Goal: Task Accomplishment & Management: Use online tool/utility

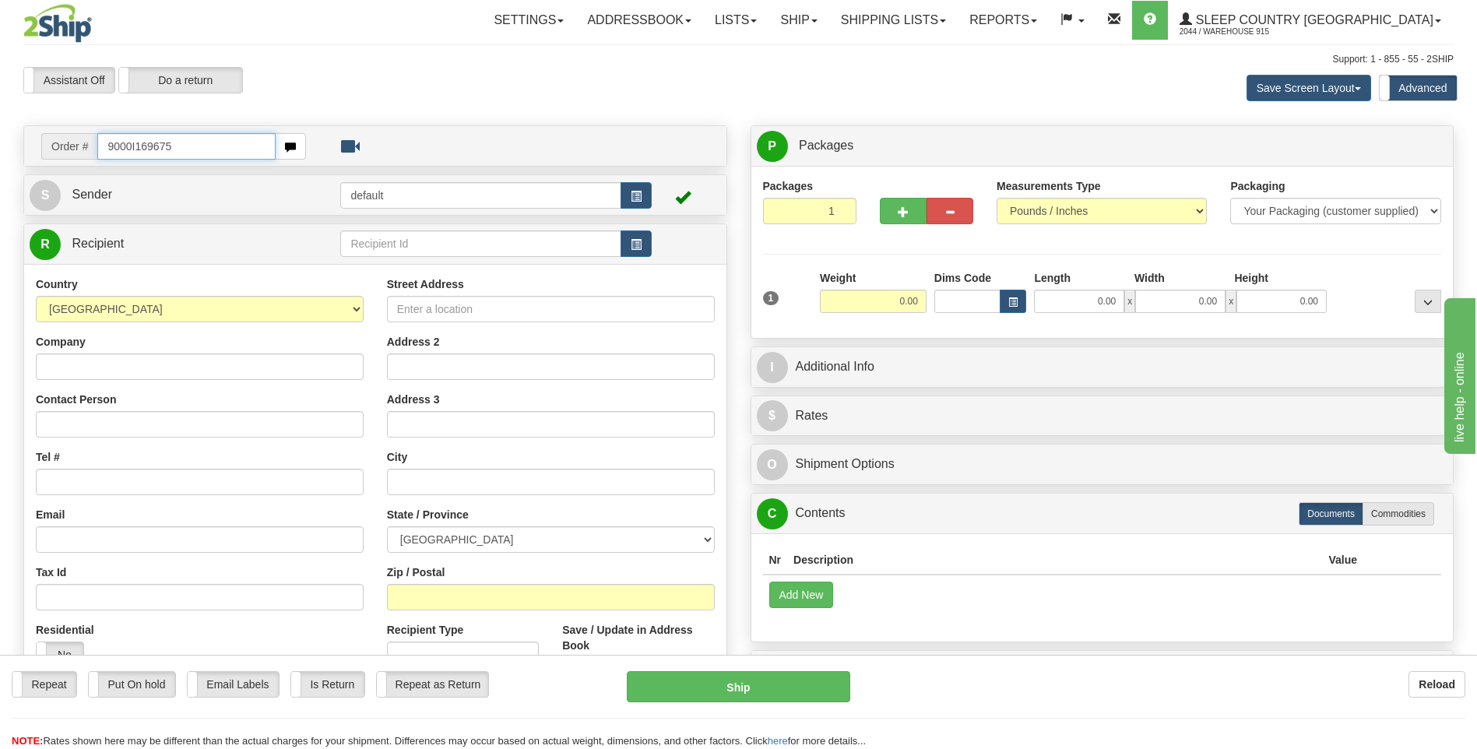
type input "9000I169675"
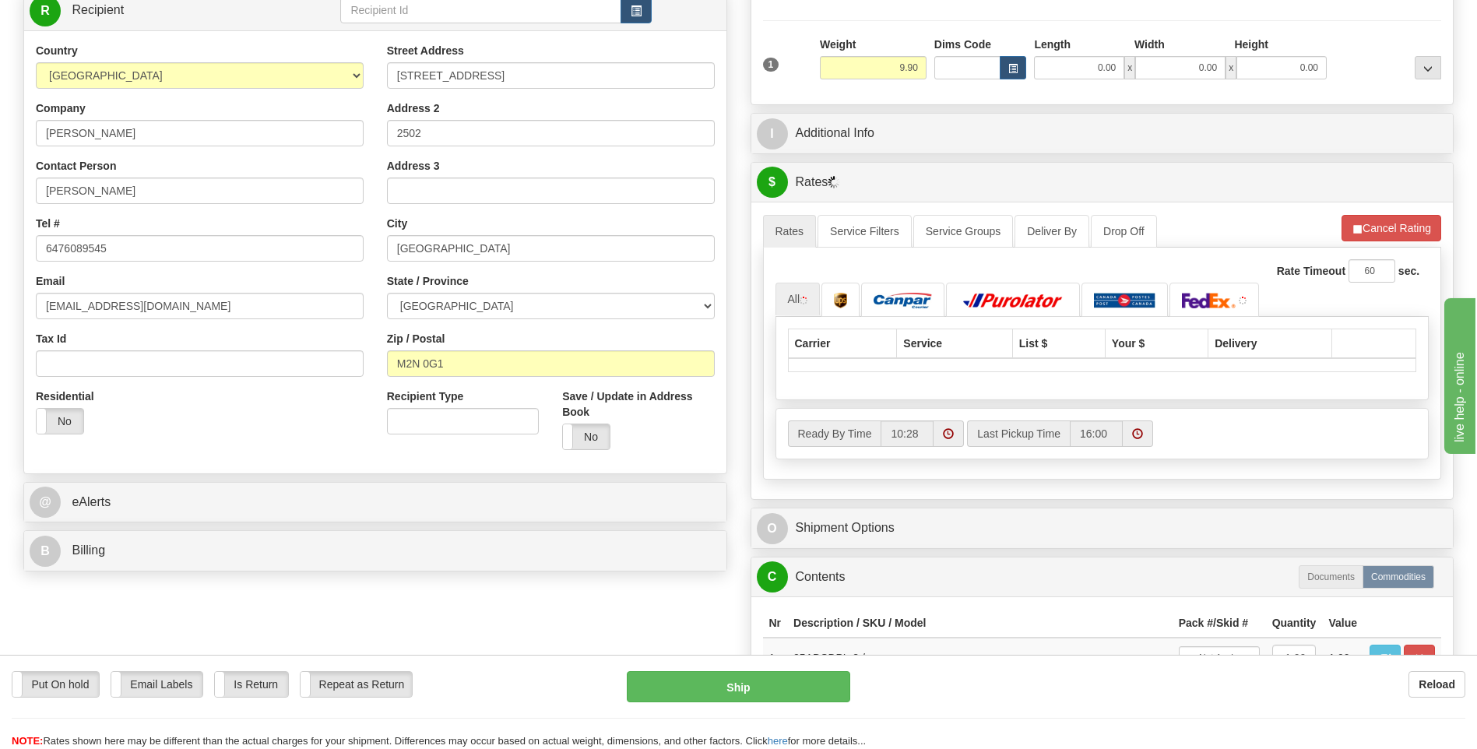
scroll to position [311, 0]
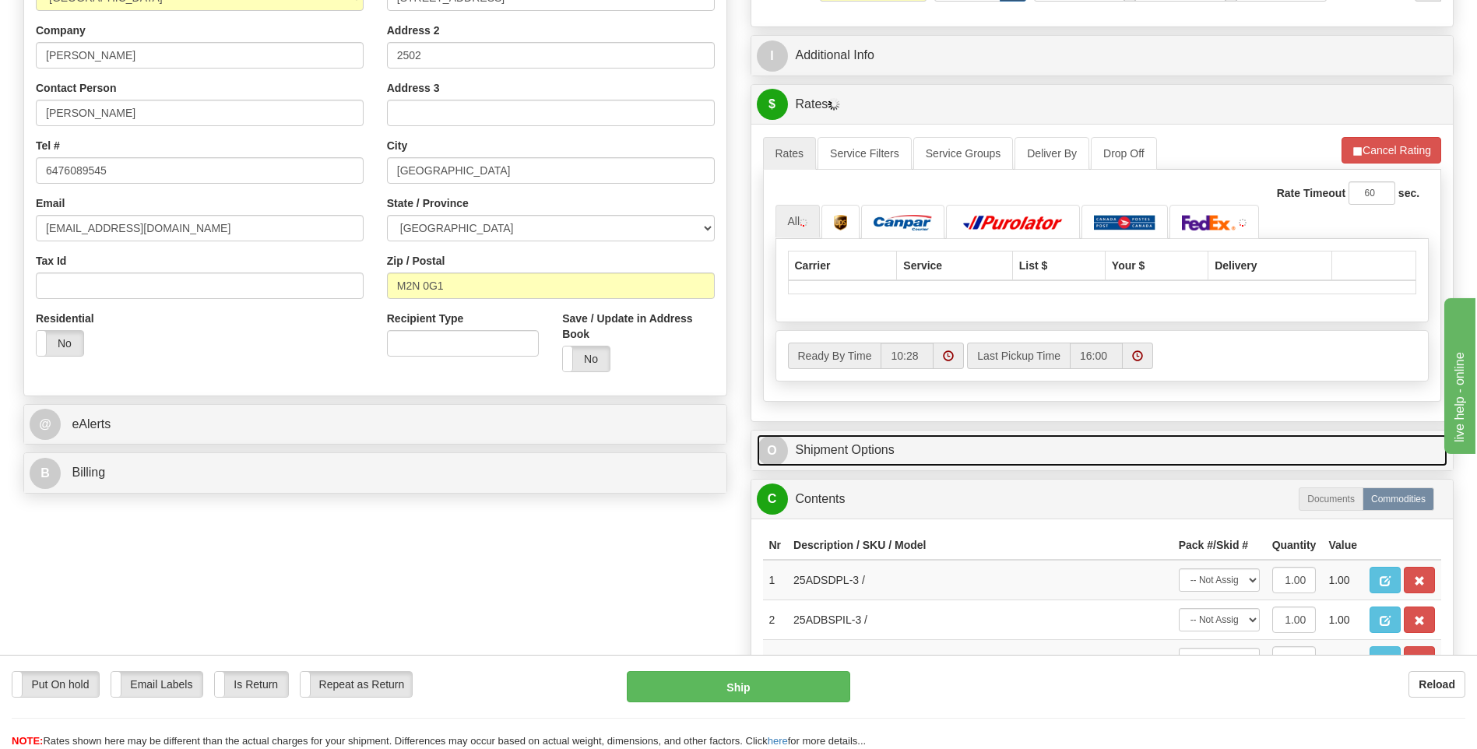
click at [845, 445] on link "O Shipment Options" at bounding box center [1102, 450] width 691 height 32
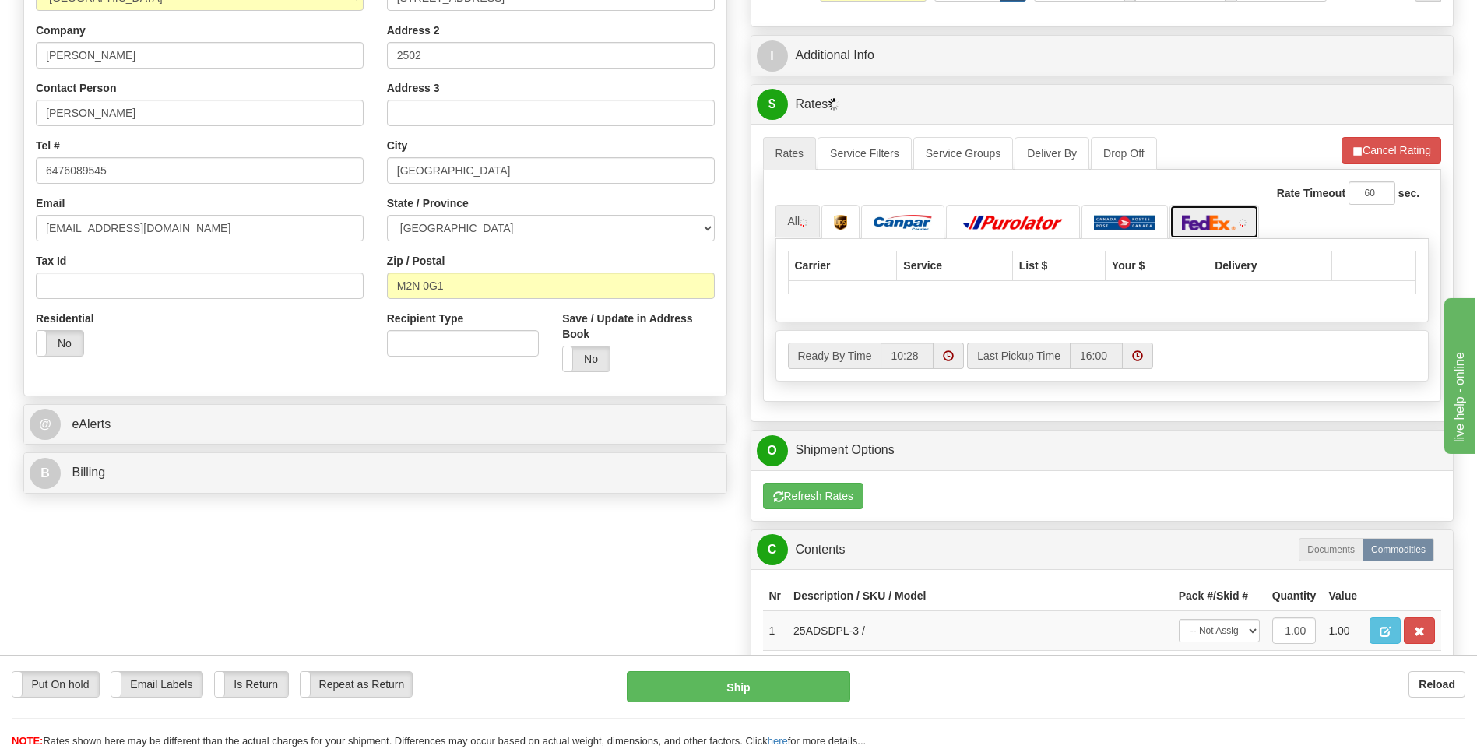
click at [1201, 223] on img at bounding box center [1209, 223] width 54 height 16
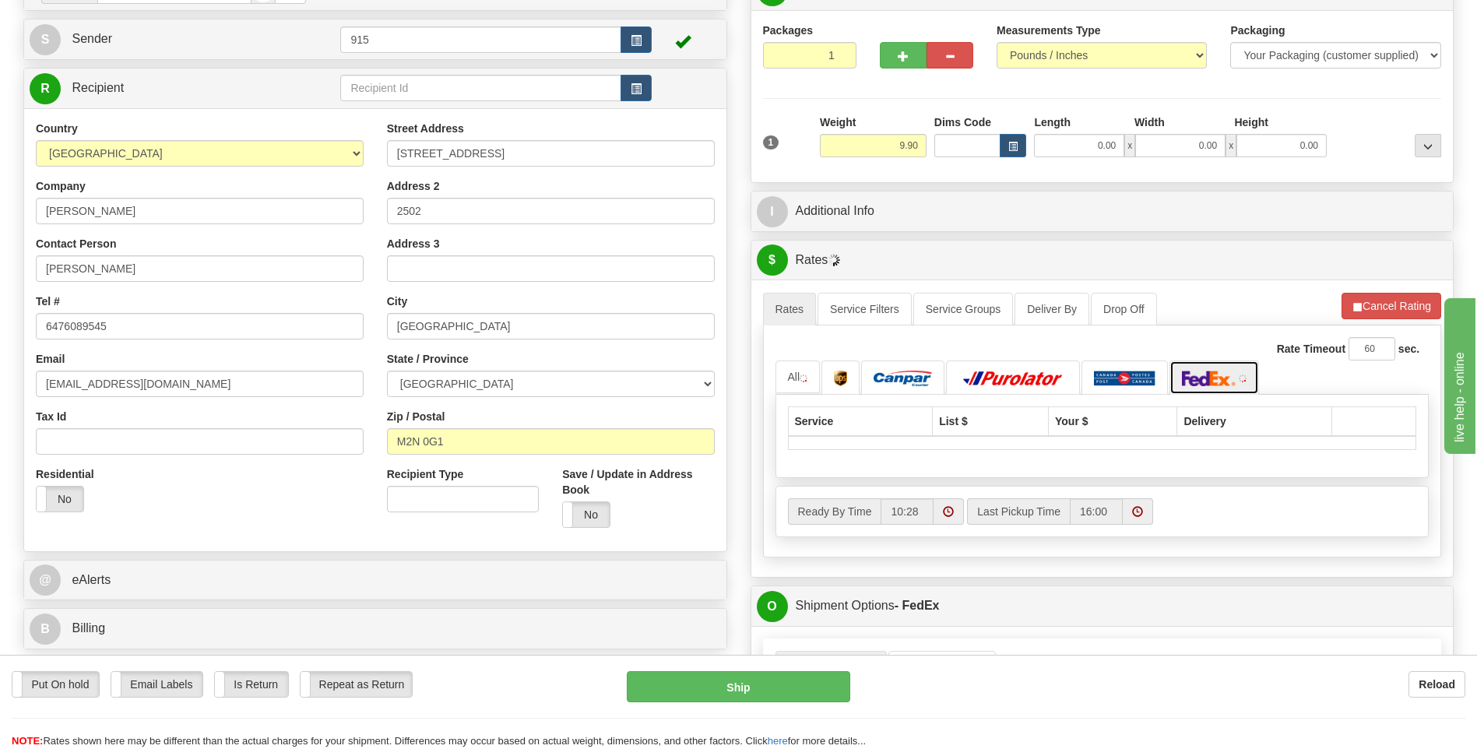
scroll to position [0, 0]
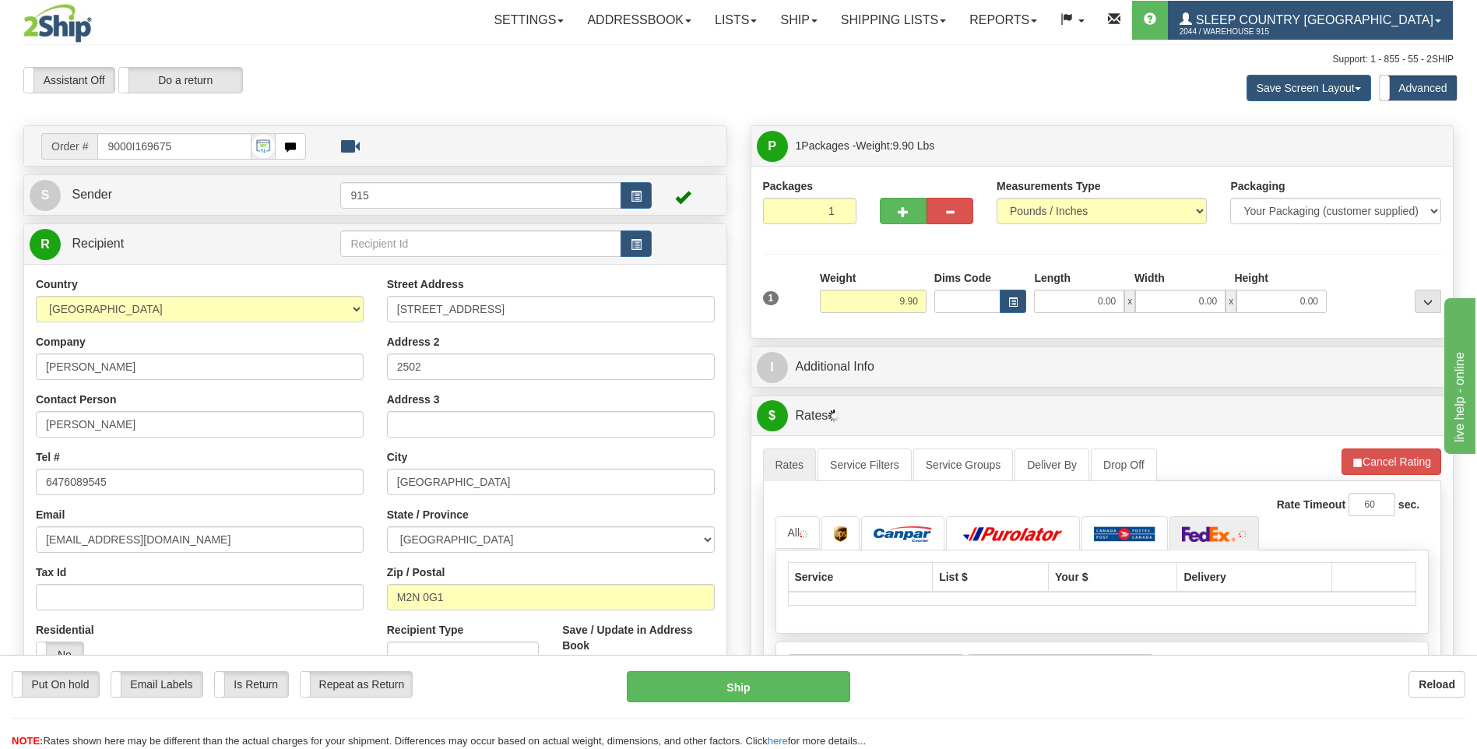
click at [1296, 30] on span "2044 / Warehouse 915" at bounding box center [1237, 32] width 117 height 16
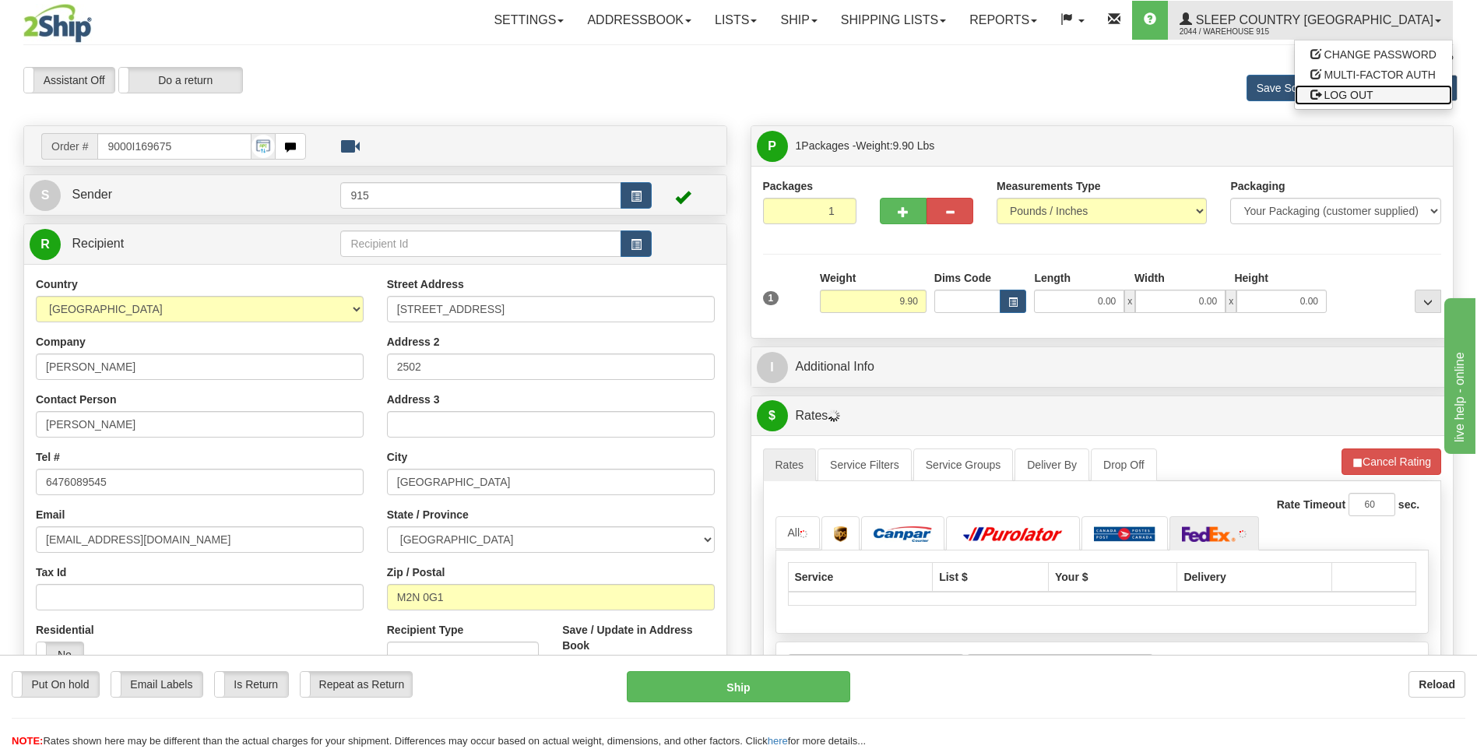
click at [1329, 91] on span "LOG OUT" at bounding box center [1348, 95] width 49 height 12
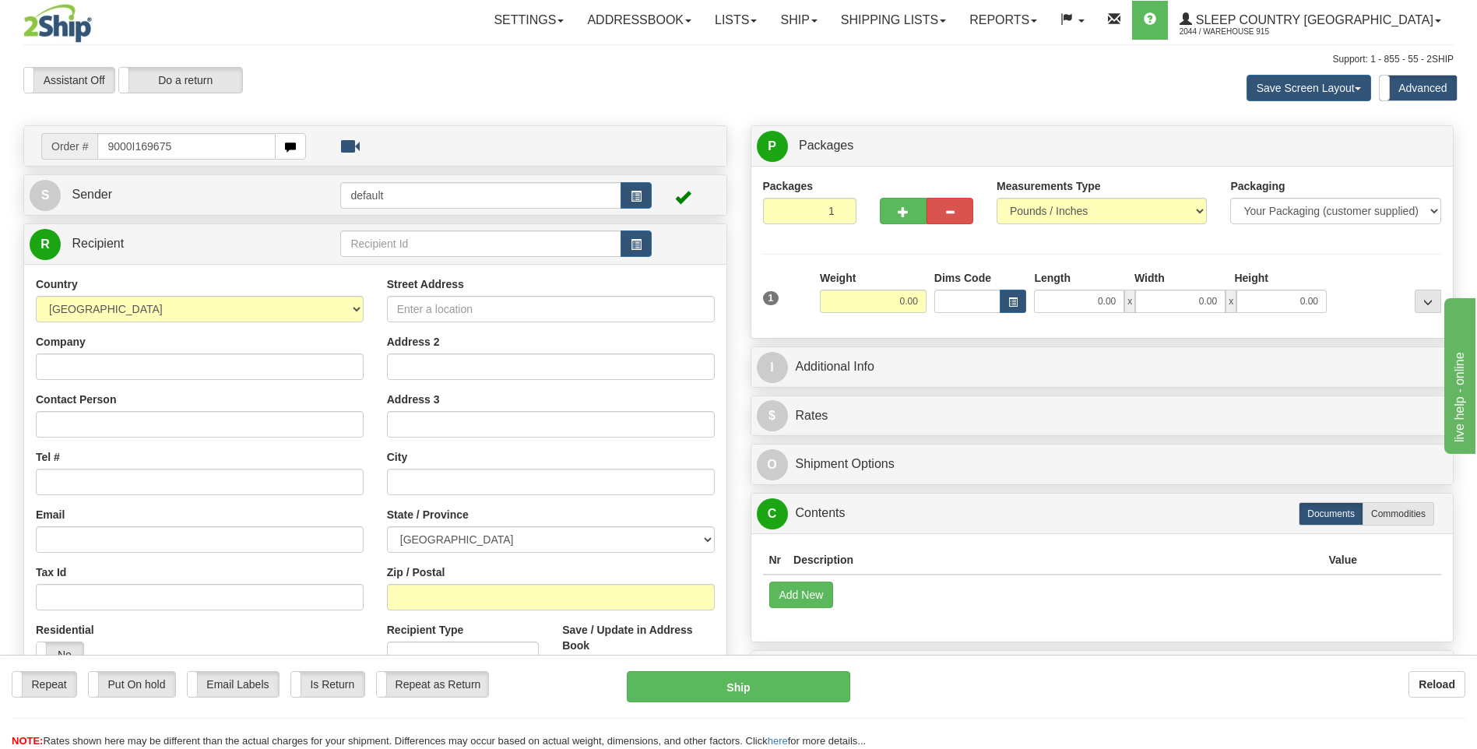
type input "9000I169675"
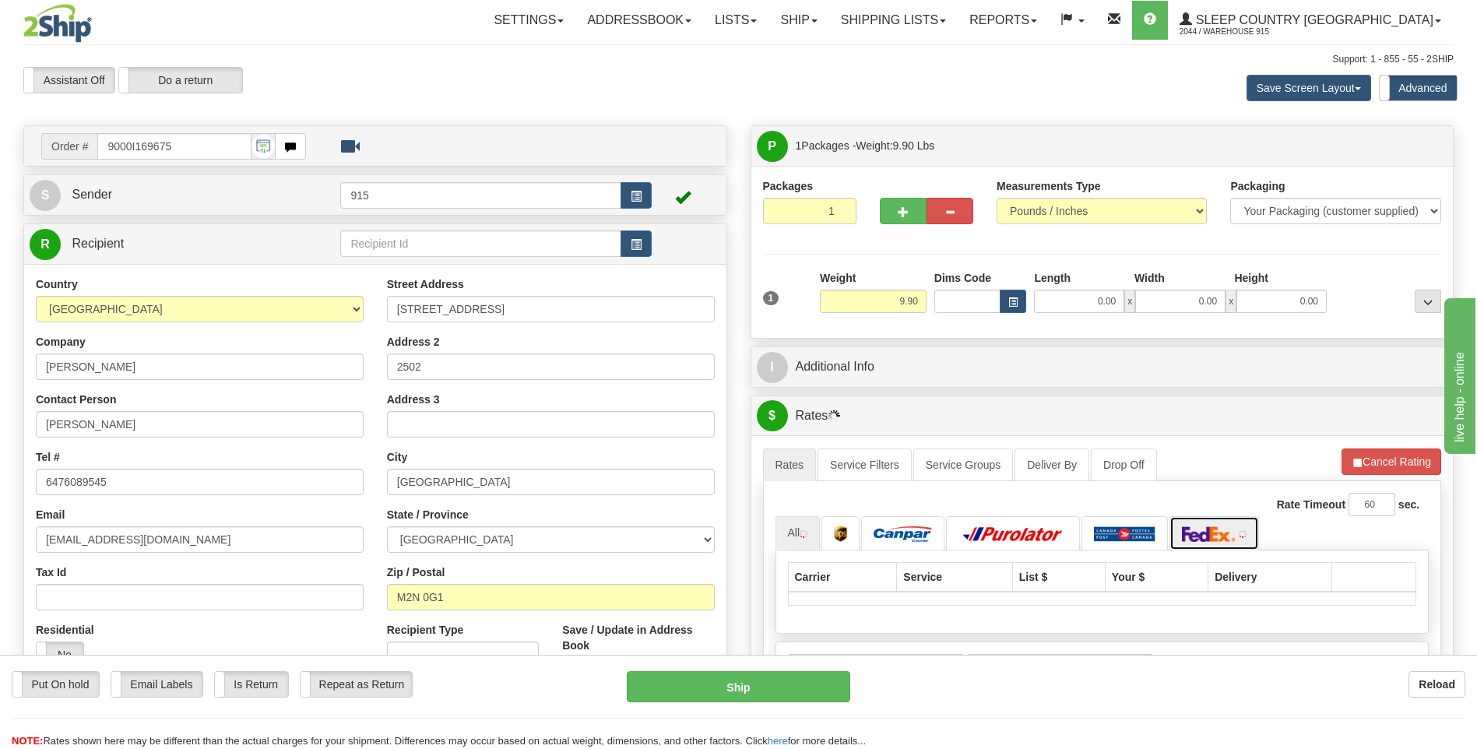
click at [1226, 539] on img at bounding box center [1209, 534] width 54 height 16
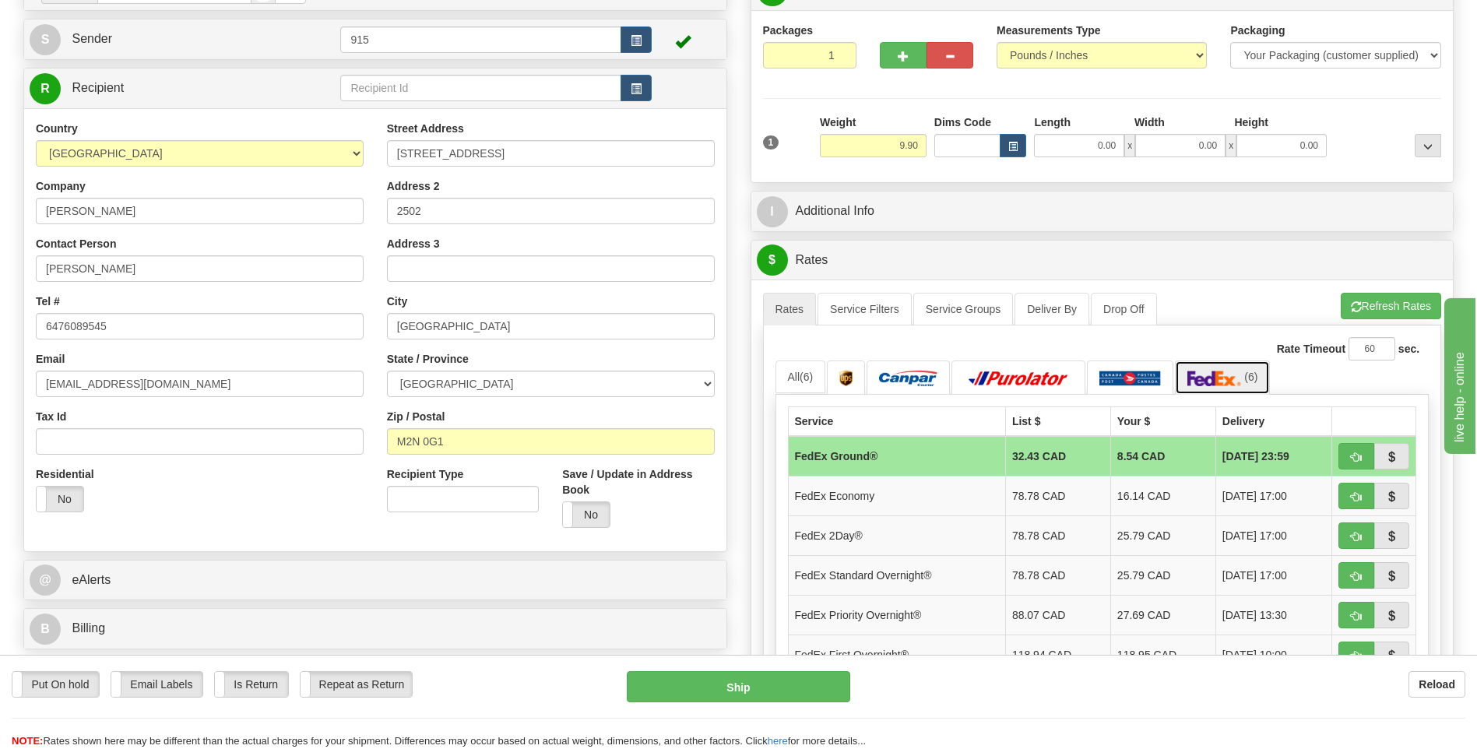
scroll to position [467, 0]
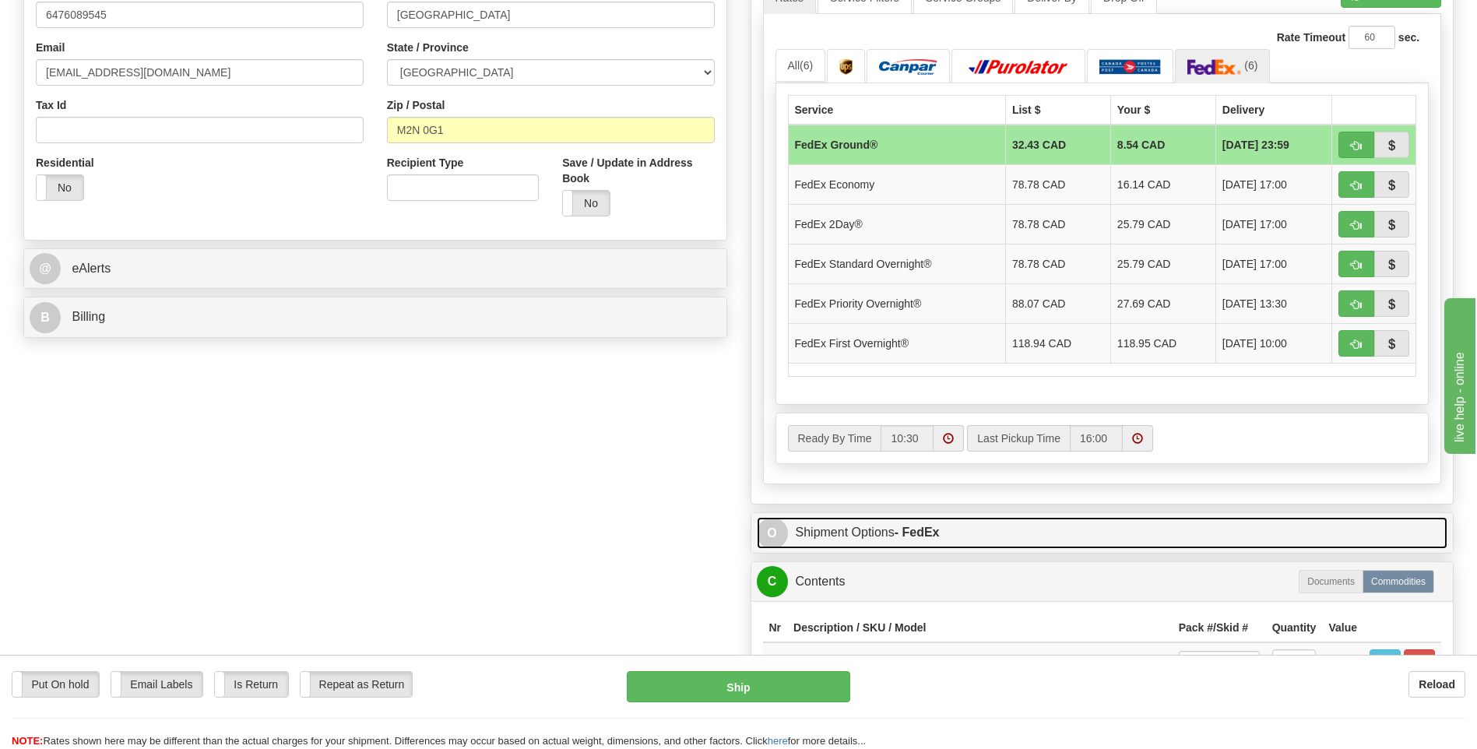
click at [859, 529] on link "O Shipment Options - FedEx" at bounding box center [1102, 533] width 691 height 32
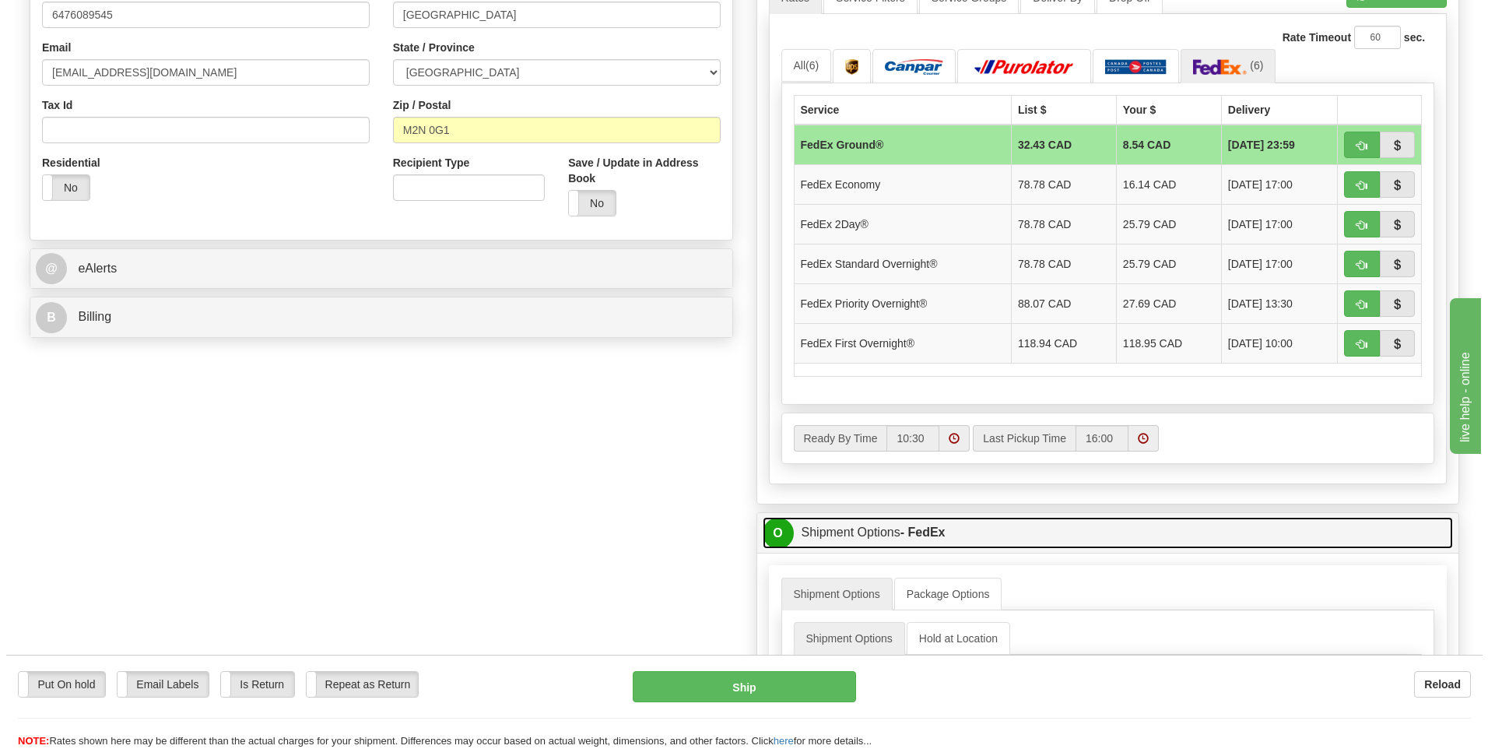
scroll to position [856, 0]
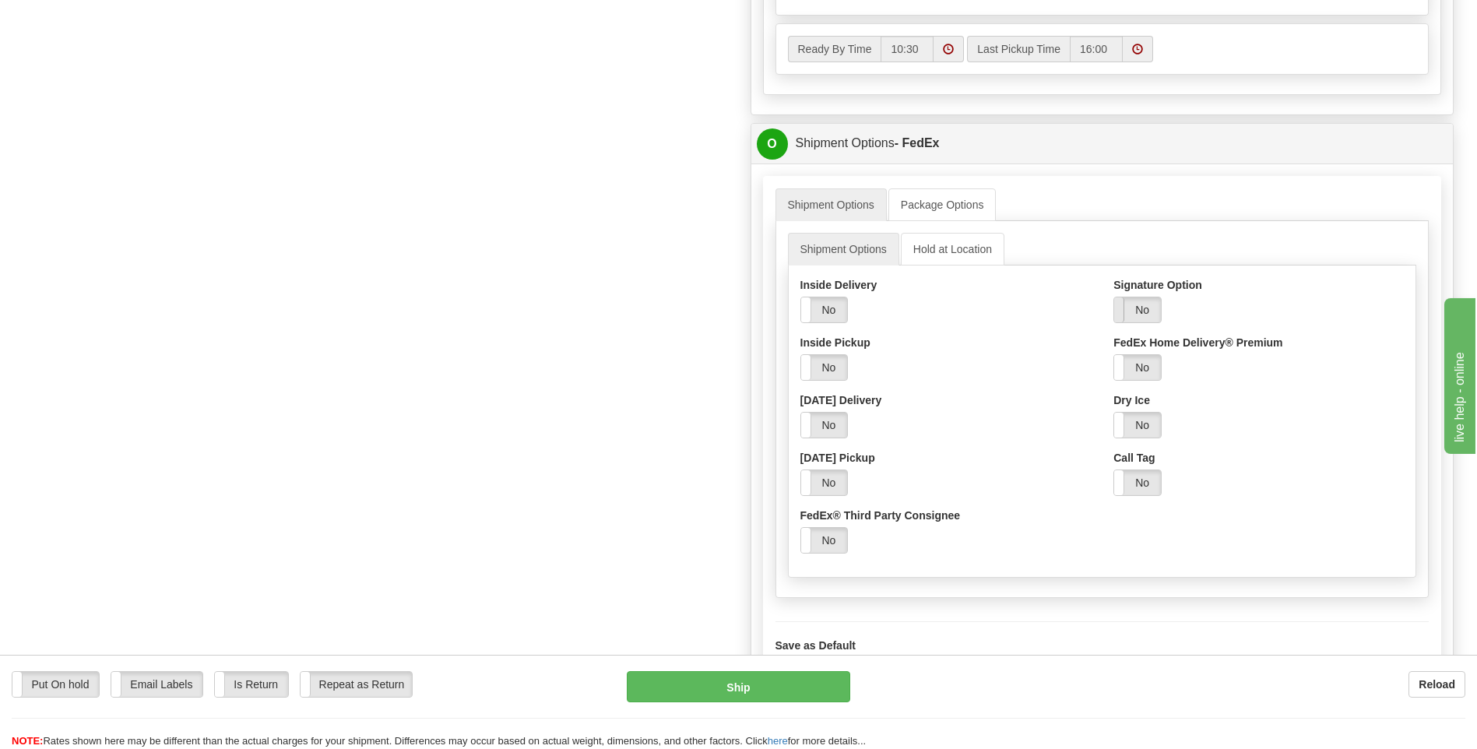
click at [1119, 311] on span at bounding box center [1114, 309] width 20 height 25
click at [1134, 366] on select "Adult Direct Indirect No Signature Required Service Default" at bounding box center [1179, 367] width 133 height 26
select select "2"
click at [1113, 354] on select "Adult Direct Indirect No Signature Required Service Default" at bounding box center [1179, 367] width 133 height 26
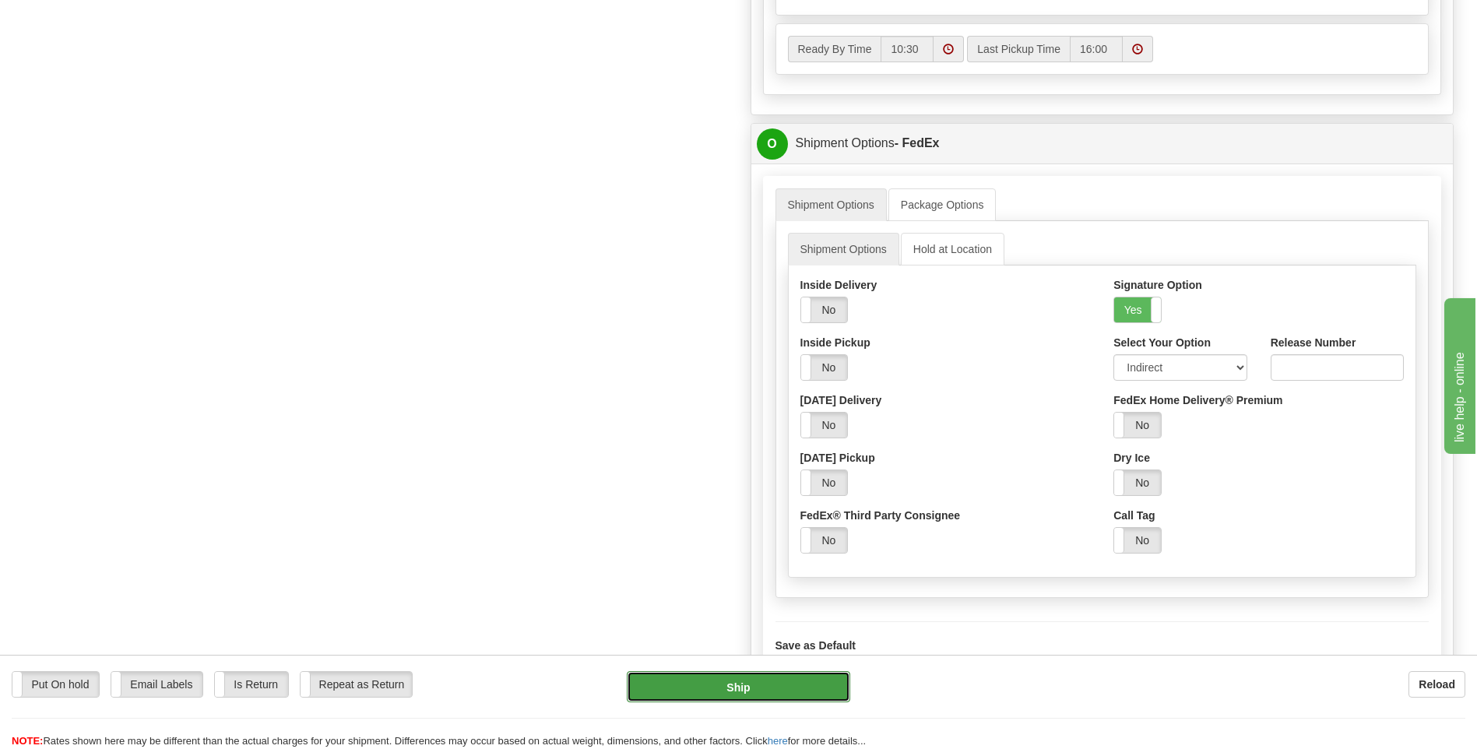
click at [669, 691] on button "Ship" at bounding box center [738, 686] width 223 height 31
type input "92"
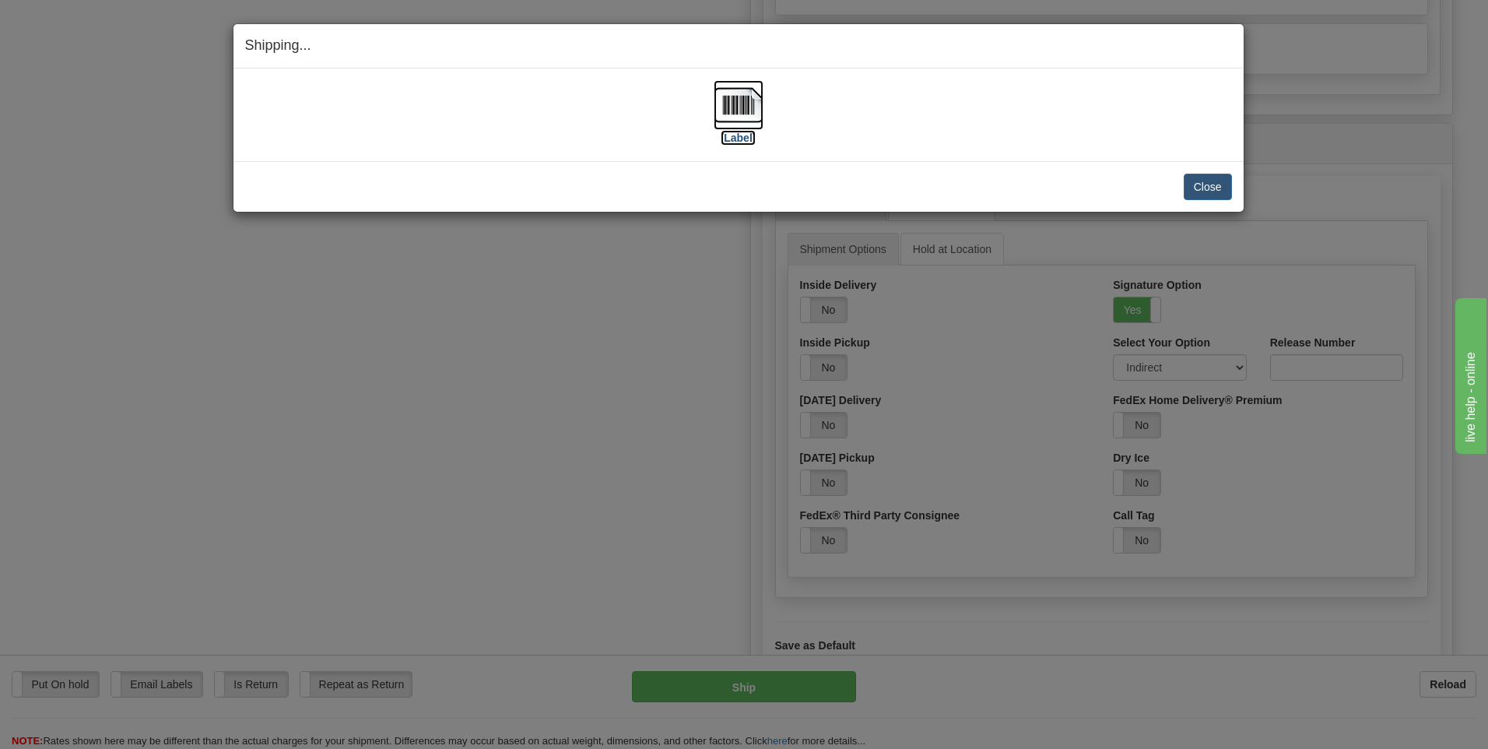
click at [738, 110] on img at bounding box center [739, 105] width 50 height 50
click at [1196, 184] on button "Close" at bounding box center [1208, 187] width 48 height 26
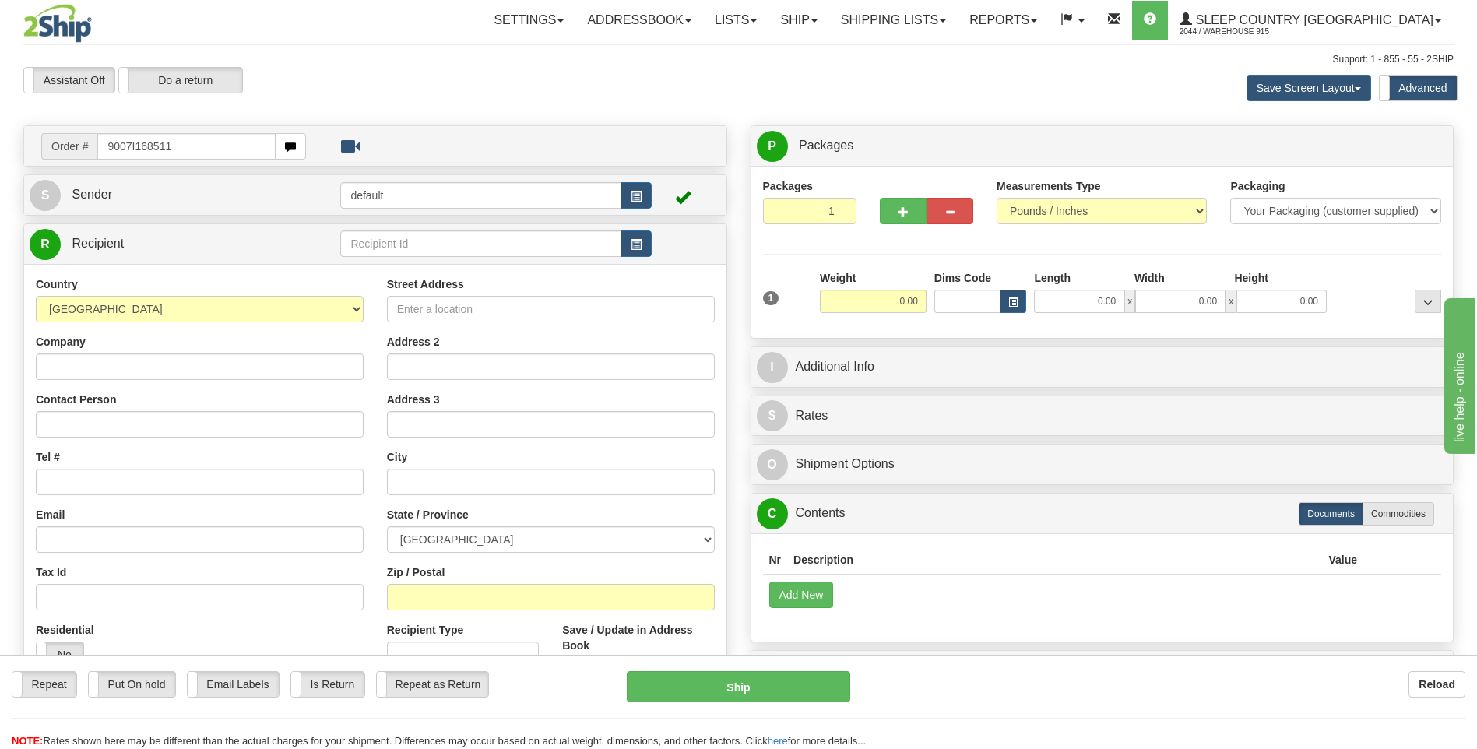
type input "9007I168511"
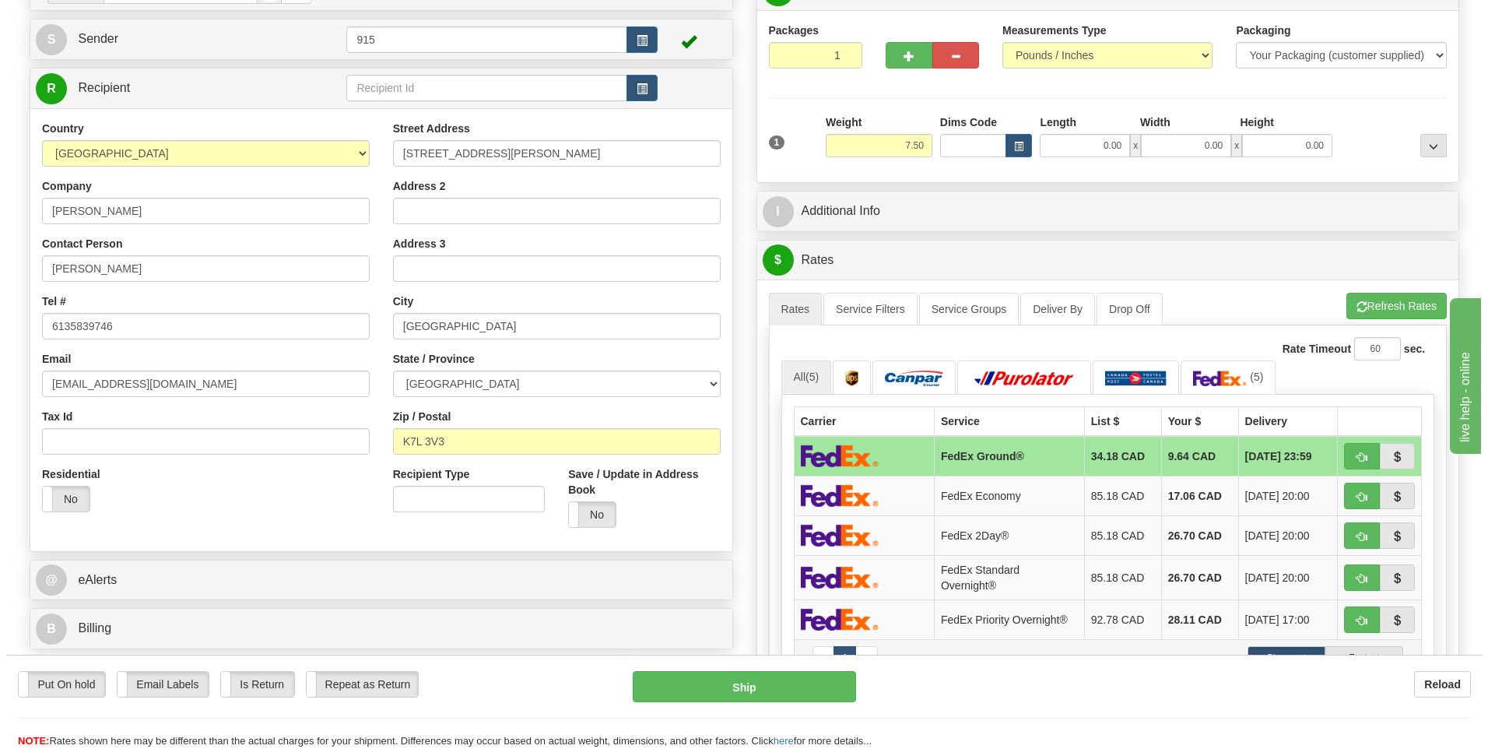
scroll to position [234, 0]
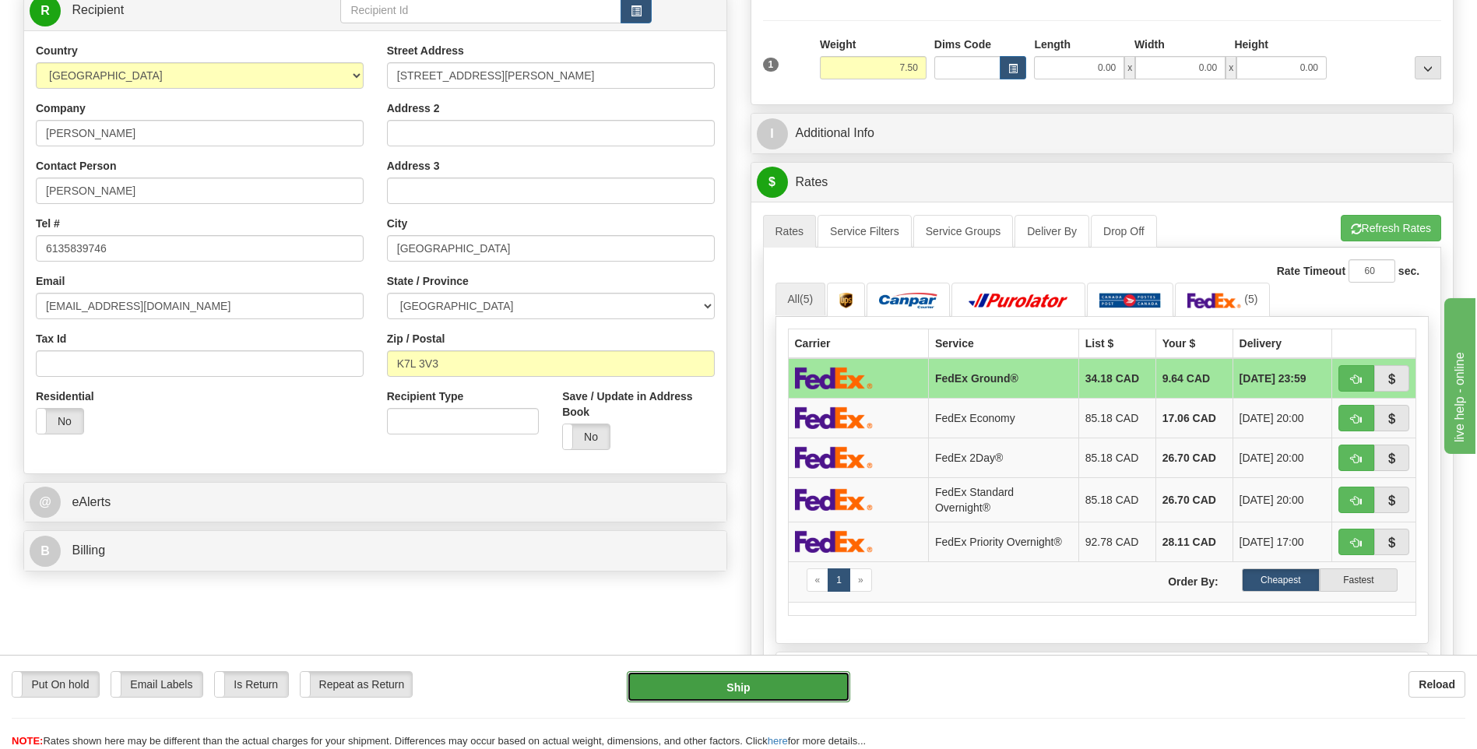
click at [761, 685] on button "Ship" at bounding box center [738, 686] width 223 height 31
type input "92"
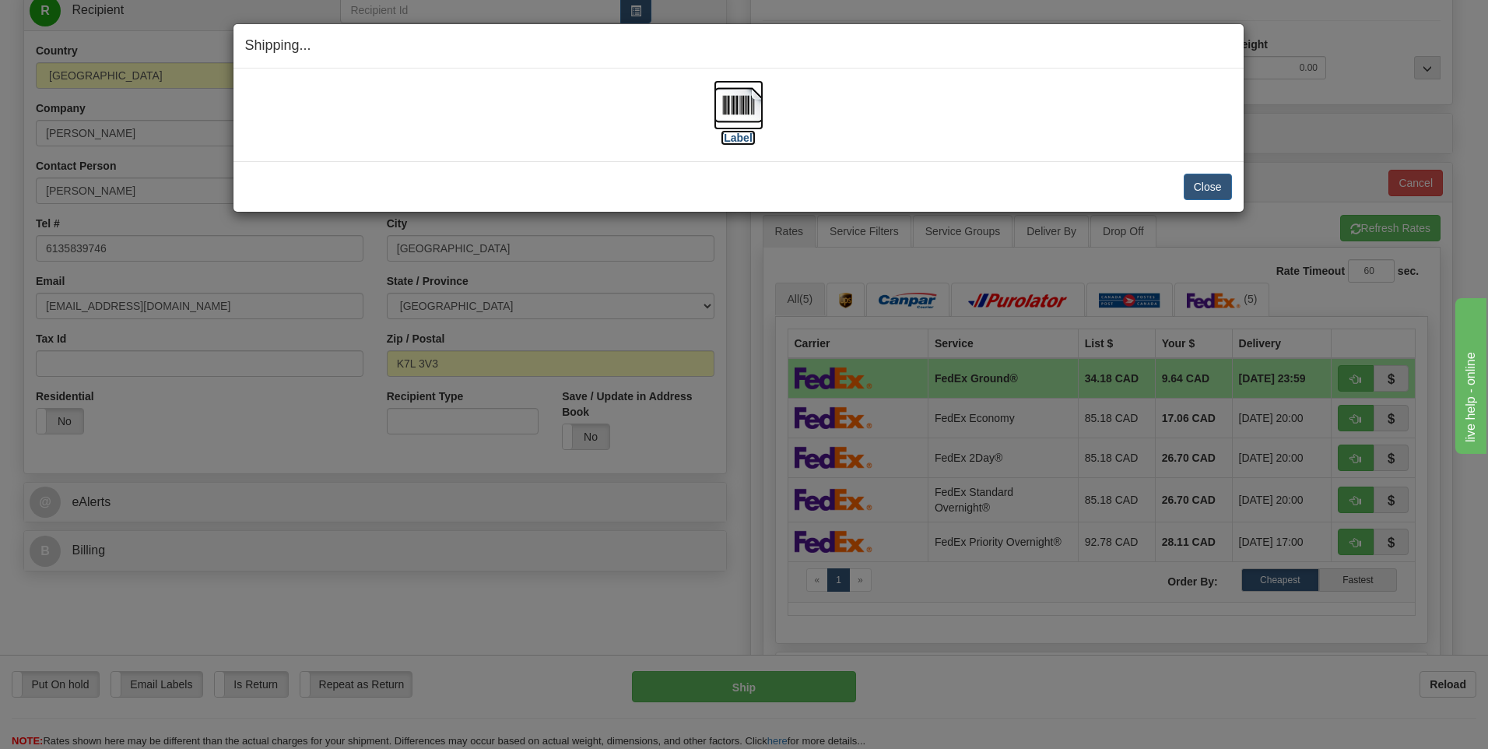
click at [735, 104] on img at bounding box center [739, 105] width 50 height 50
click at [1200, 177] on button "Close" at bounding box center [1208, 187] width 48 height 26
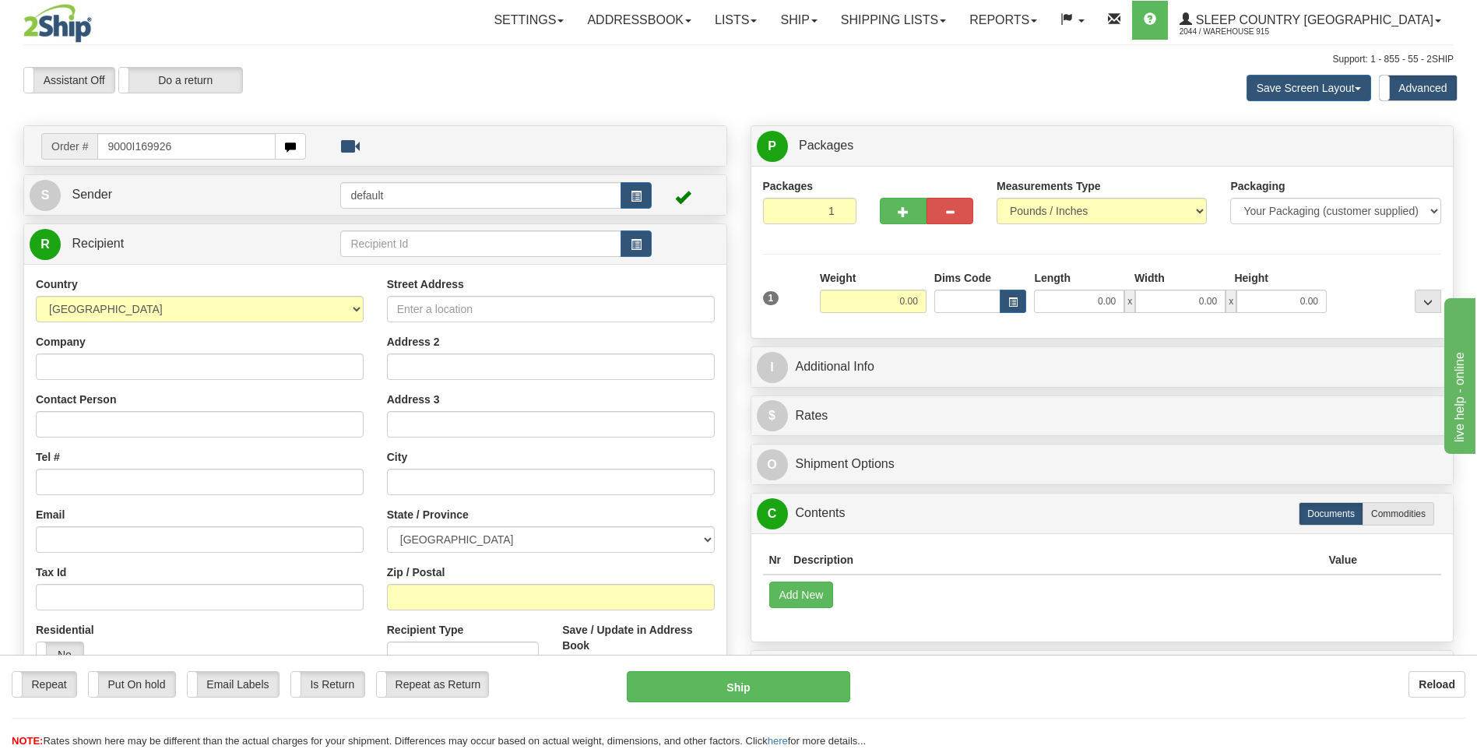
type input "9000I169926"
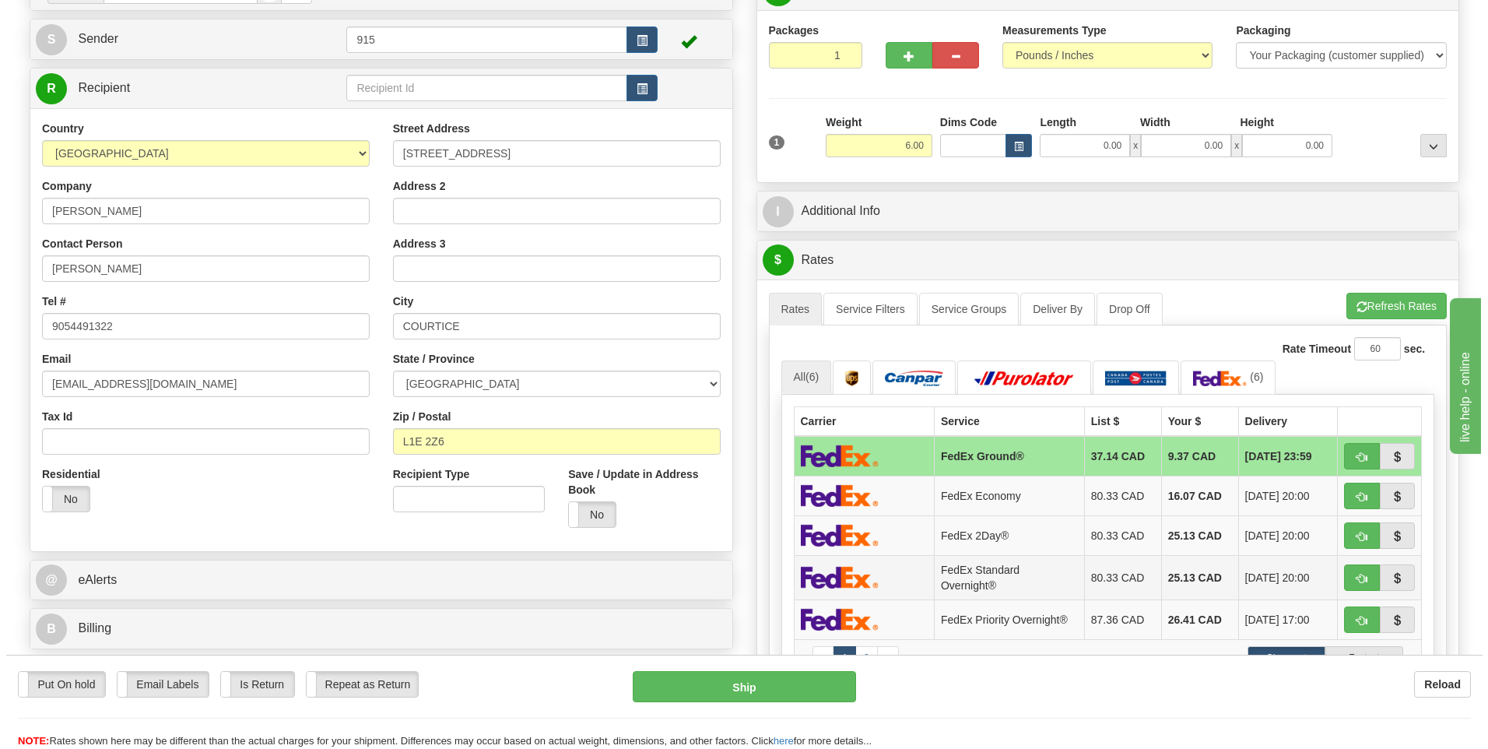
scroll to position [234, 0]
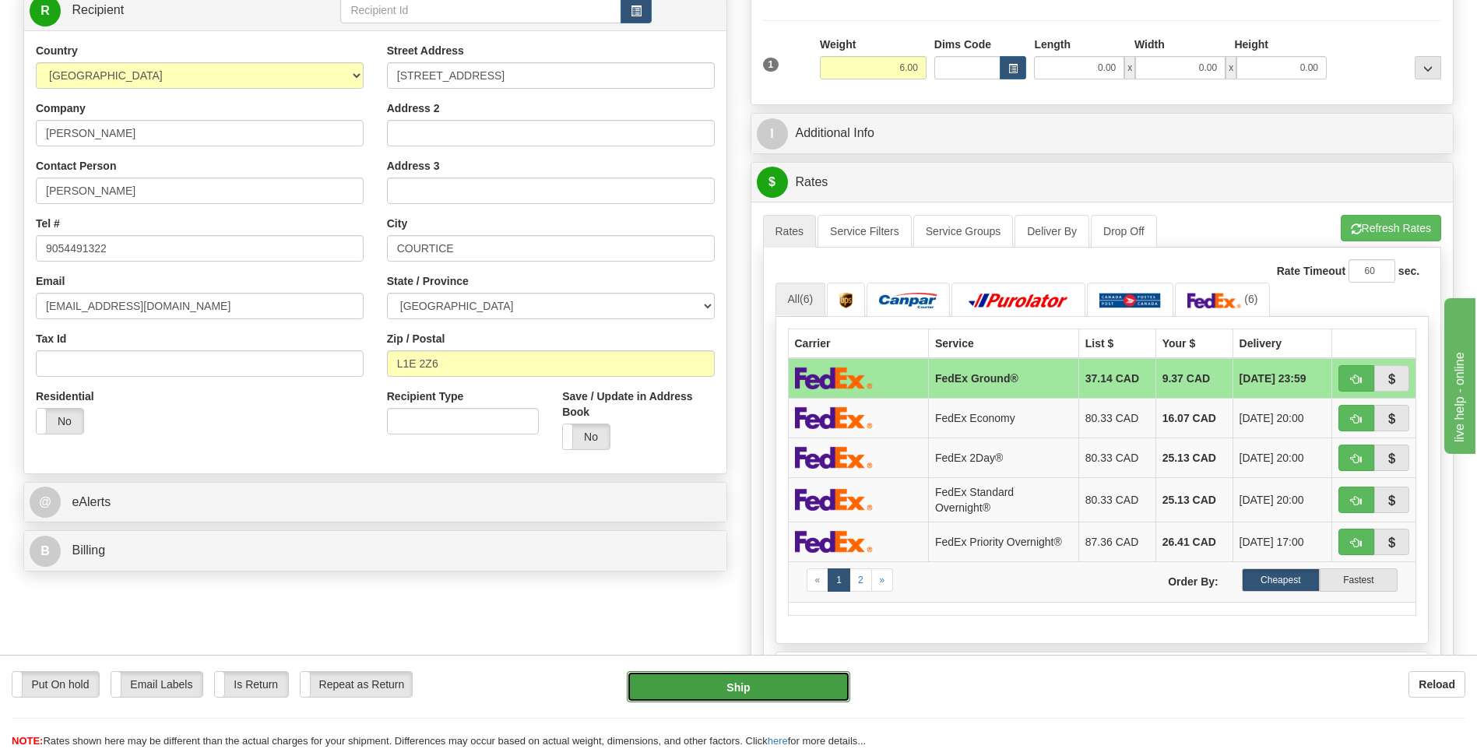
click at [771, 687] on button "Ship" at bounding box center [738, 686] width 223 height 31
type input "92"
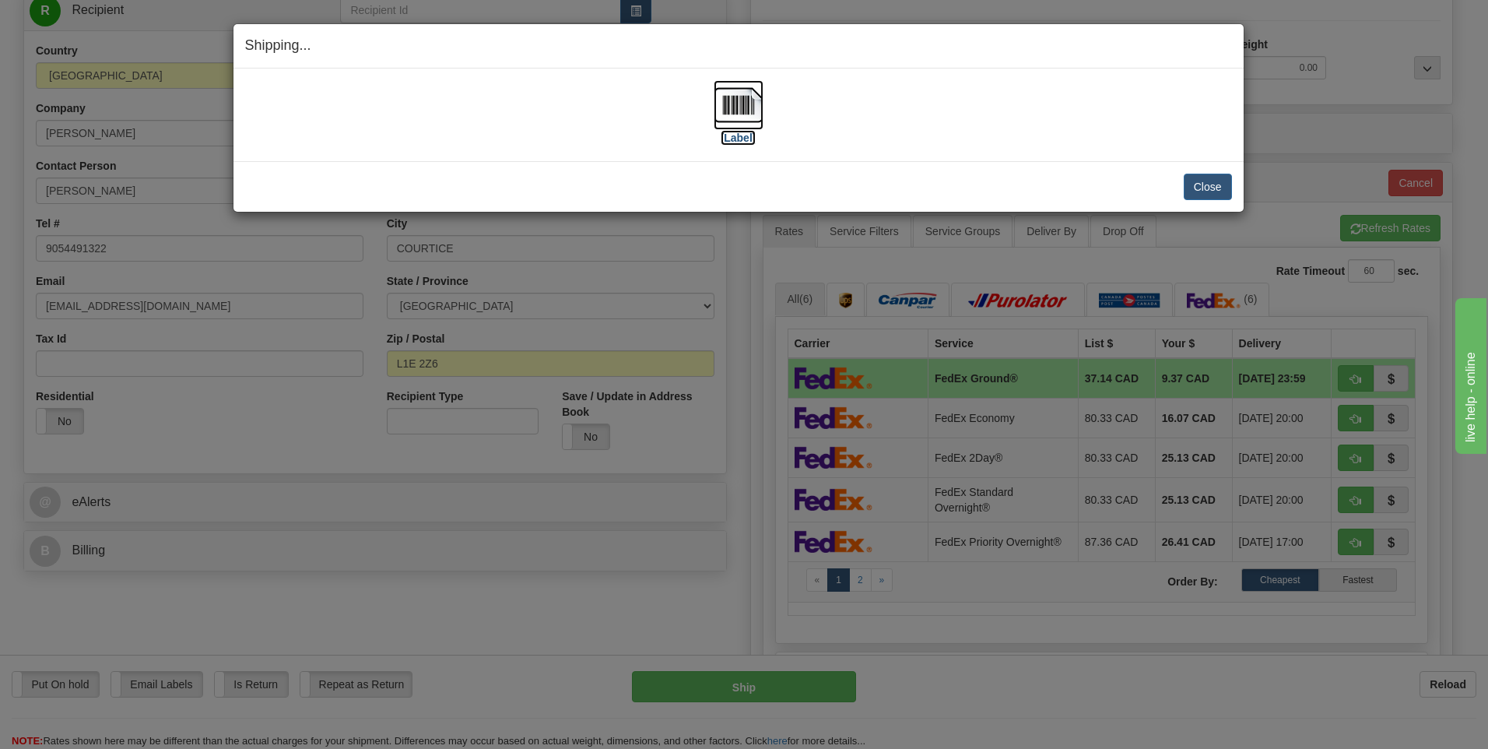
click at [743, 105] on img at bounding box center [739, 105] width 50 height 50
click at [1207, 190] on button "Close" at bounding box center [1208, 187] width 48 height 26
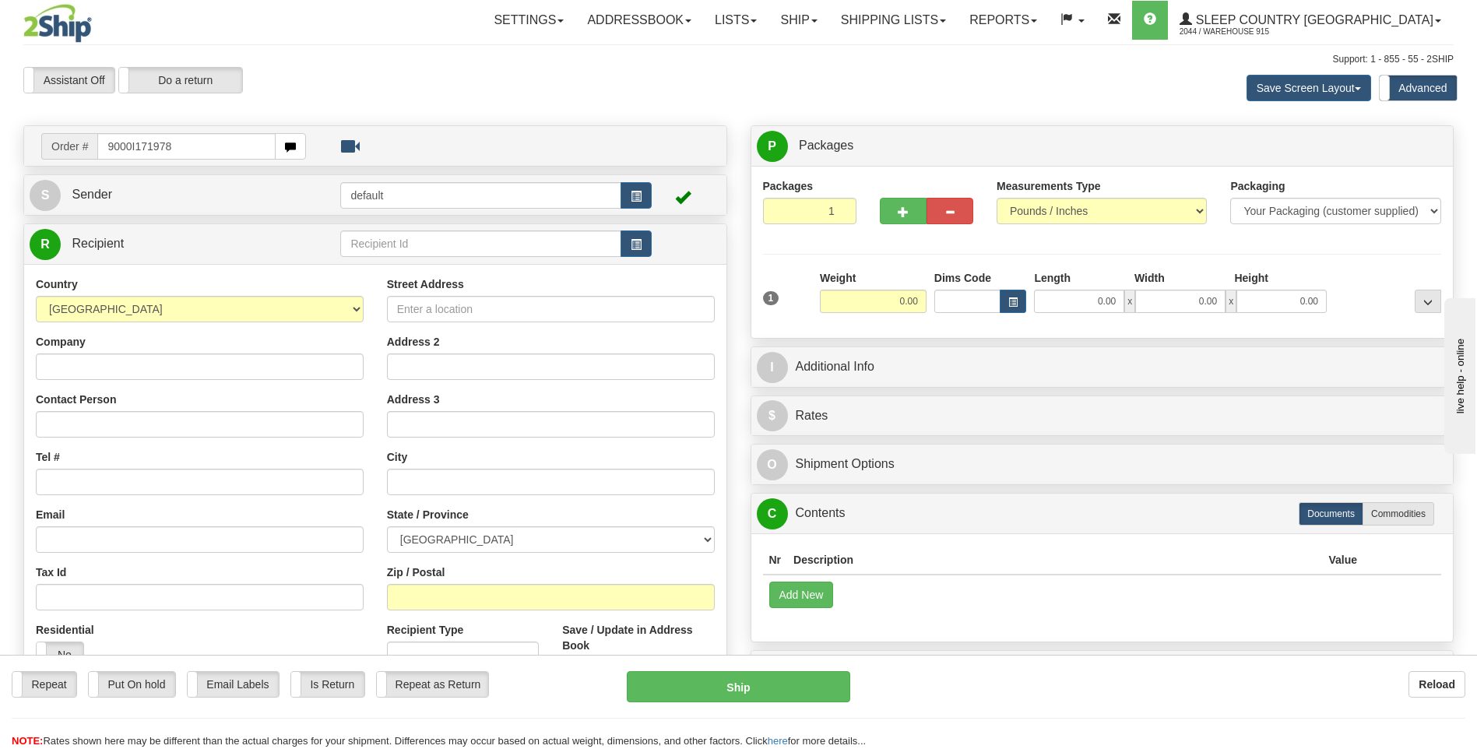
type input "9000I171978"
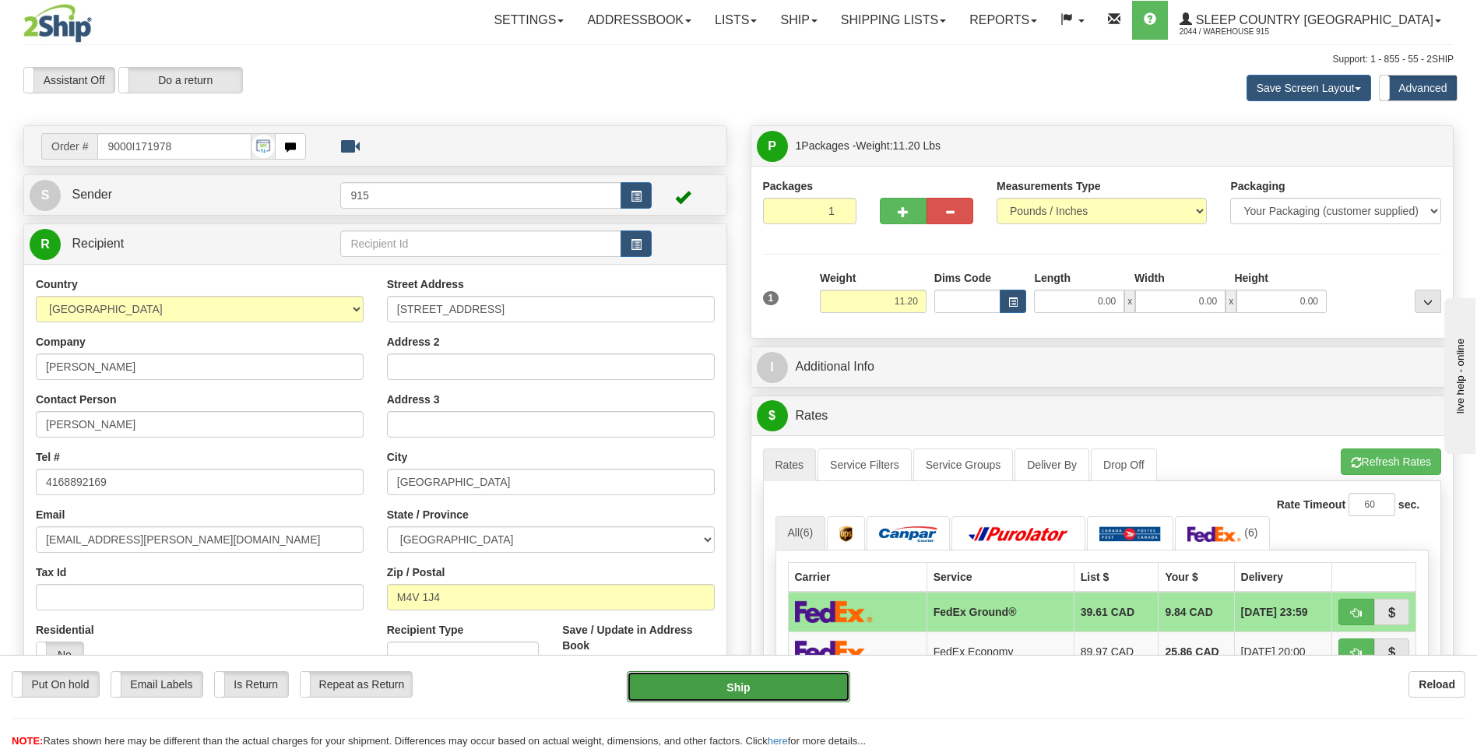
click at [799, 687] on button "Ship" at bounding box center [738, 686] width 223 height 31
type input "92"
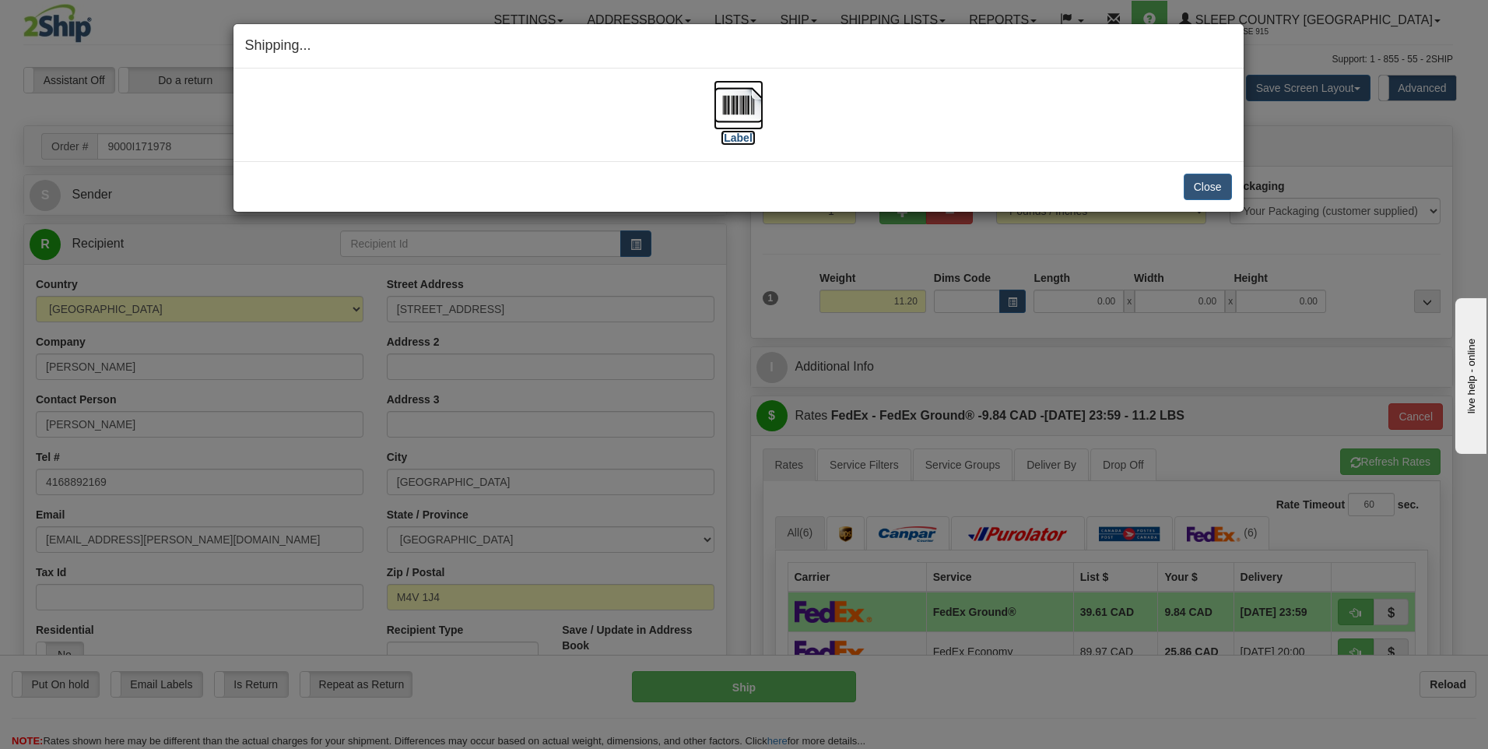
click at [738, 104] on img at bounding box center [739, 105] width 50 height 50
click at [1201, 181] on button "Close" at bounding box center [1208, 187] width 48 height 26
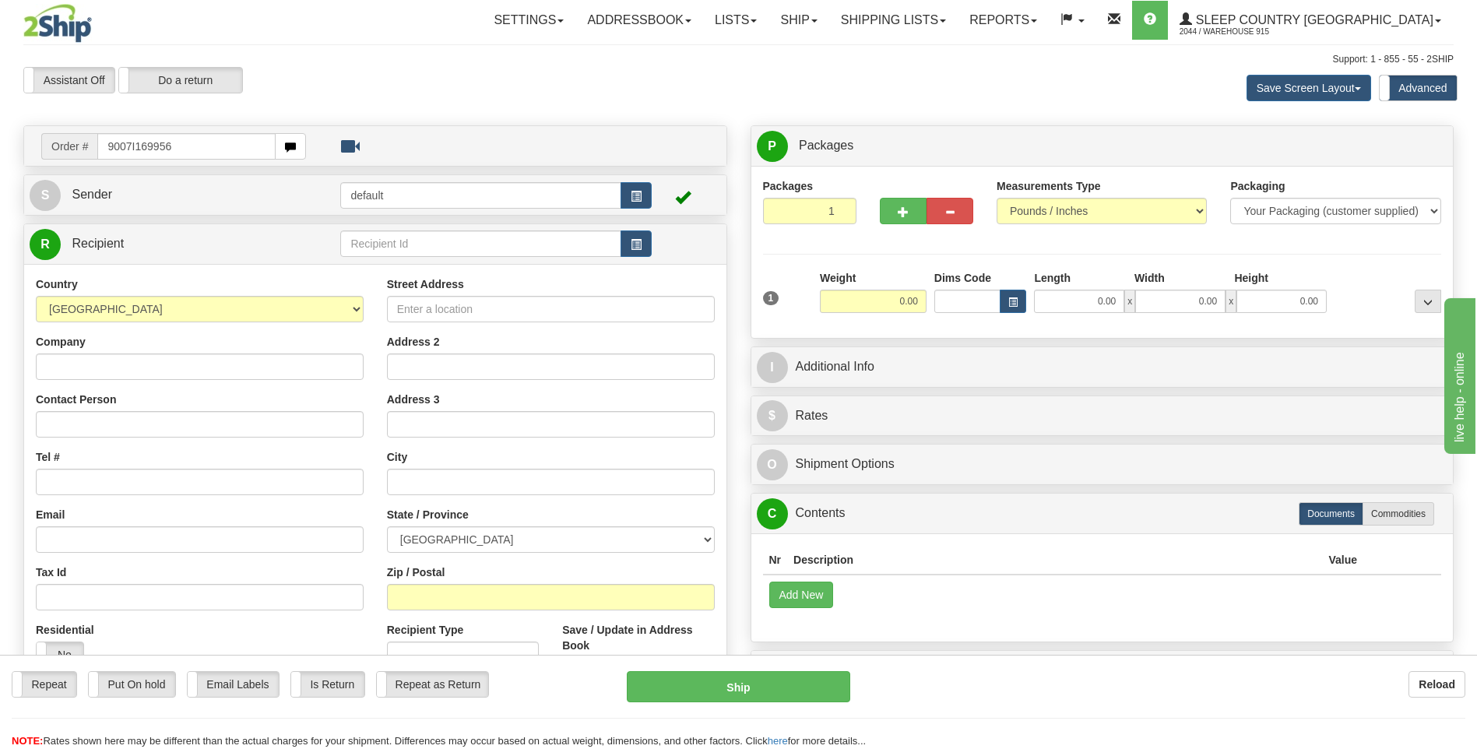
type input "9007I169956"
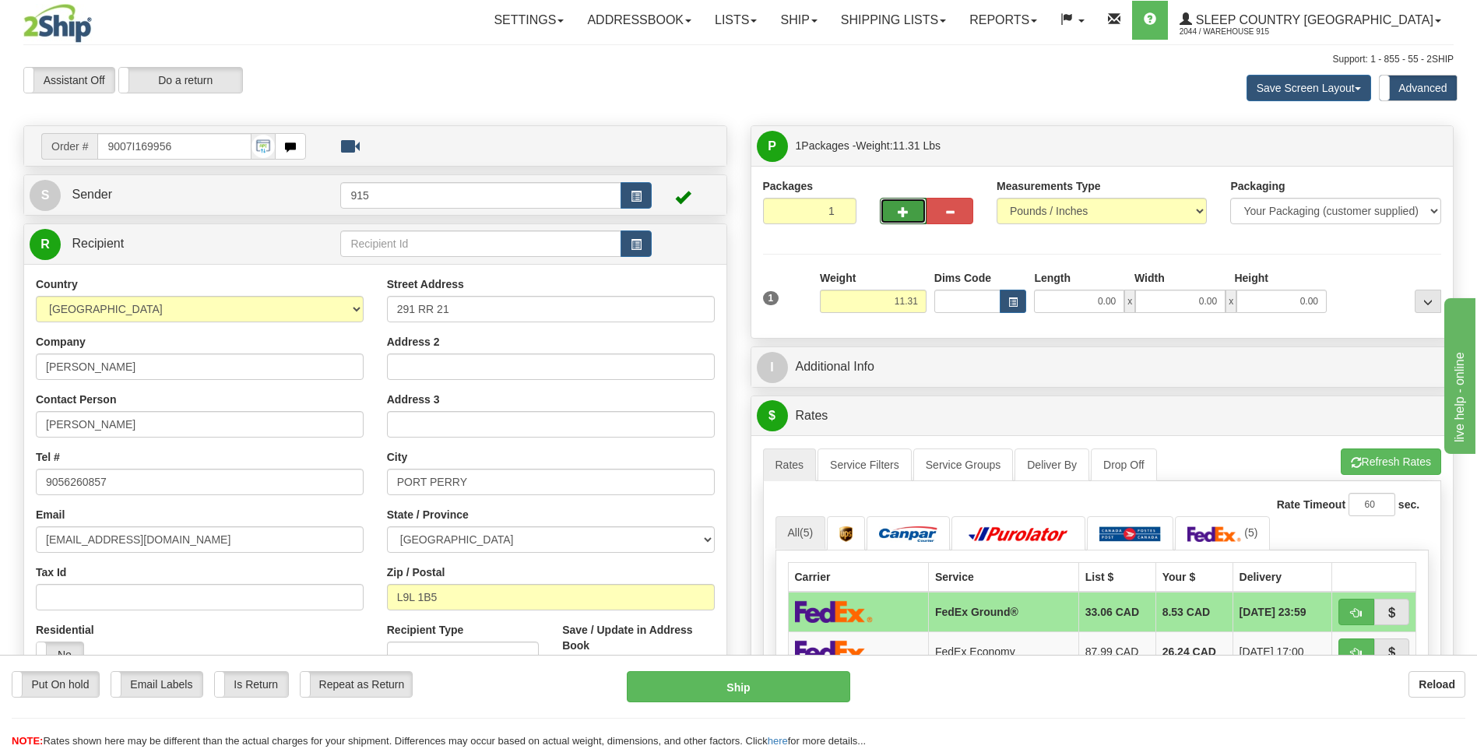
click at [894, 208] on button "button" at bounding box center [903, 211] width 47 height 26
type input "2"
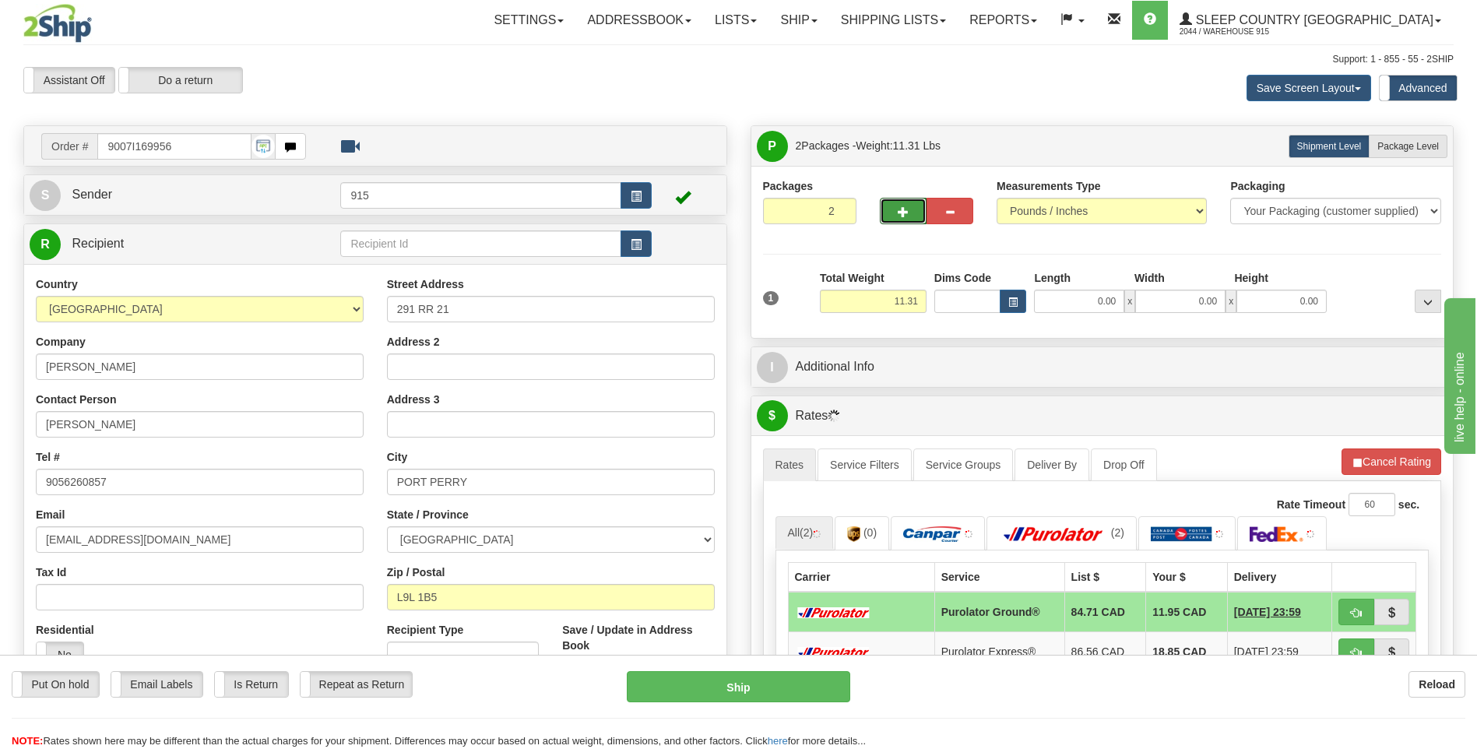
scroll to position [156, 0]
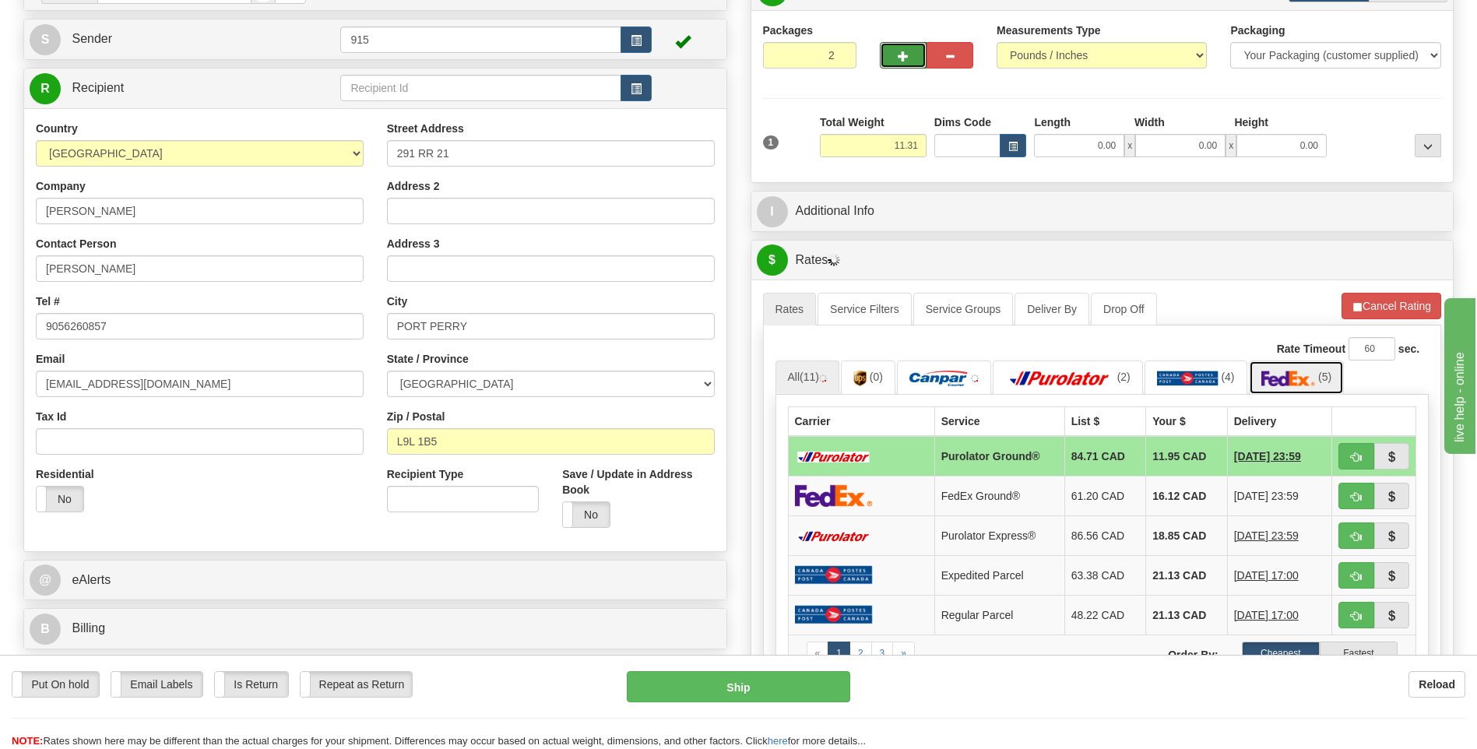
click at [1271, 374] on img at bounding box center [1288, 379] width 54 height 16
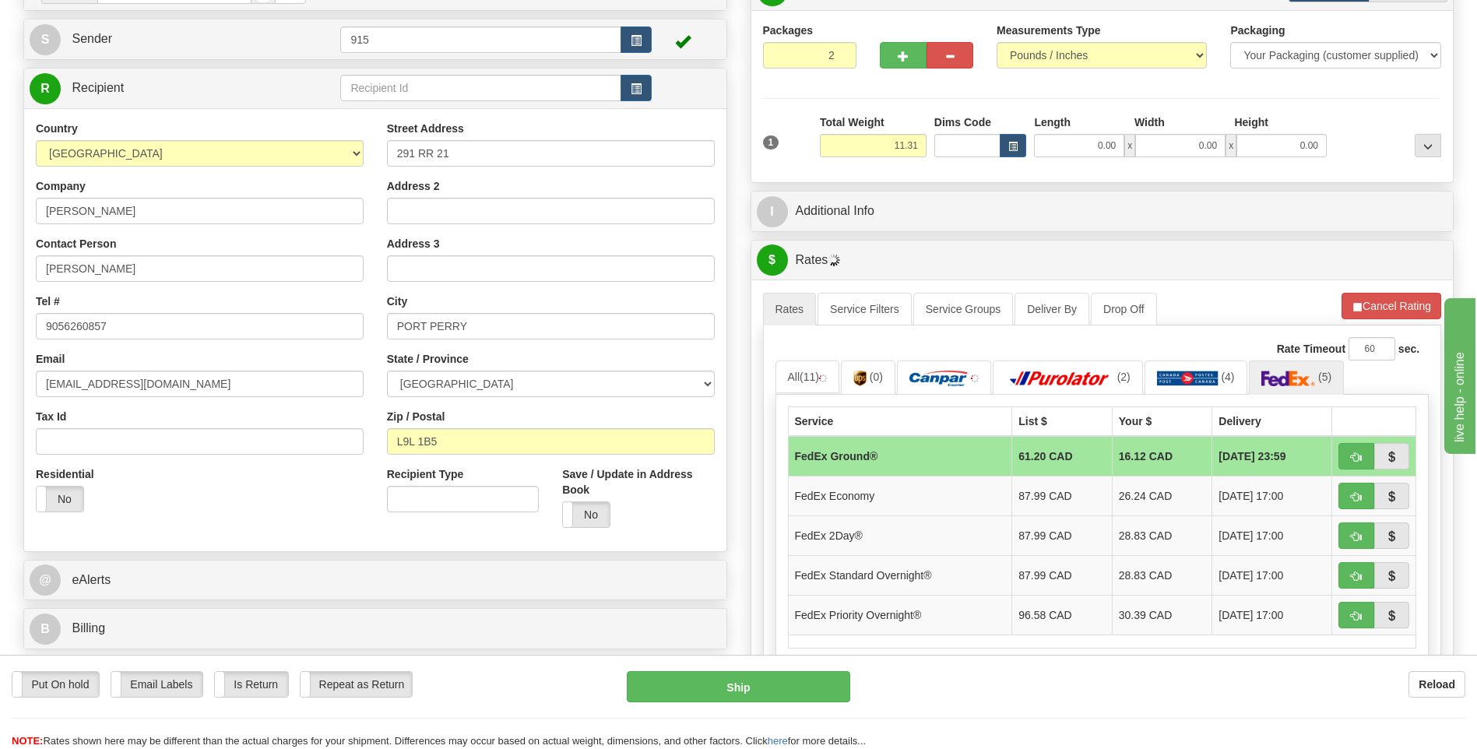
click at [913, 463] on td "FedEx Ground®" at bounding box center [900, 456] width 224 height 40
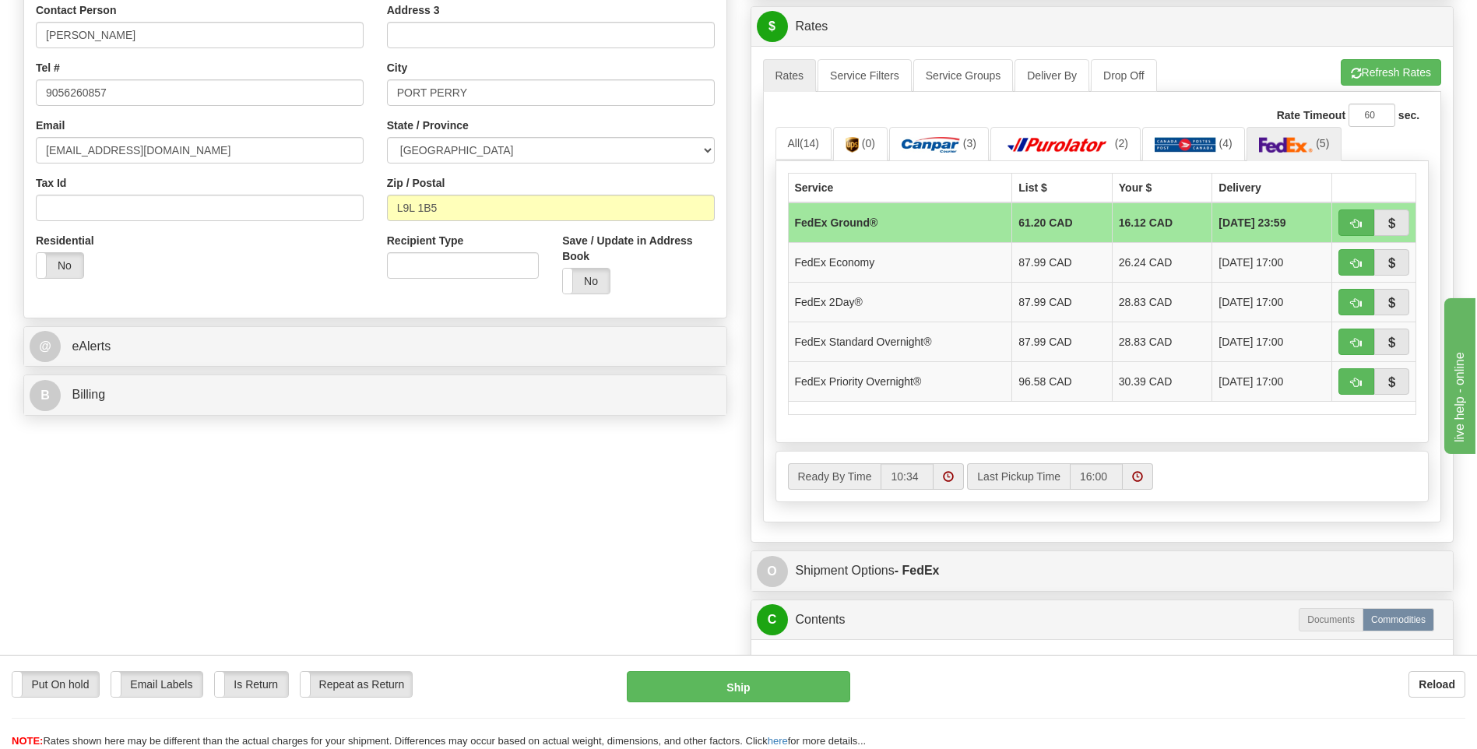
scroll to position [545, 0]
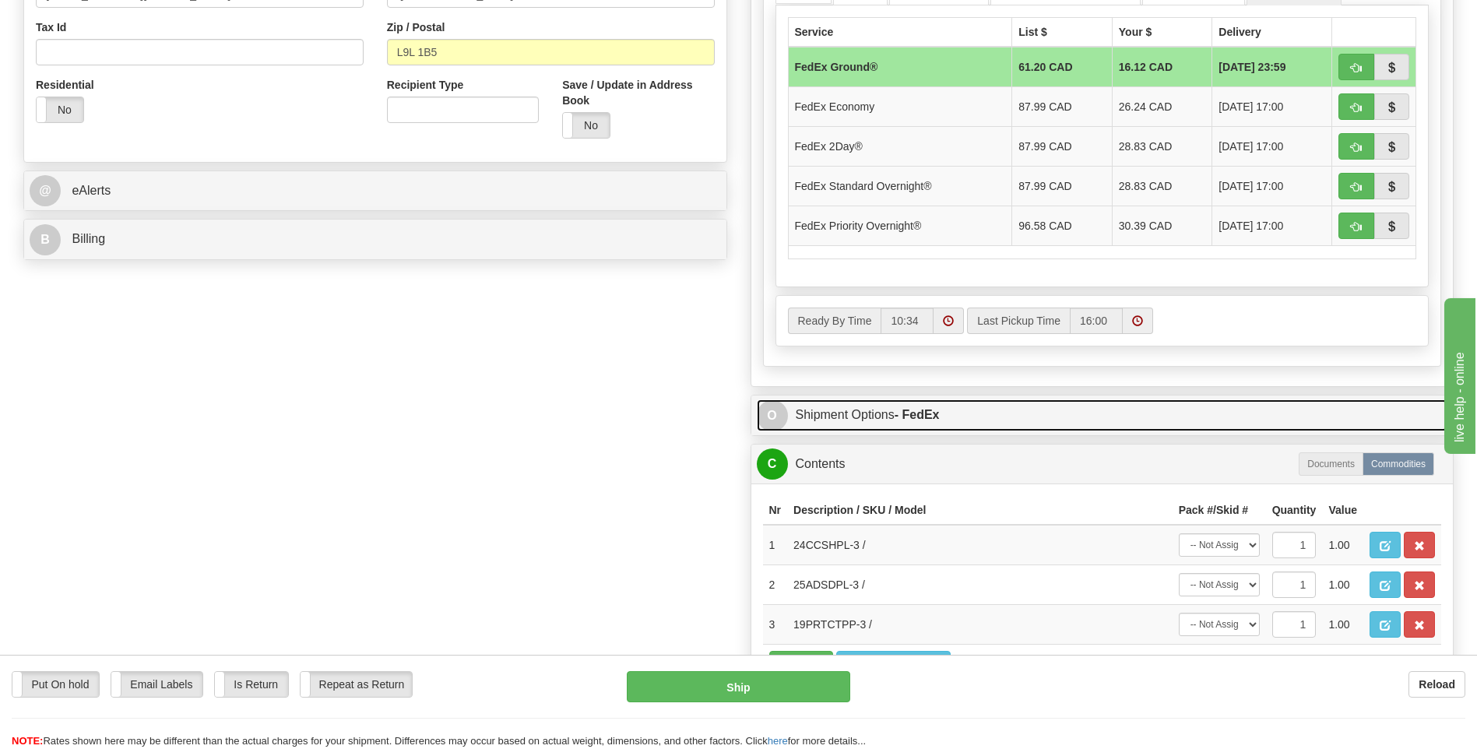
click at [864, 416] on link "O Shipment Options - FedEx" at bounding box center [1102, 415] width 691 height 32
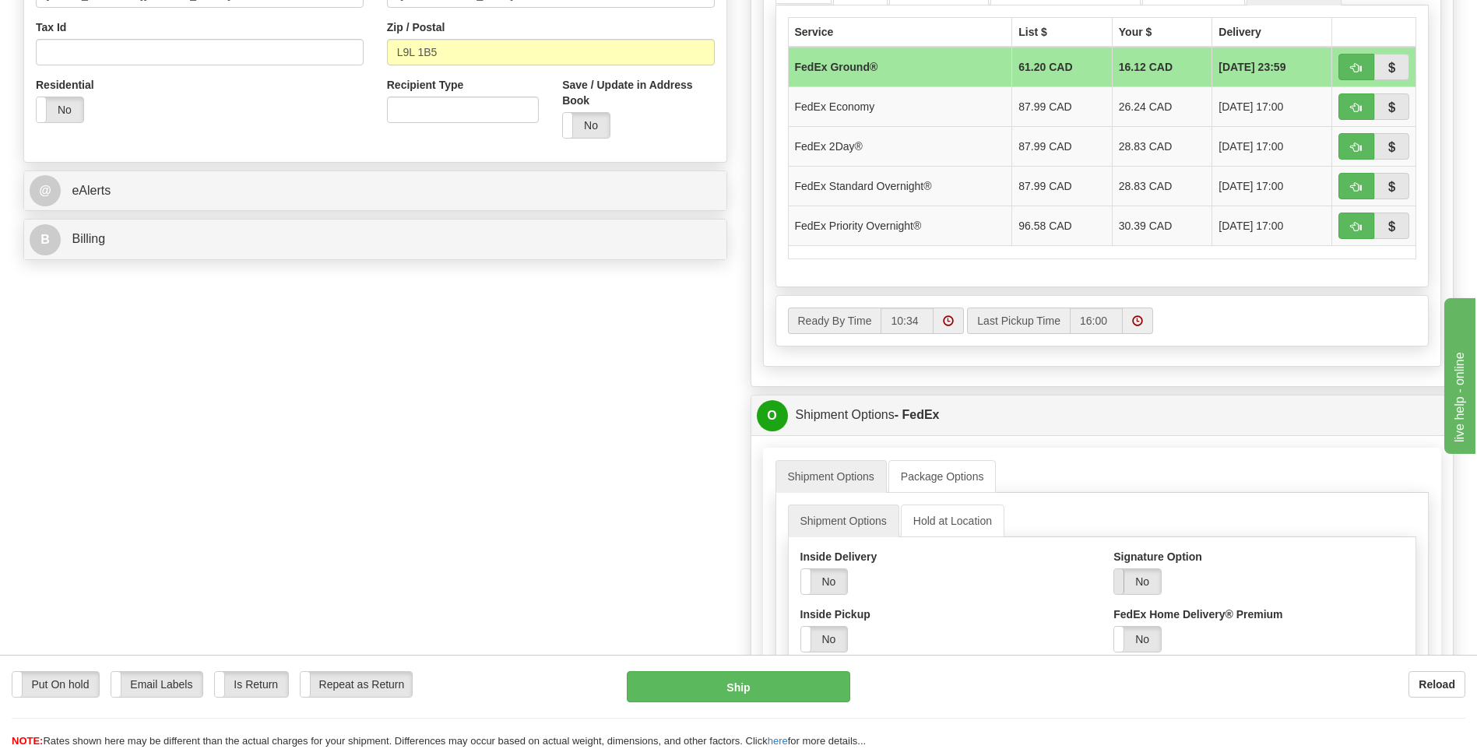
click at [1119, 587] on span at bounding box center [1114, 581] width 20 height 25
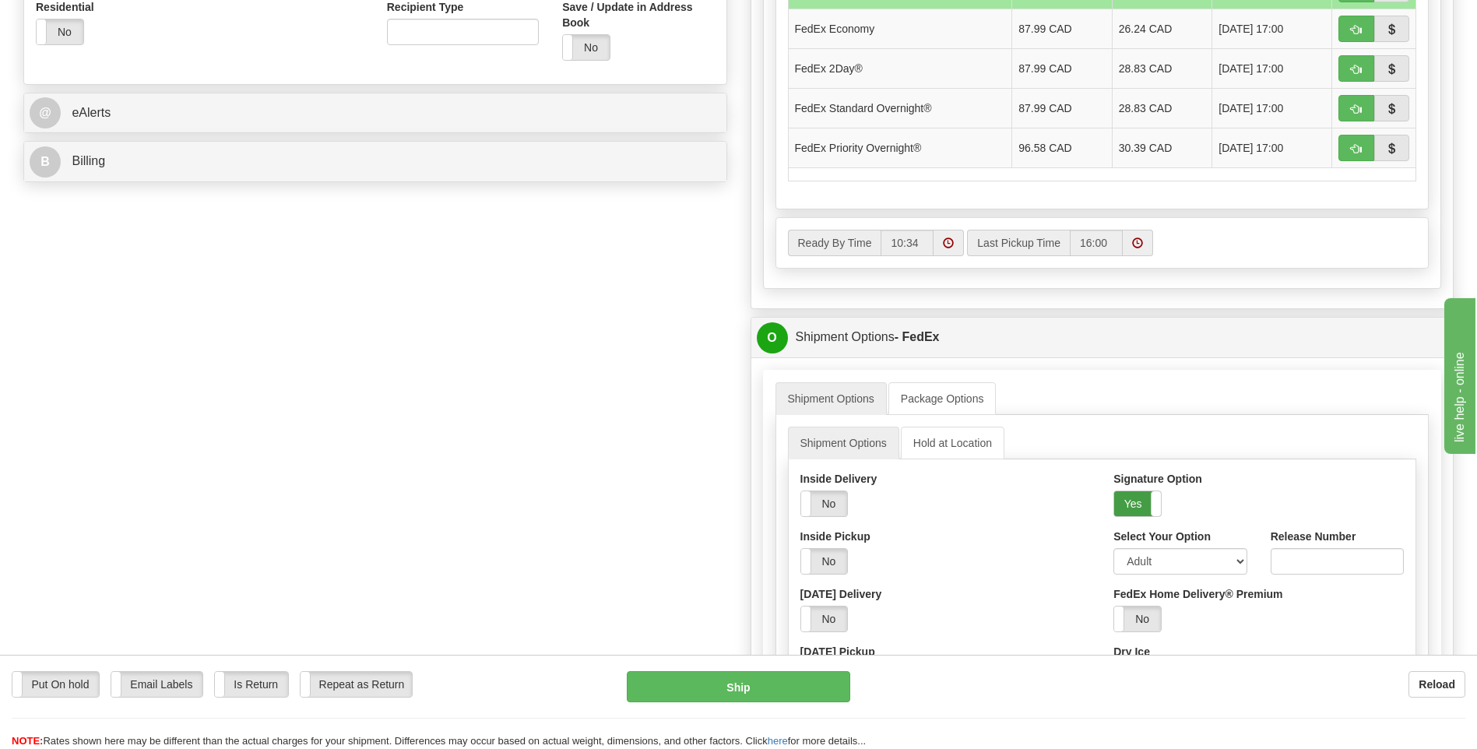
scroll to position [701, 0]
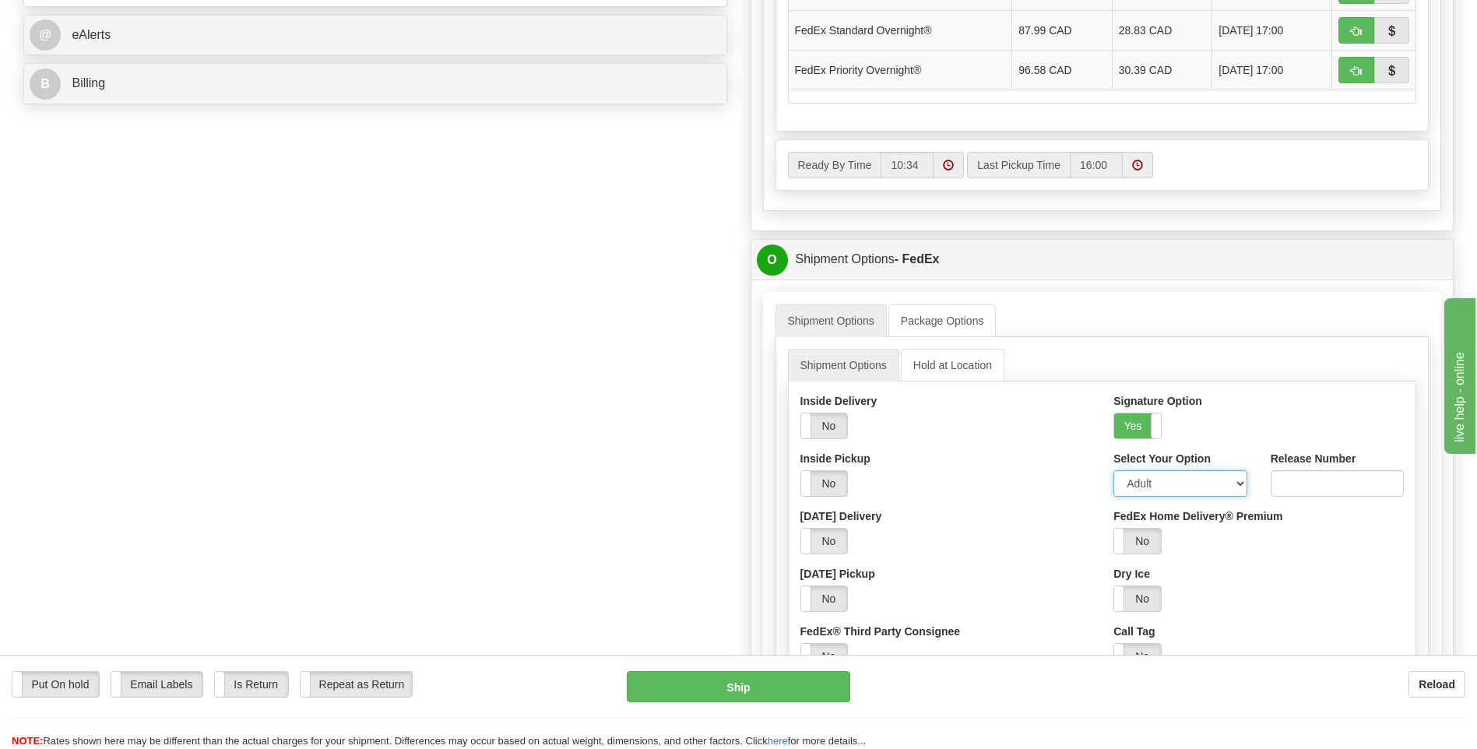
click at [1235, 483] on select "Adult Direct Indirect No Signature Required Service Default" at bounding box center [1179, 483] width 133 height 26
select select "2"
click at [1113, 470] on select "Adult Direct Indirect No Signature Required Service Default" at bounding box center [1179, 483] width 133 height 26
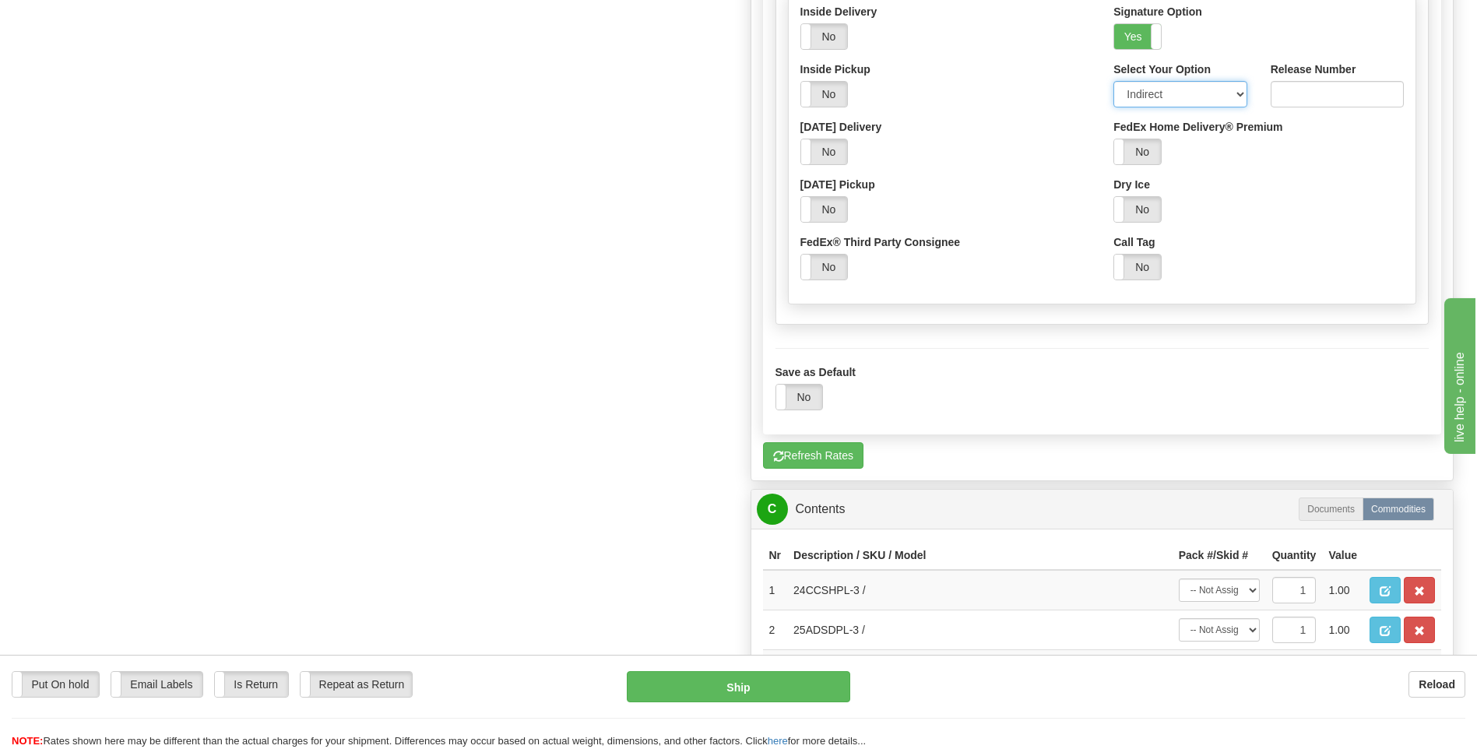
scroll to position [1245, 0]
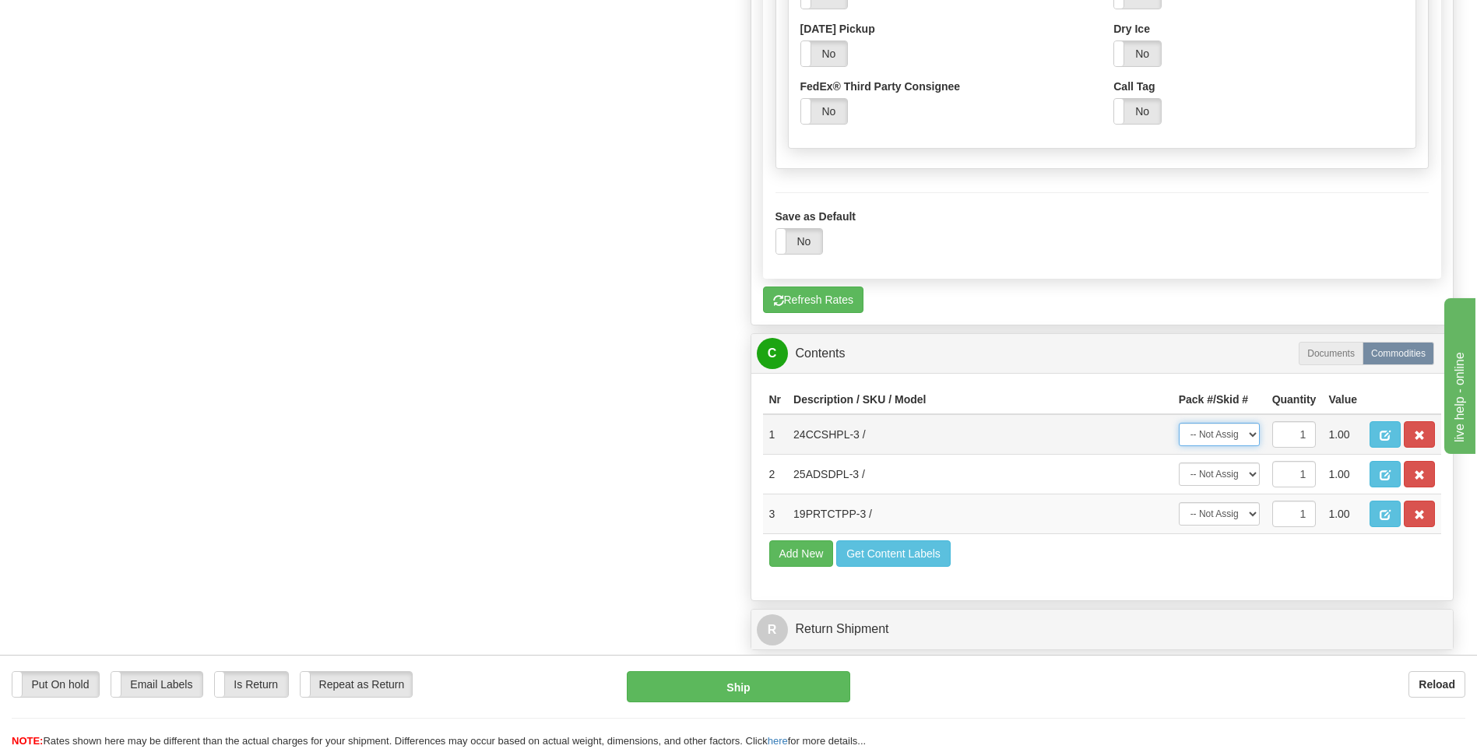
click at [1255, 432] on select "-- Not Assigned -- Package 1 Package 2" at bounding box center [1219, 434] width 81 height 23
select select "0"
click at [1179, 423] on select "-- Not Assigned -- Package 1 Package 2" at bounding box center [1219, 434] width 81 height 23
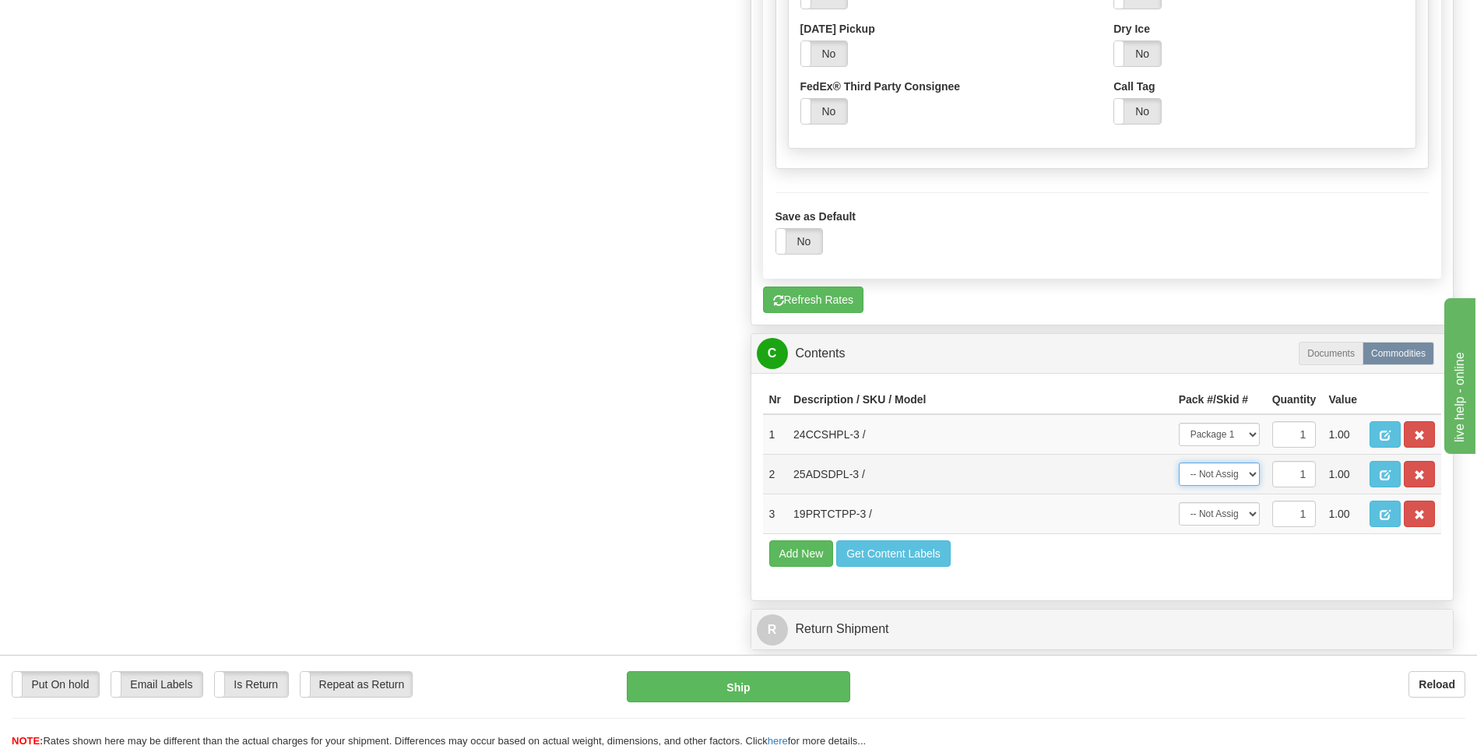
click at [1245, 478] on select "-- Not Assigned -- Package 1 Package 2" at bounding box center [1219, 473] width 81 height 23
select select "1"
click at [1179, 462] on select "-- Not Assigned -- Package 1 Package 2" at bounding box center [1219, 473] width 81 height 23
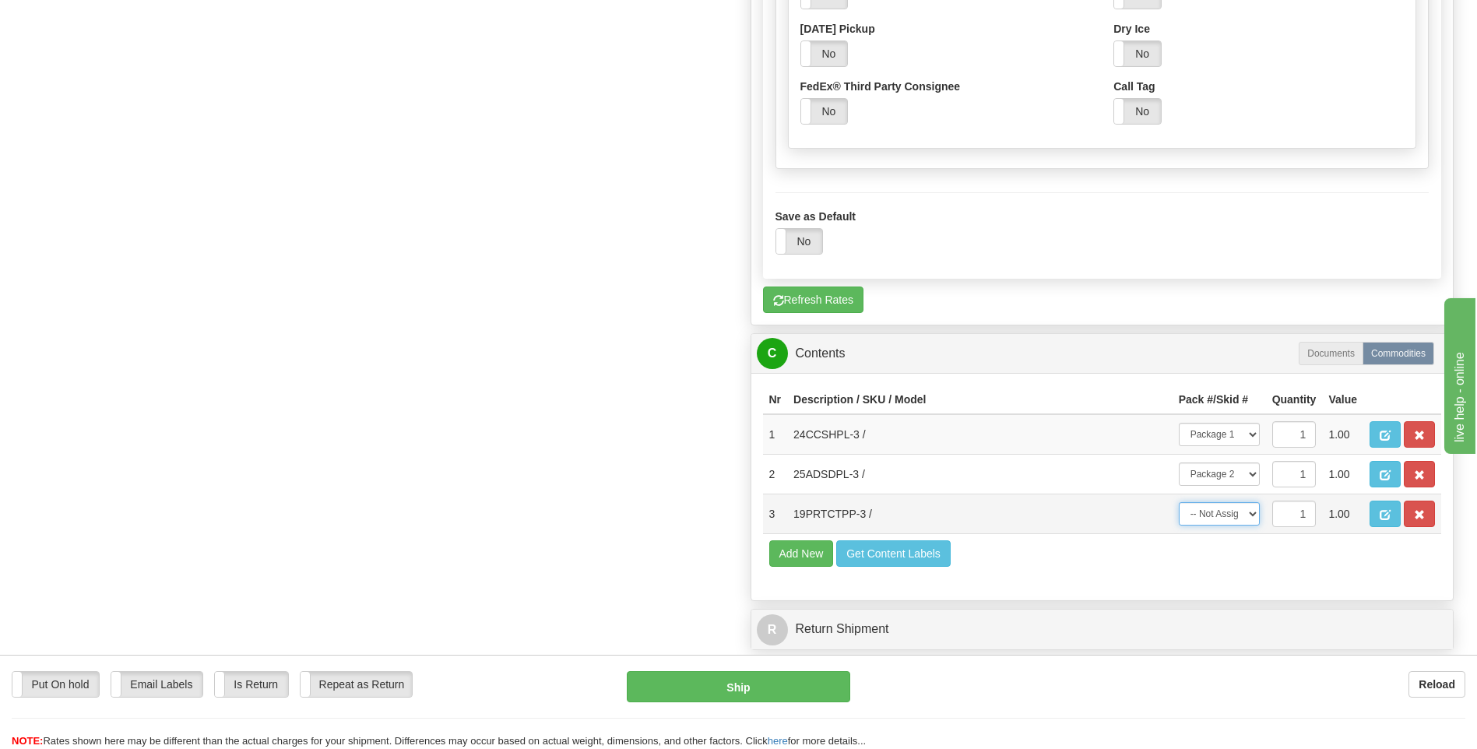
click at [1253, 515] on select "-- Not Assigned -- Package 1 Package 2" at bounding box center [1219, 513] width 81 height 23
select select "1"
click at [1179, 502] on select "-- Not Assigned -- Package 1 Package 2" at bounding box center [1219, 513] width 81 height 23
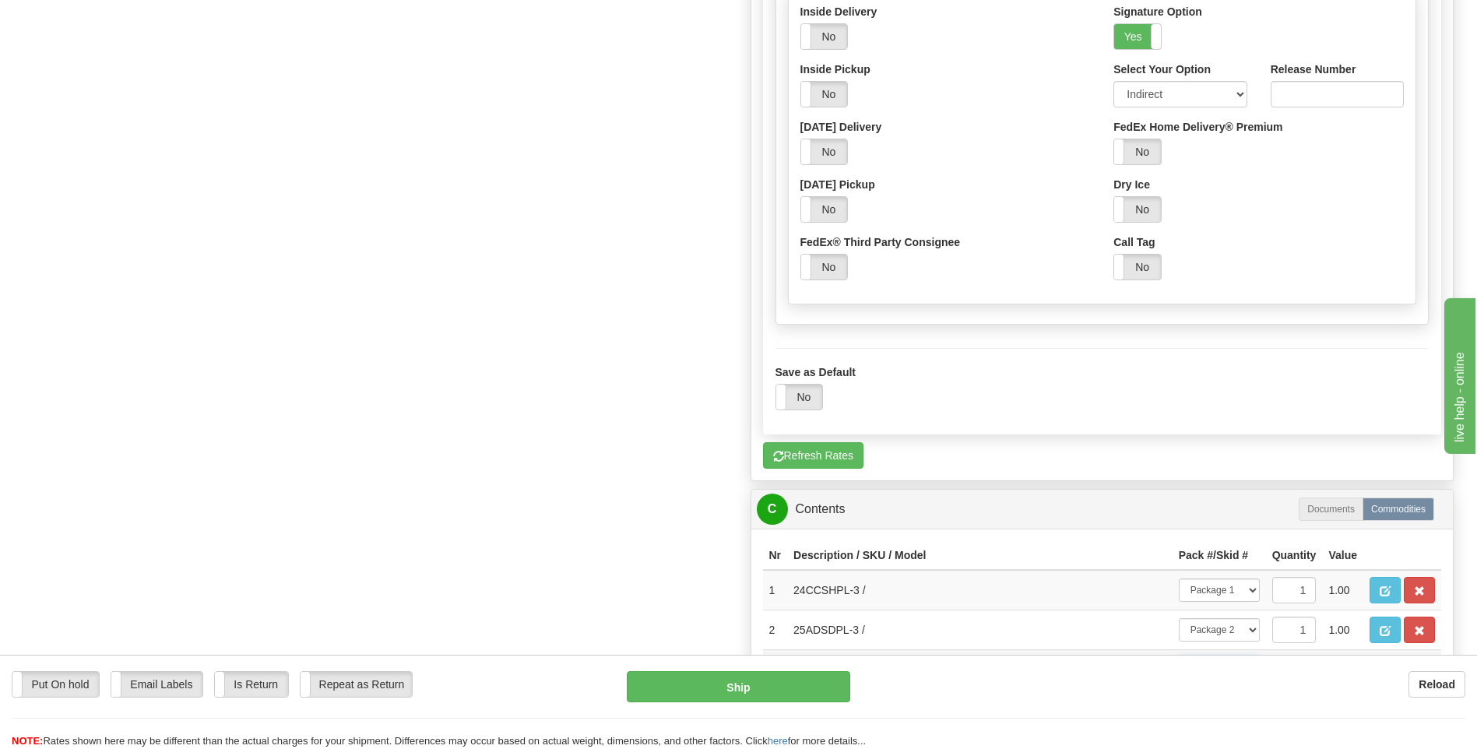
scroll to position [1012, 0]
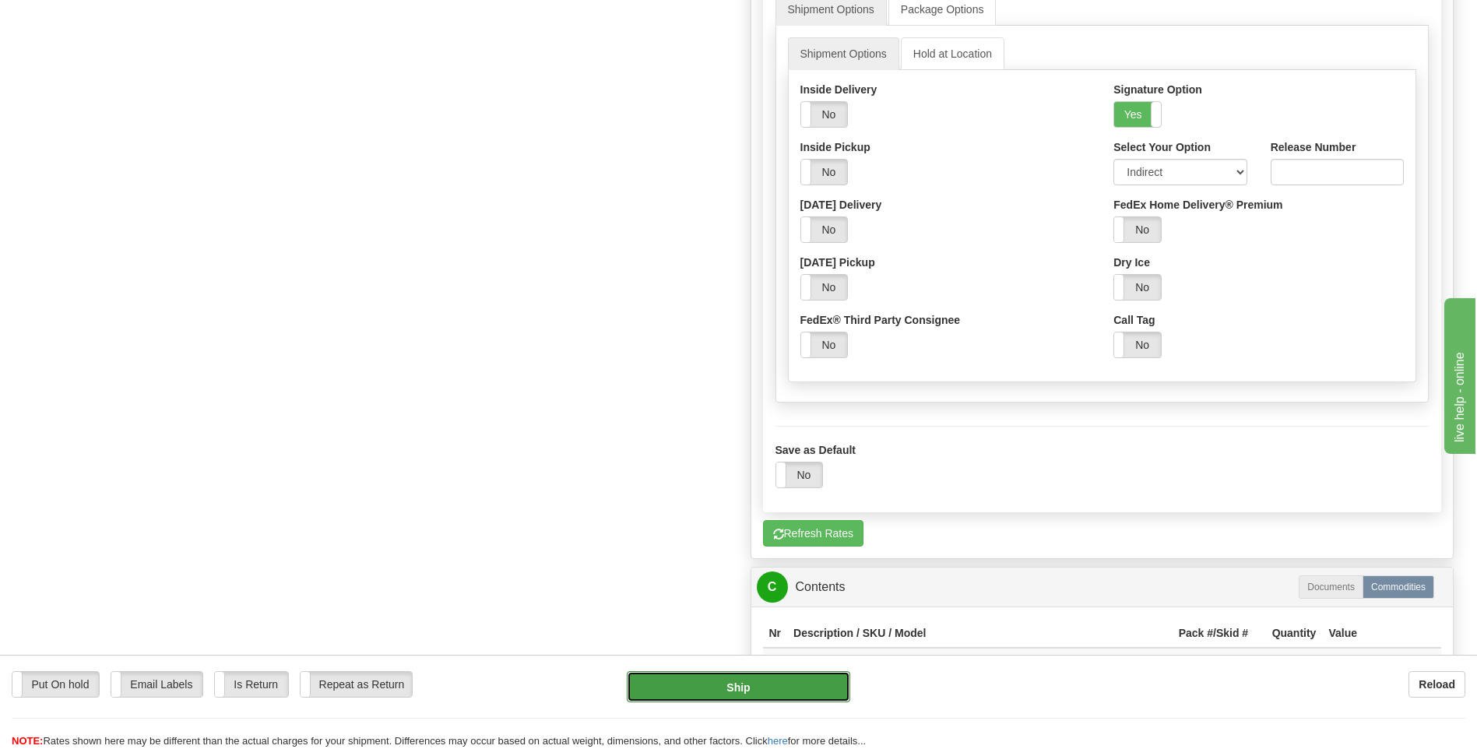
click at [747, 688] on button "Ship" at bounding box center [738, 686] width 223 height 31
type input "92"
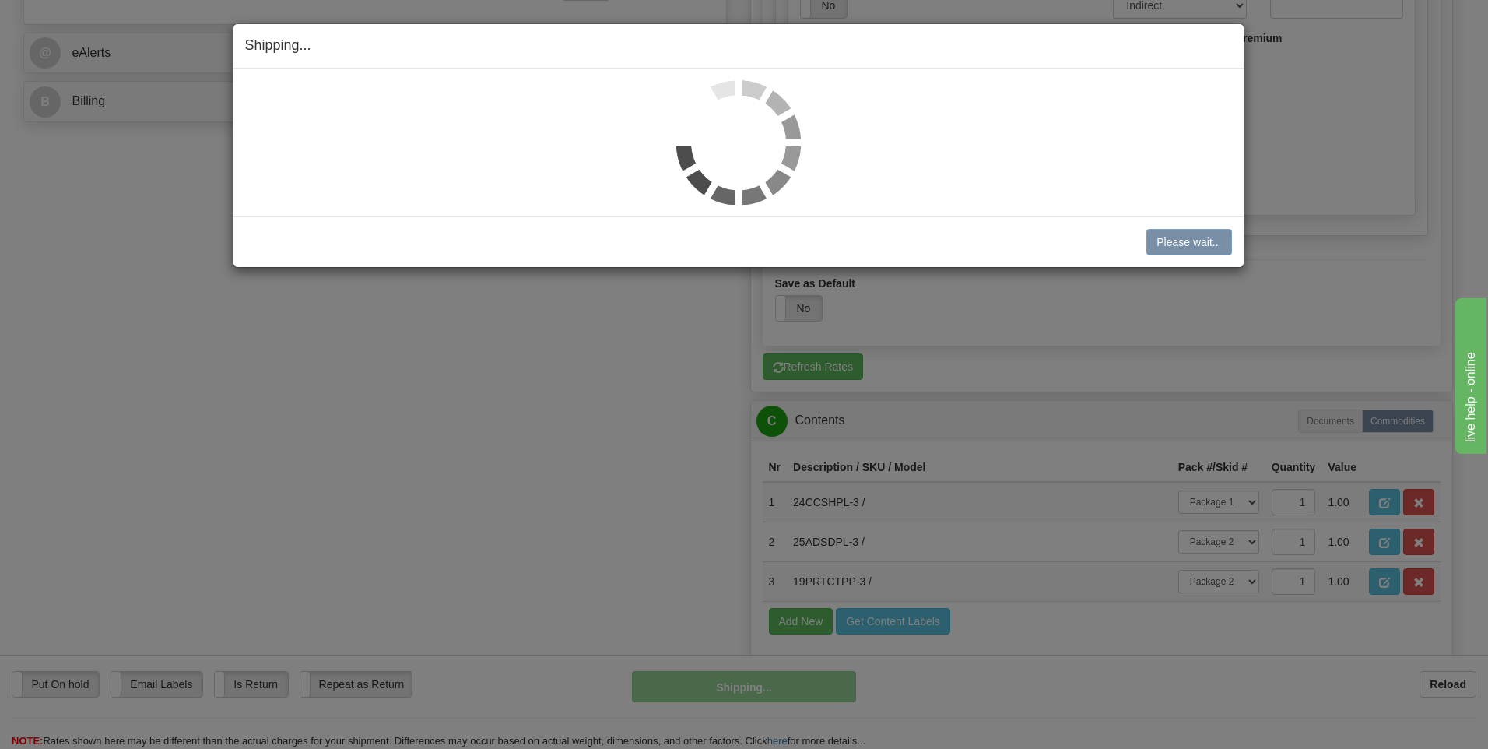
scroll to position [517, 0]
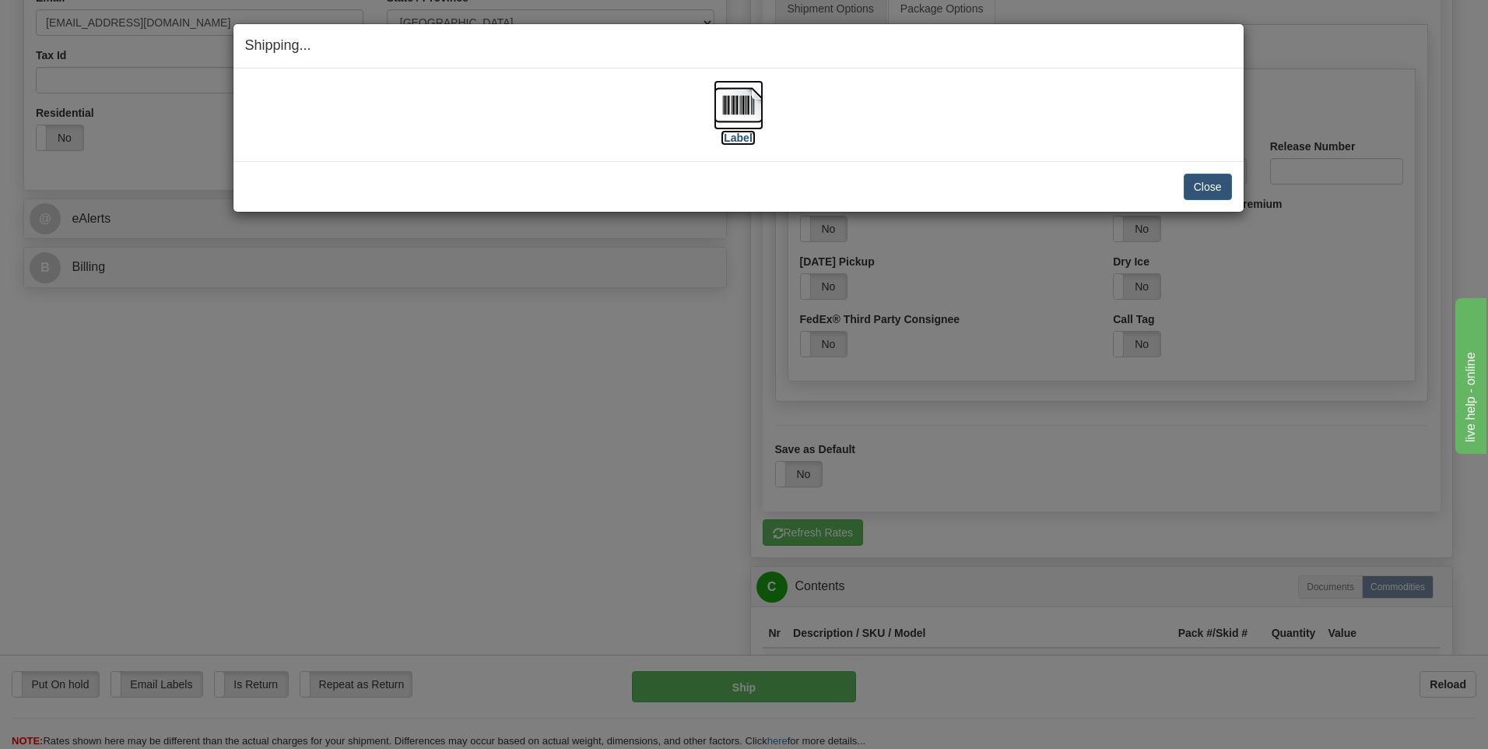
click at [735, 117] on img at bounding box center [739, 105] width 50 height 50
click at [1195, 180] on button "Close" at bounding box center [1208, 187] width 48 height 26
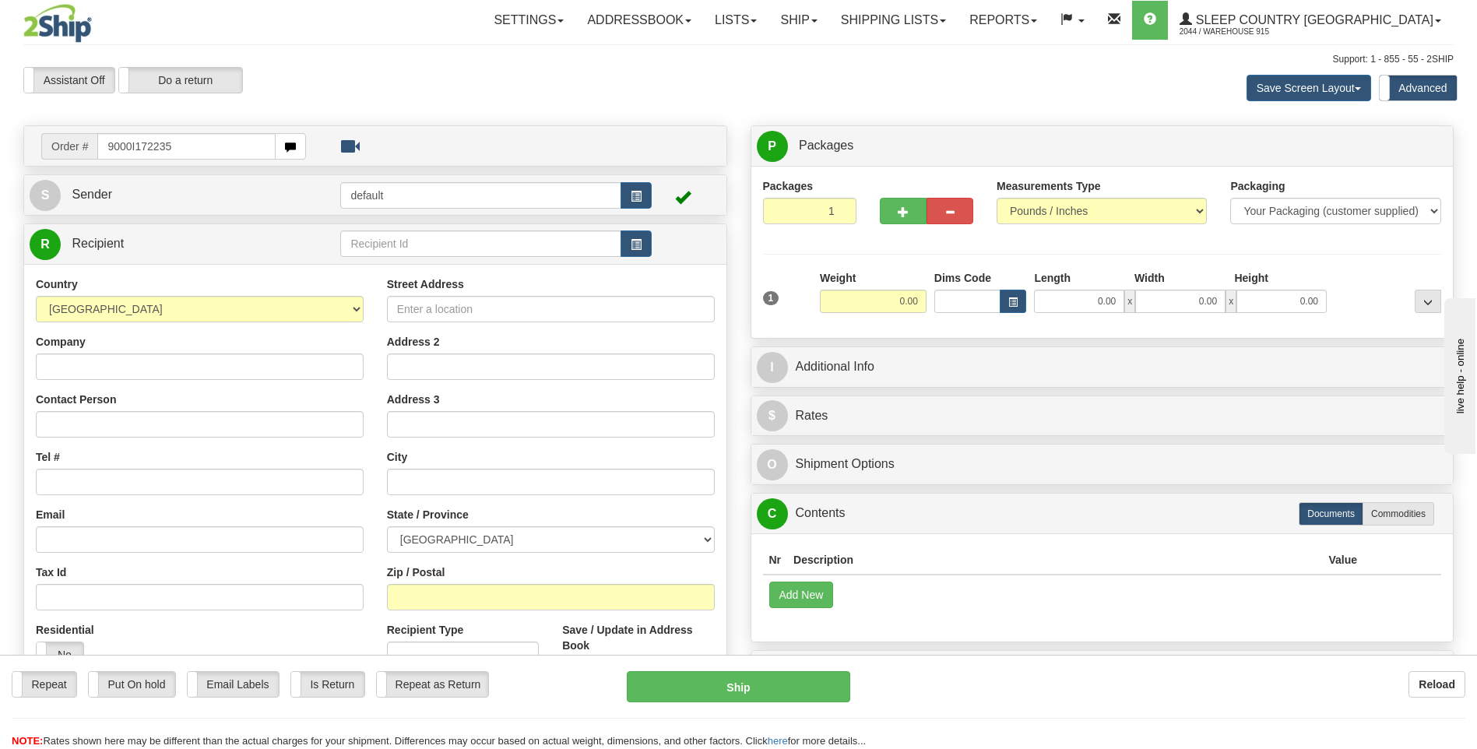
type input "9000I172235"
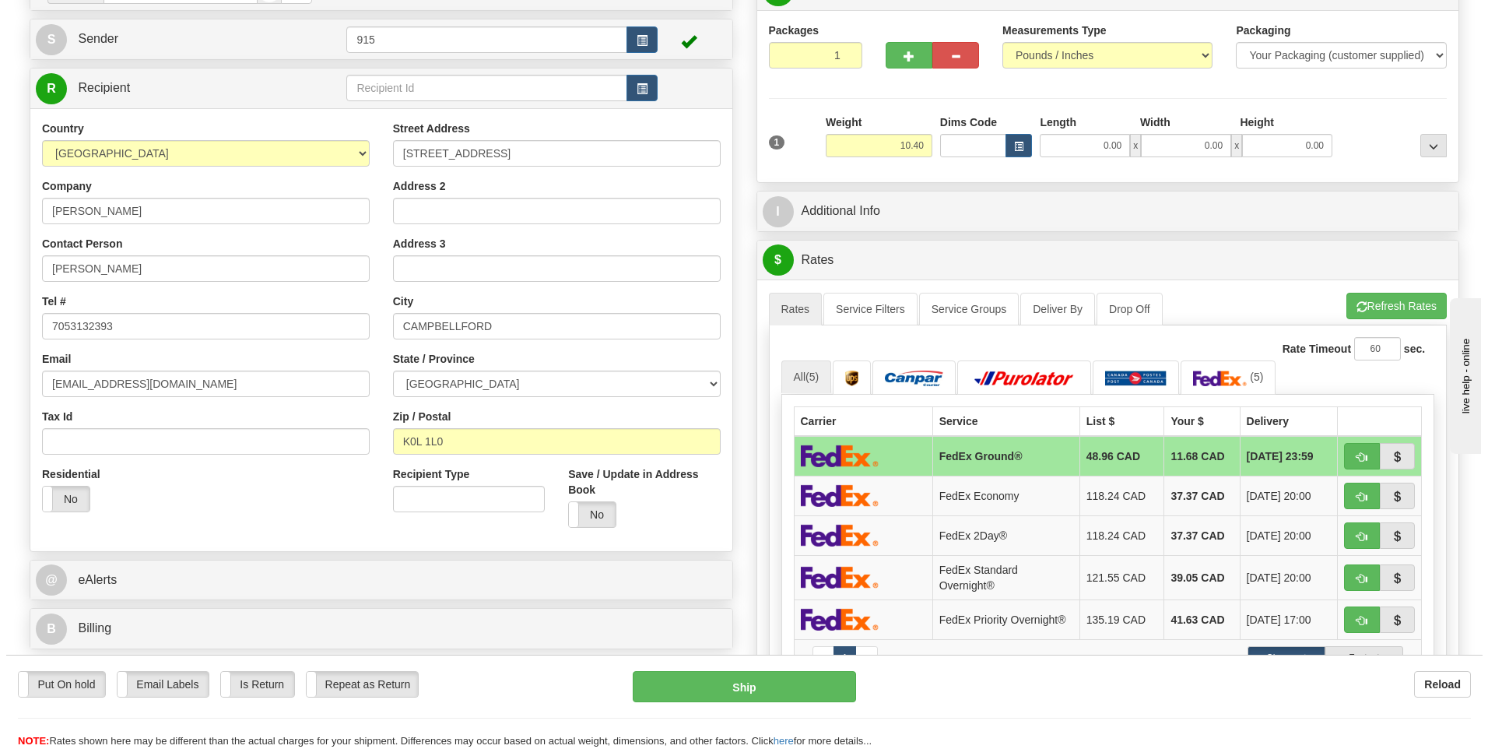
scroll to position [234, 0]
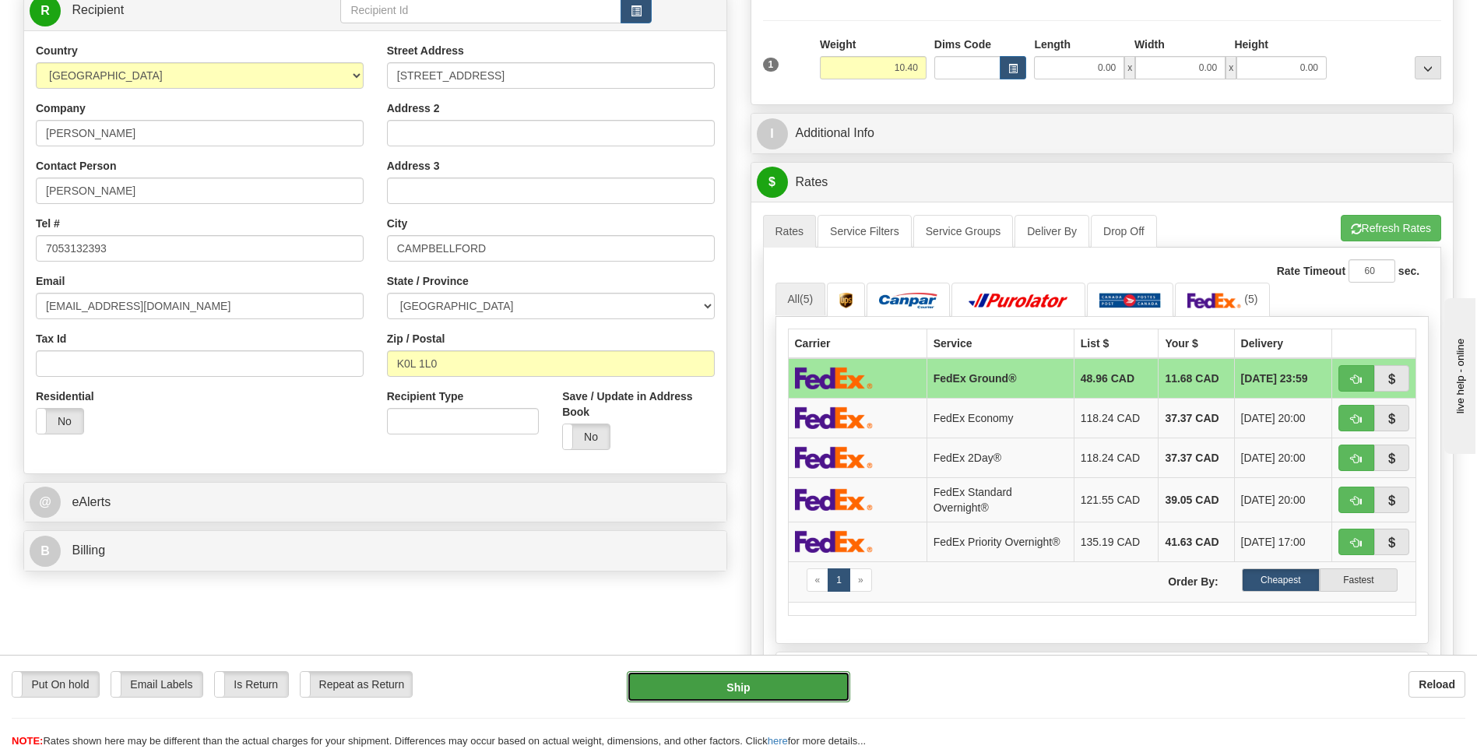
click at [689, 676] on button "Ship" at bounding box center [738, 686] width 223 height 31
type input "92"
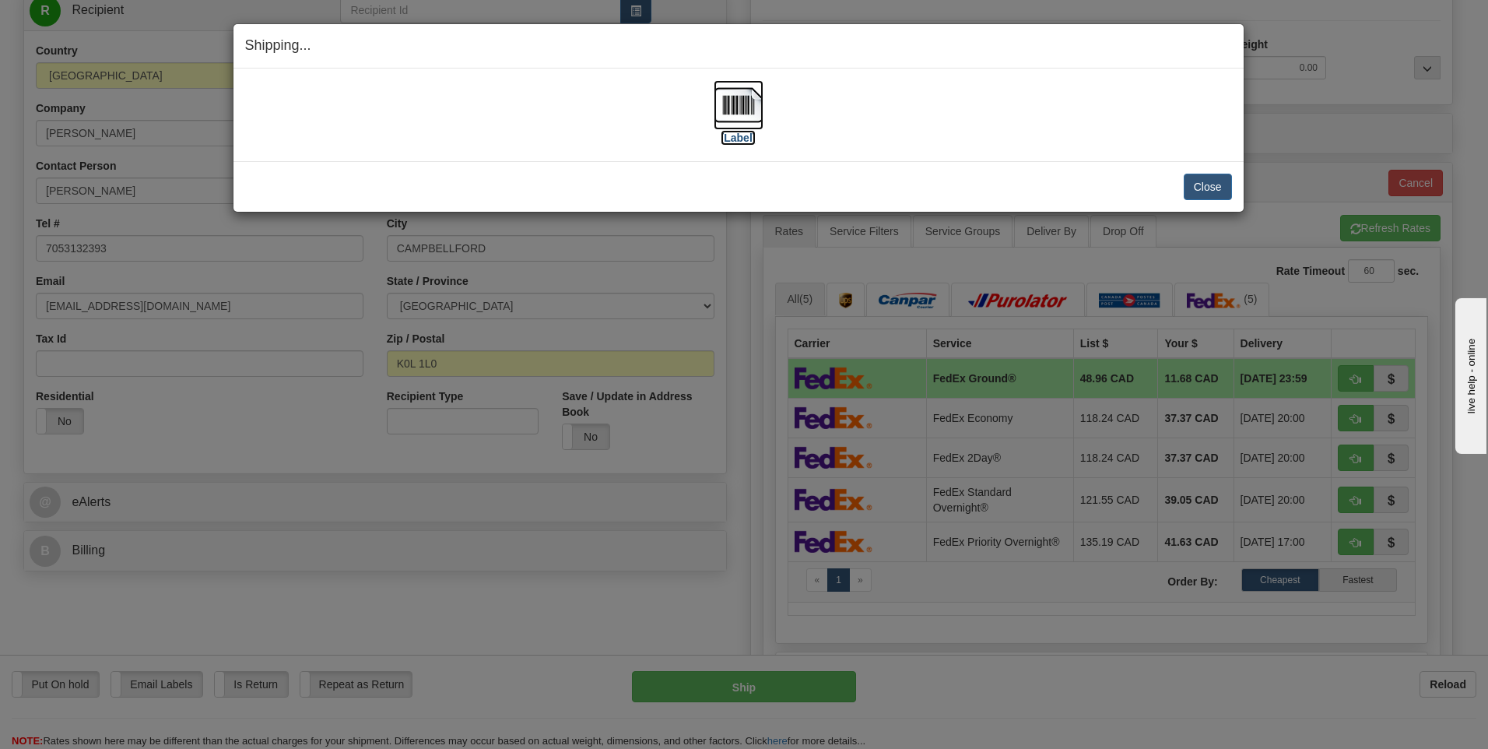
click at [733, 103] on img at bounding box center [739, 105] width 50 height 50
click at [1203, 181] on button "Close" at bounding box center [1208, 187] width 48 height 26
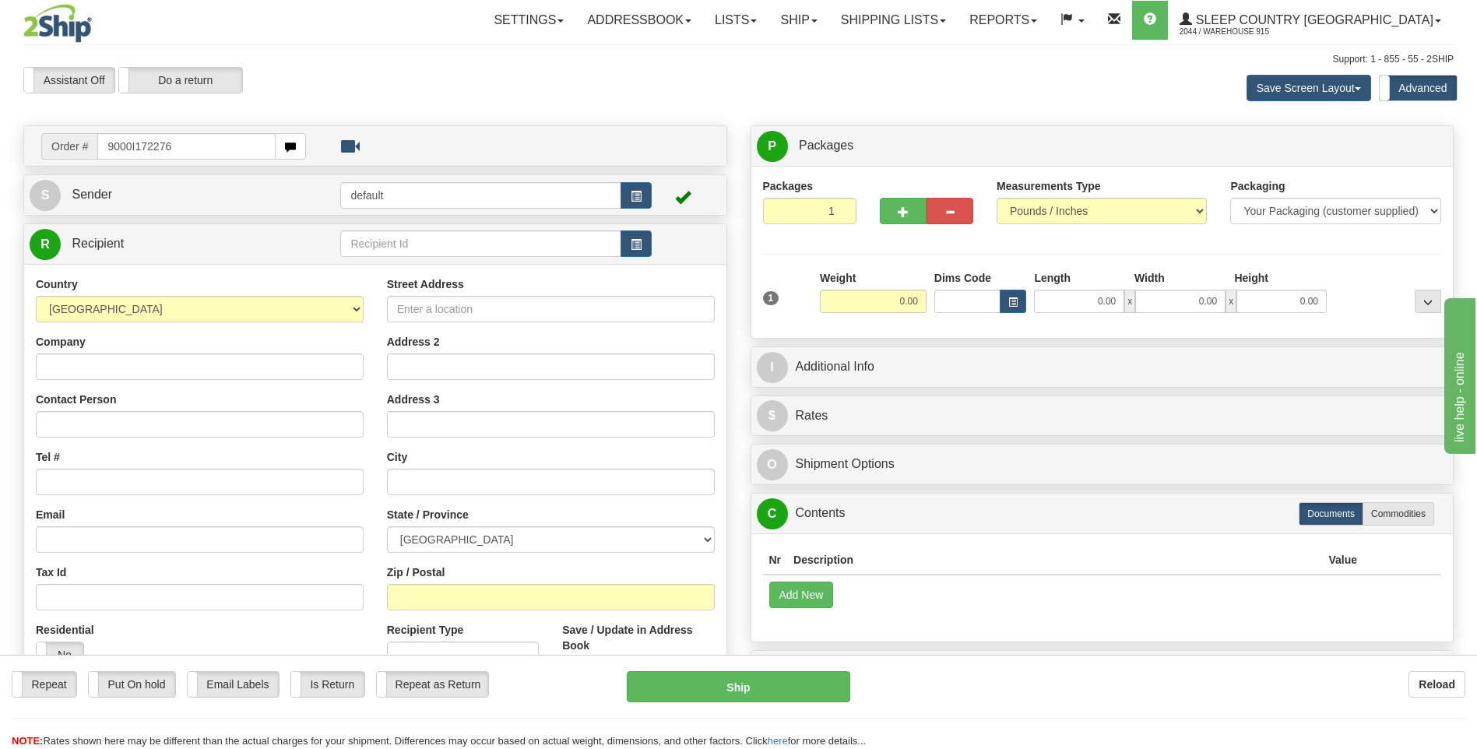
type input "9000I172276"
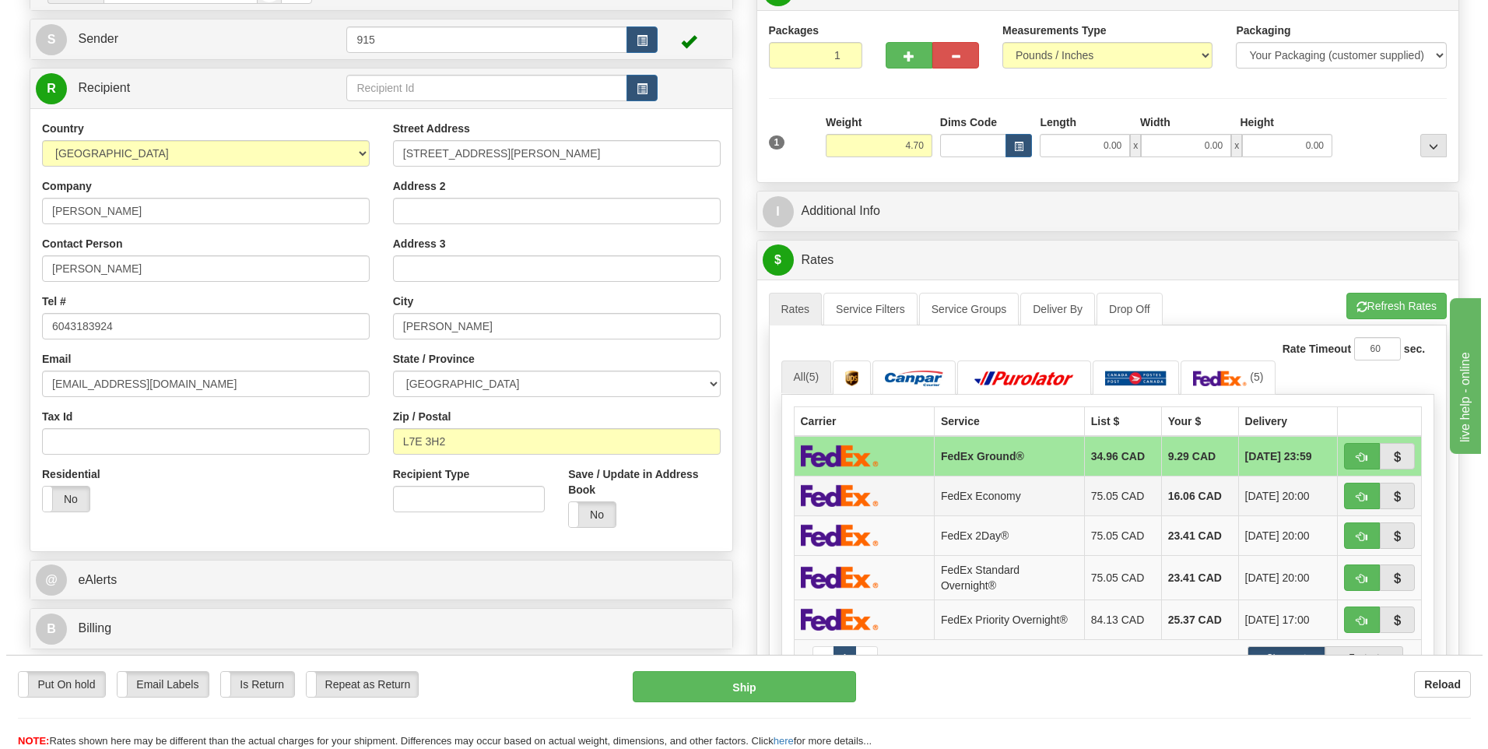
scroll to position [311, 0]
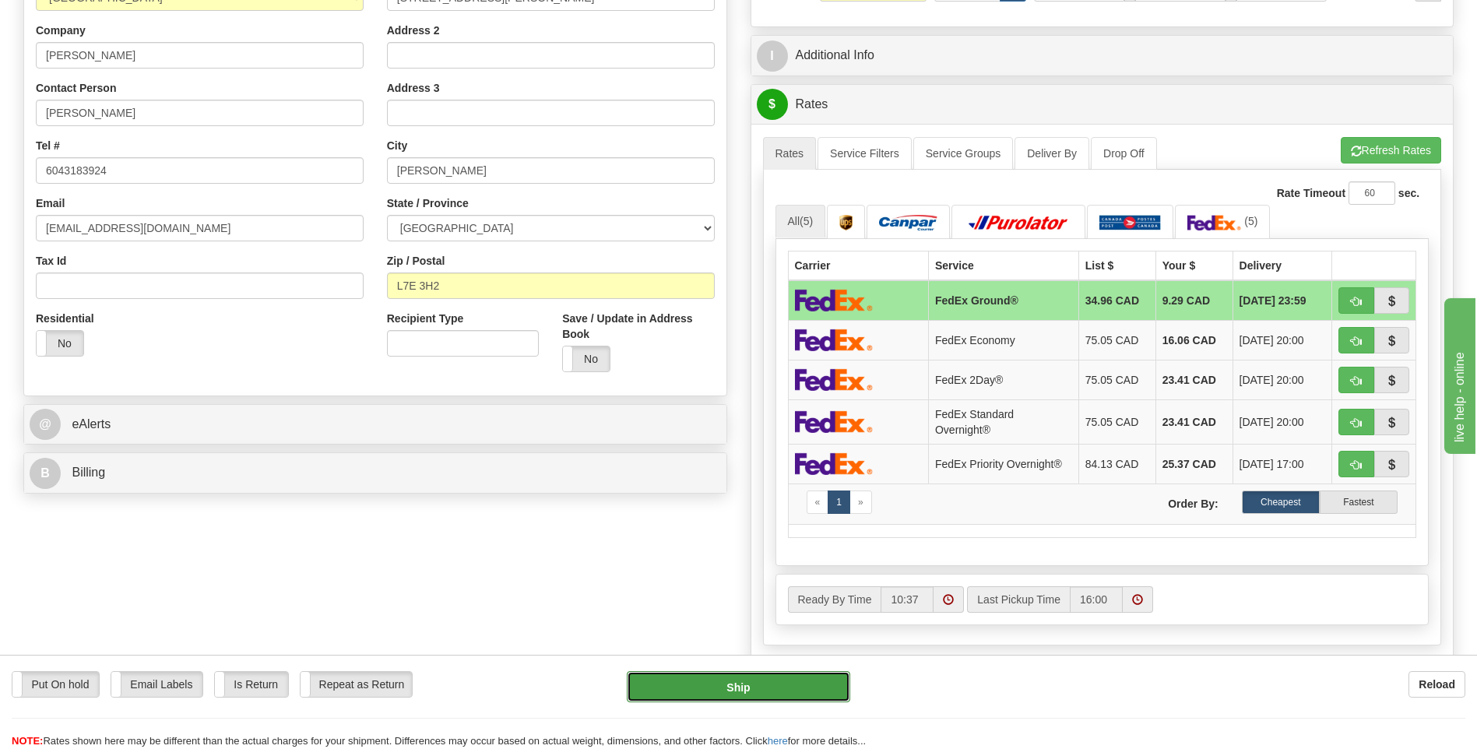
click at [718, 684] on button "Ship" at bounding box center [738, 686] width 223 height 31
type input "92"
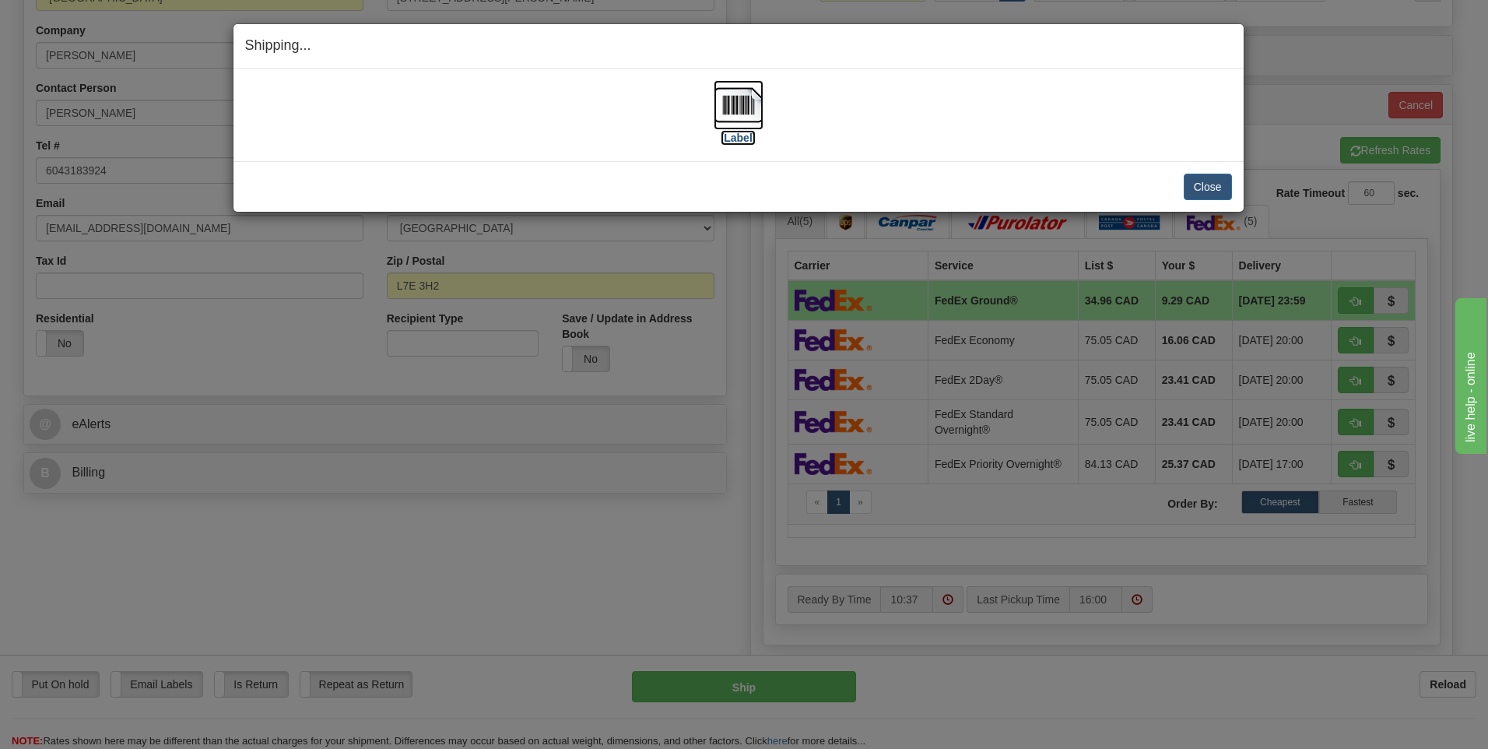
click at [734, 112] on img at bounding box center [739, 105] width 50 height 50
click at [1199, 188] on button "Close" at bounding box center [1208, 187] width 48 height 26
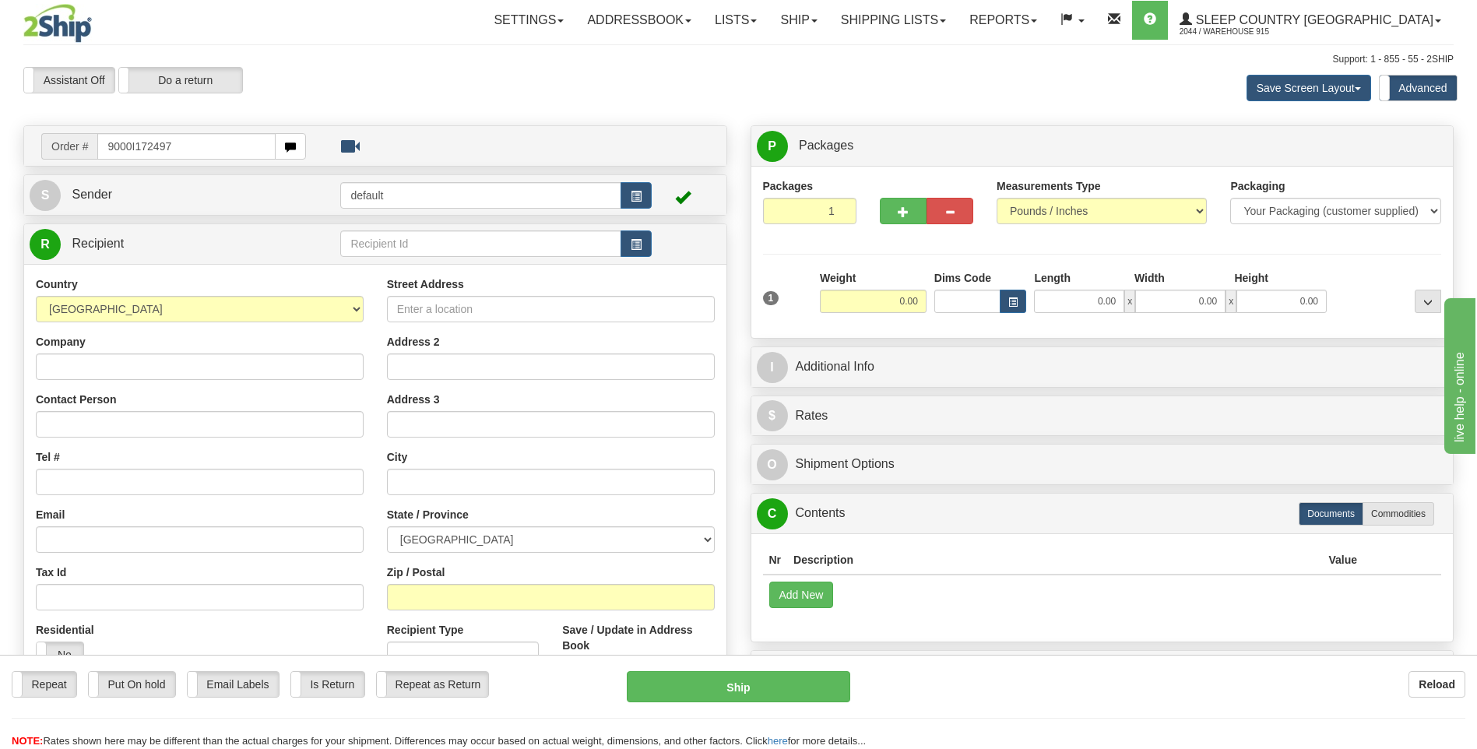
type input "9000I172497"
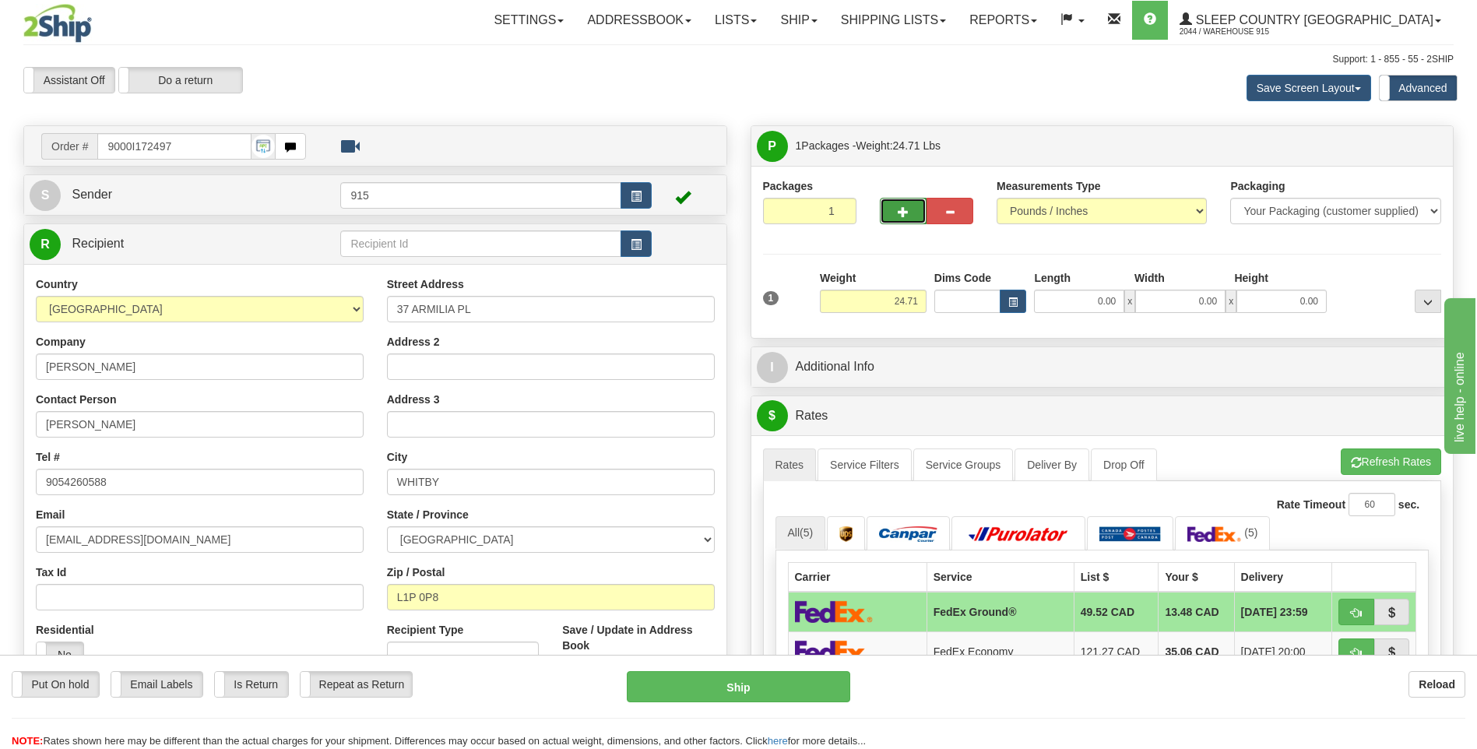
click at [883, 213] on button "button" at bounding box center [903, 211] width 47 height 26
type input "2"
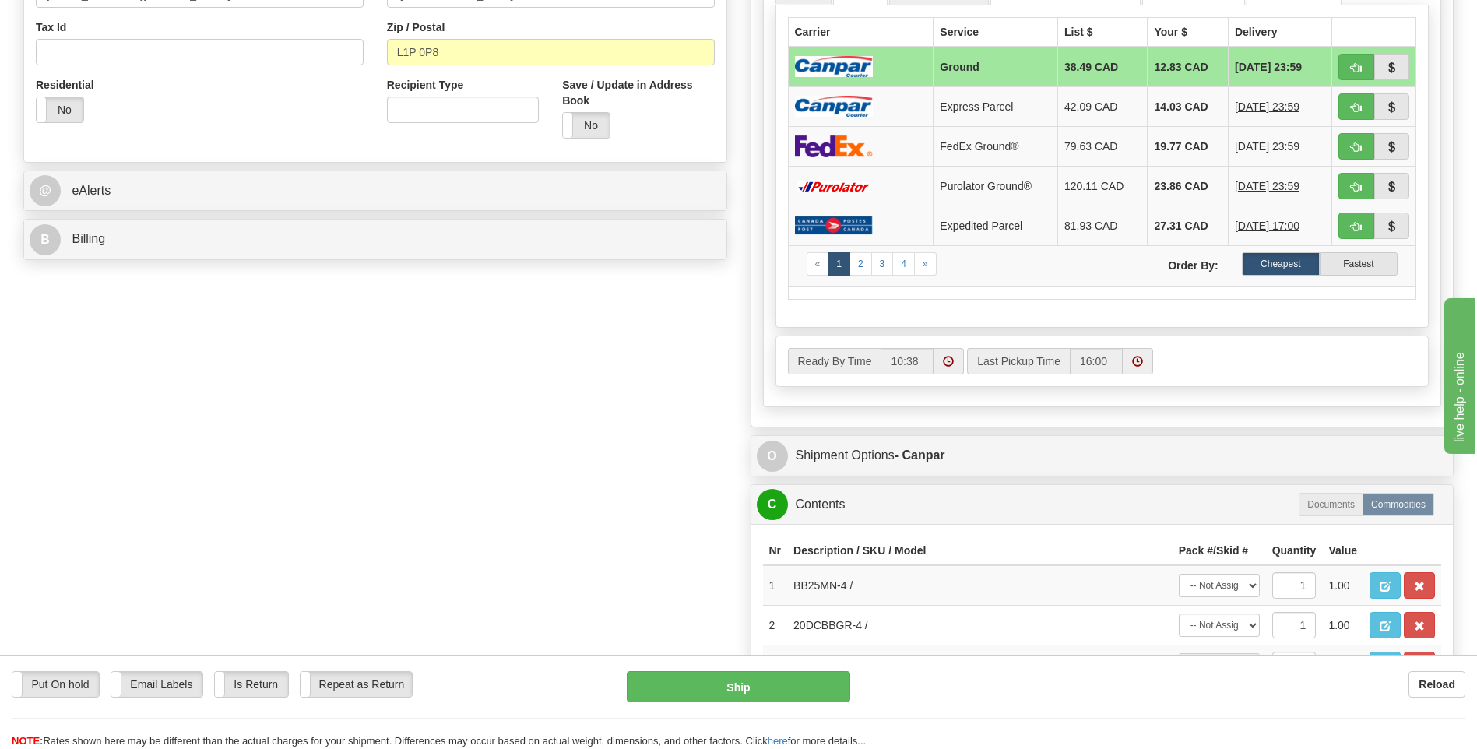
scroll to position [623, 0]
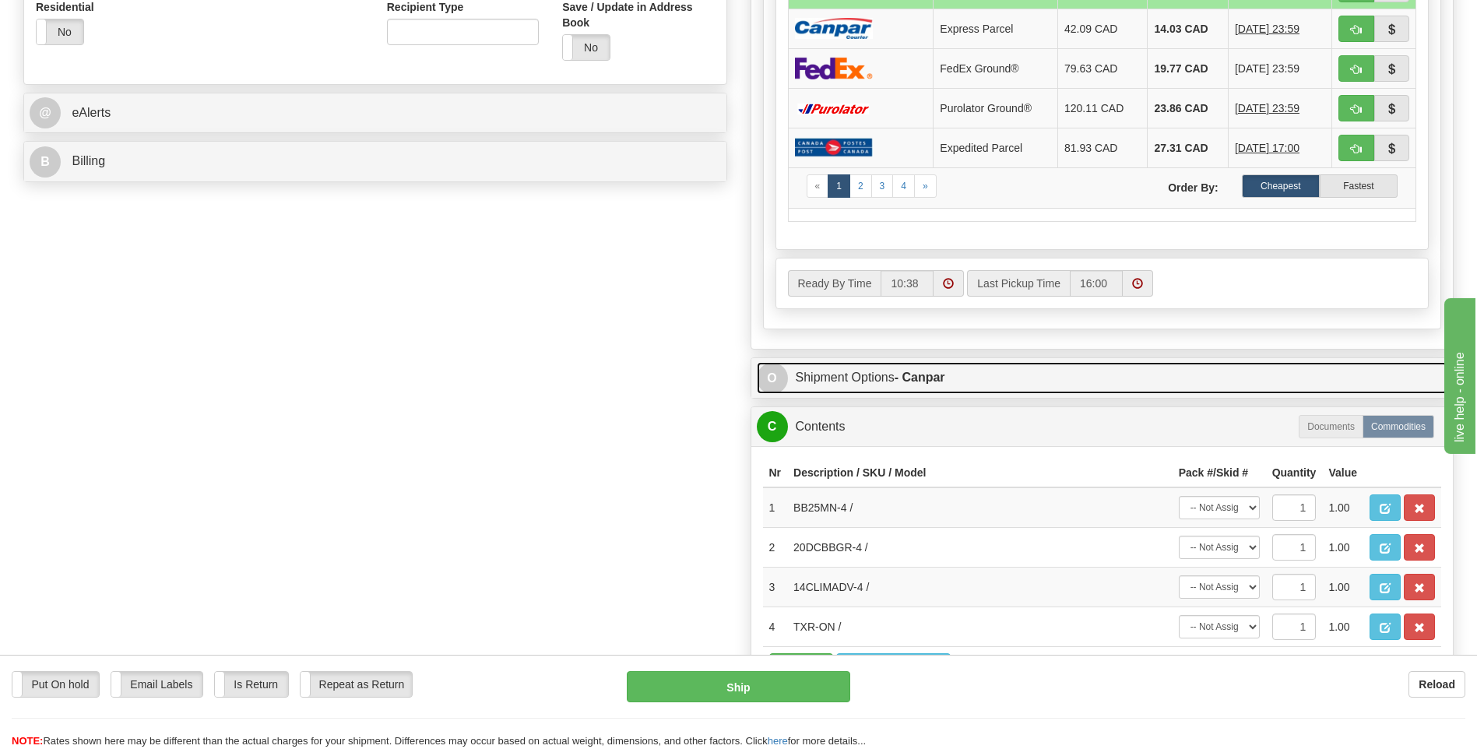
click at [806, 365] on link "O Shipment Options - Canpar" at bounding box center [1102, 378] width 691 height 32
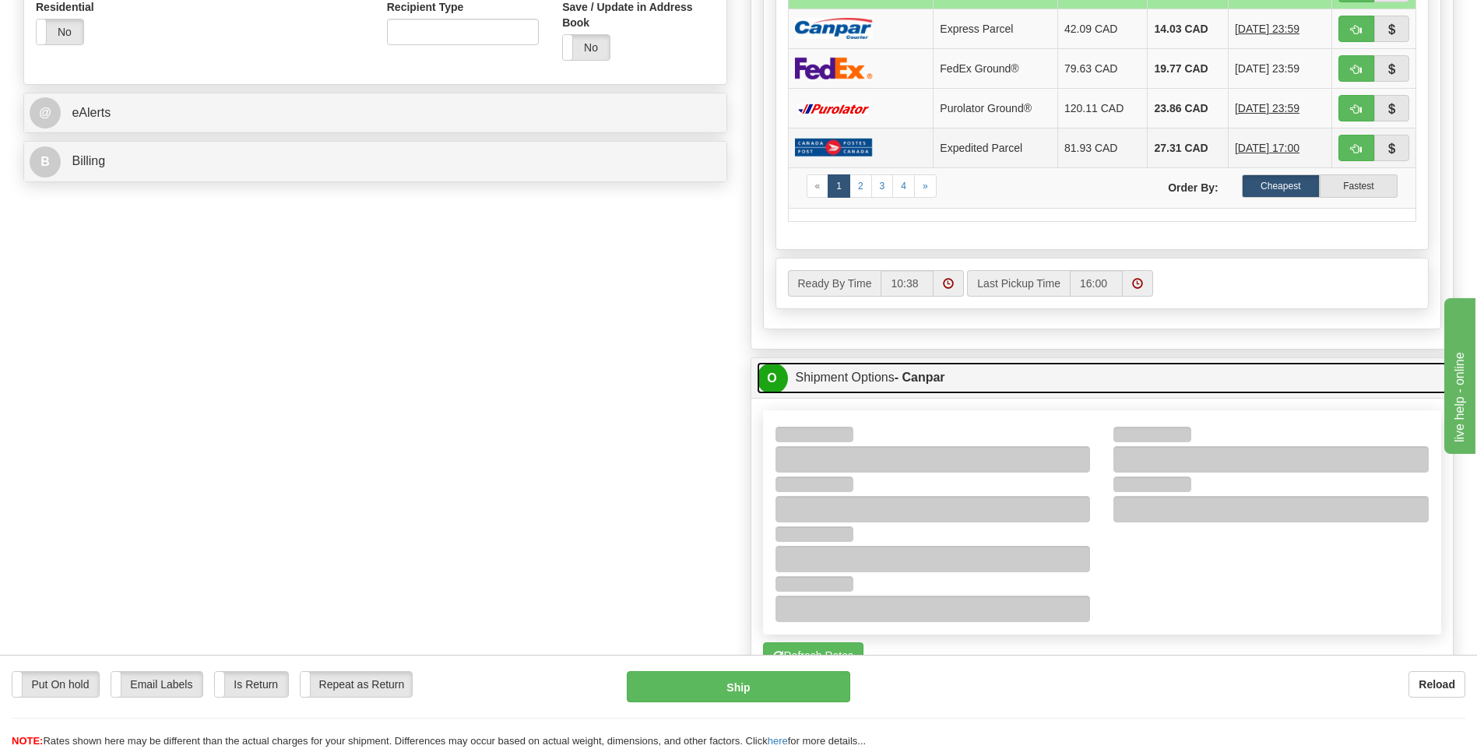
scroll to position [389, 0]
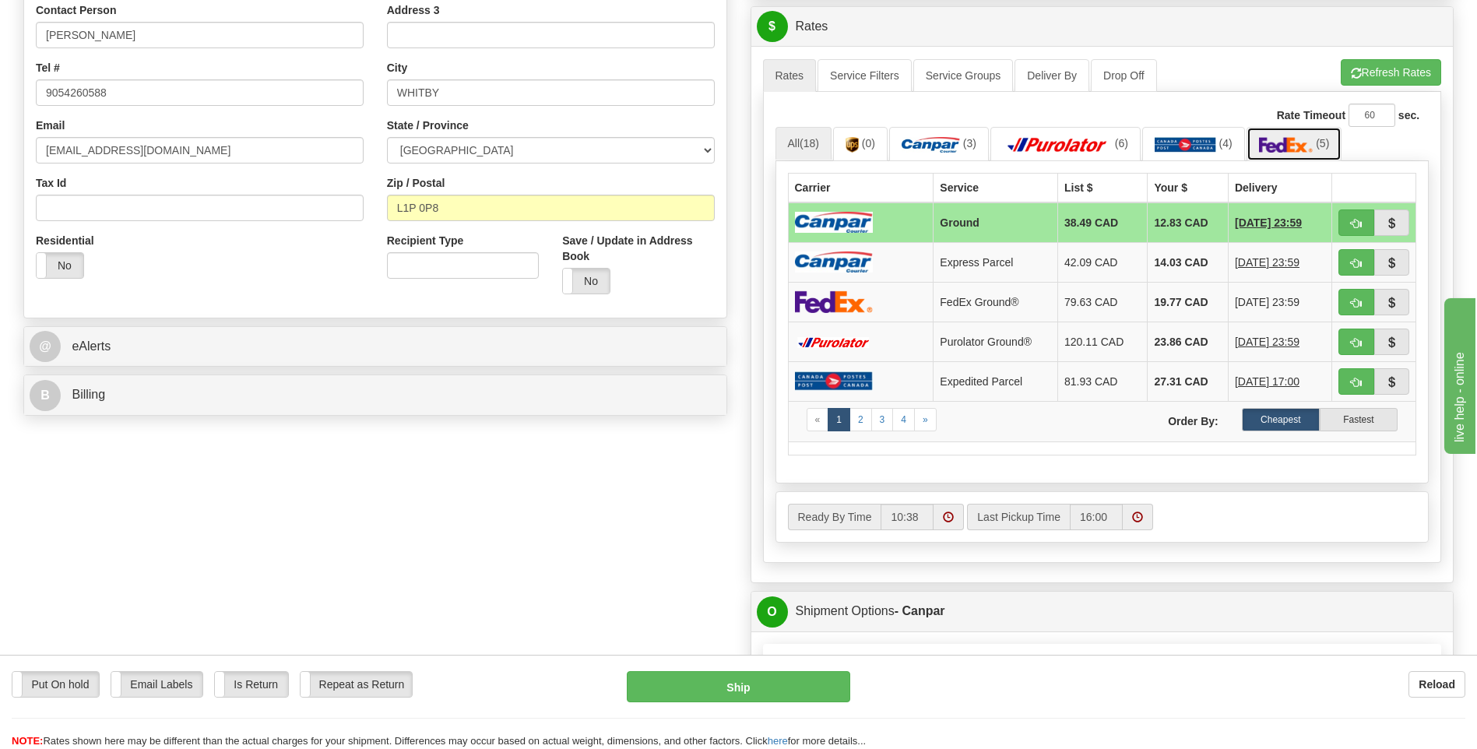
click at [1291, 142] on img at bounding box center [1286, 145] width 54 height 16
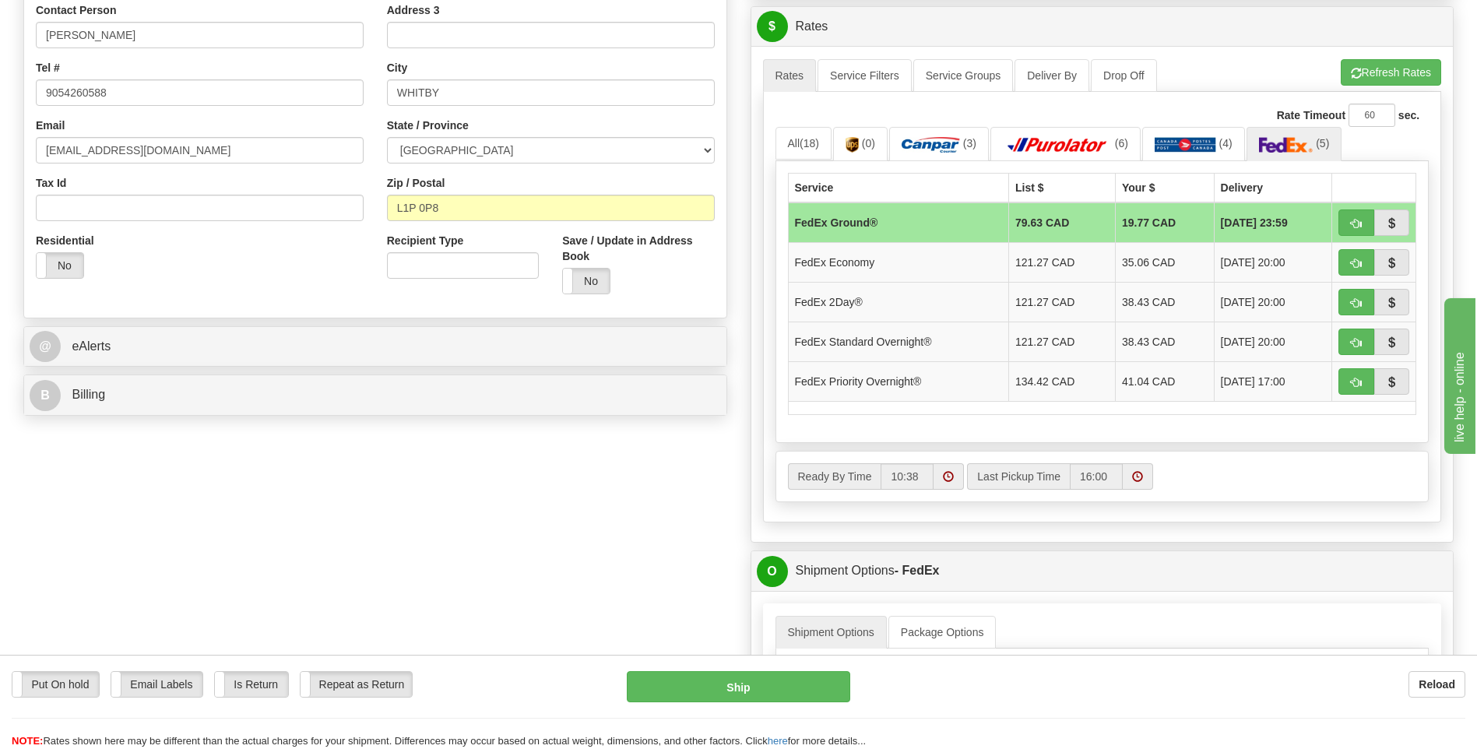
click at [838, 222] on td "FedEx Ground®" at bounding box center [898, 222] width 220 height 40
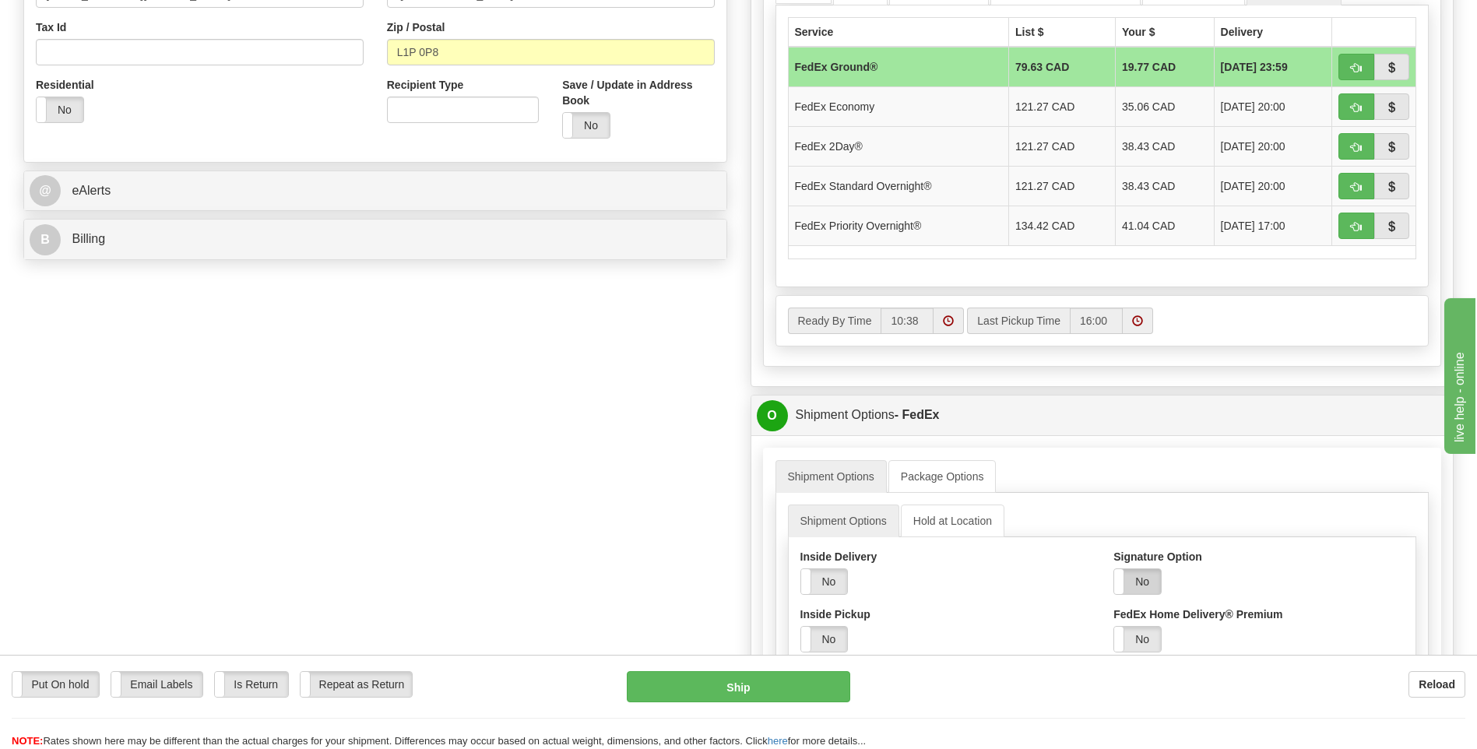
click at [1128, 578] on label "No" at bounding box center [1137, 581] width 47 height 25
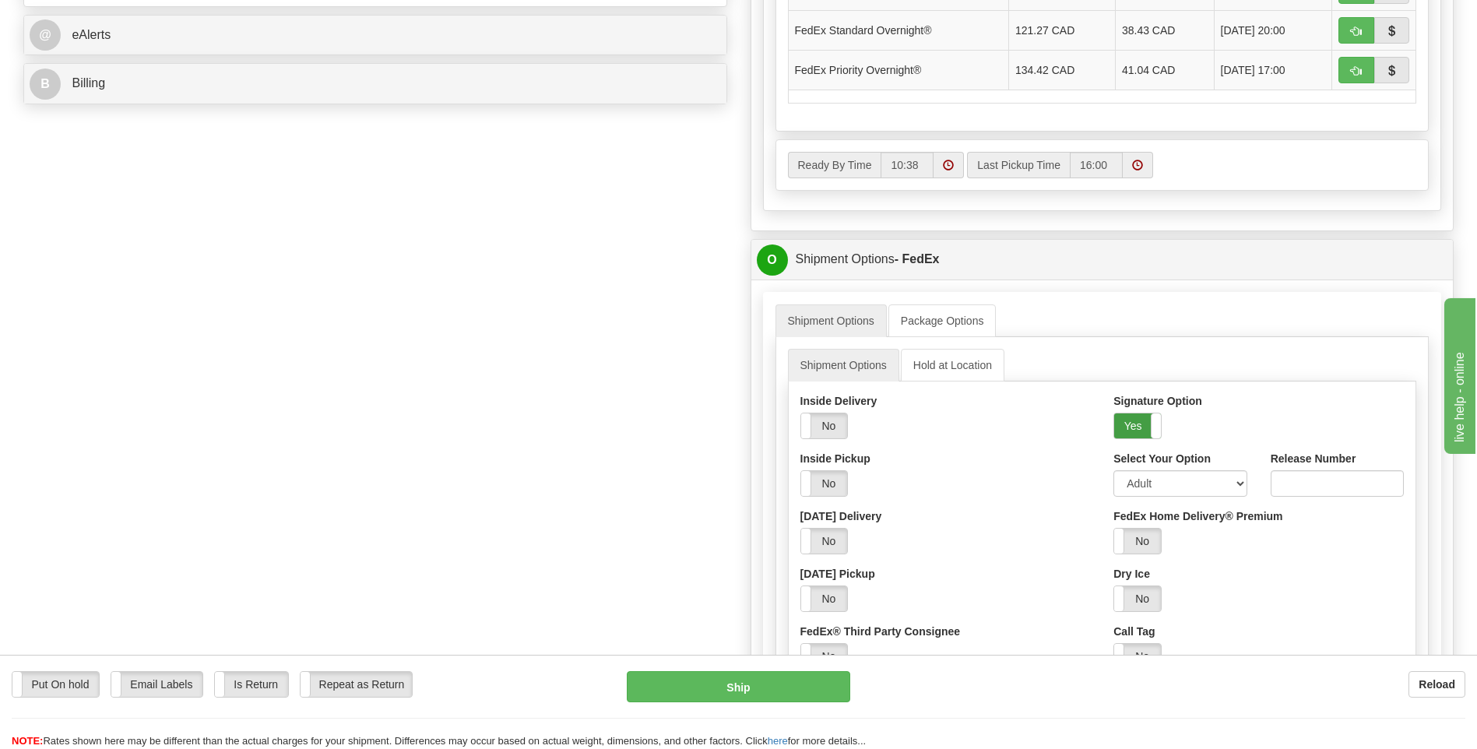
scroll to position [778, 0]
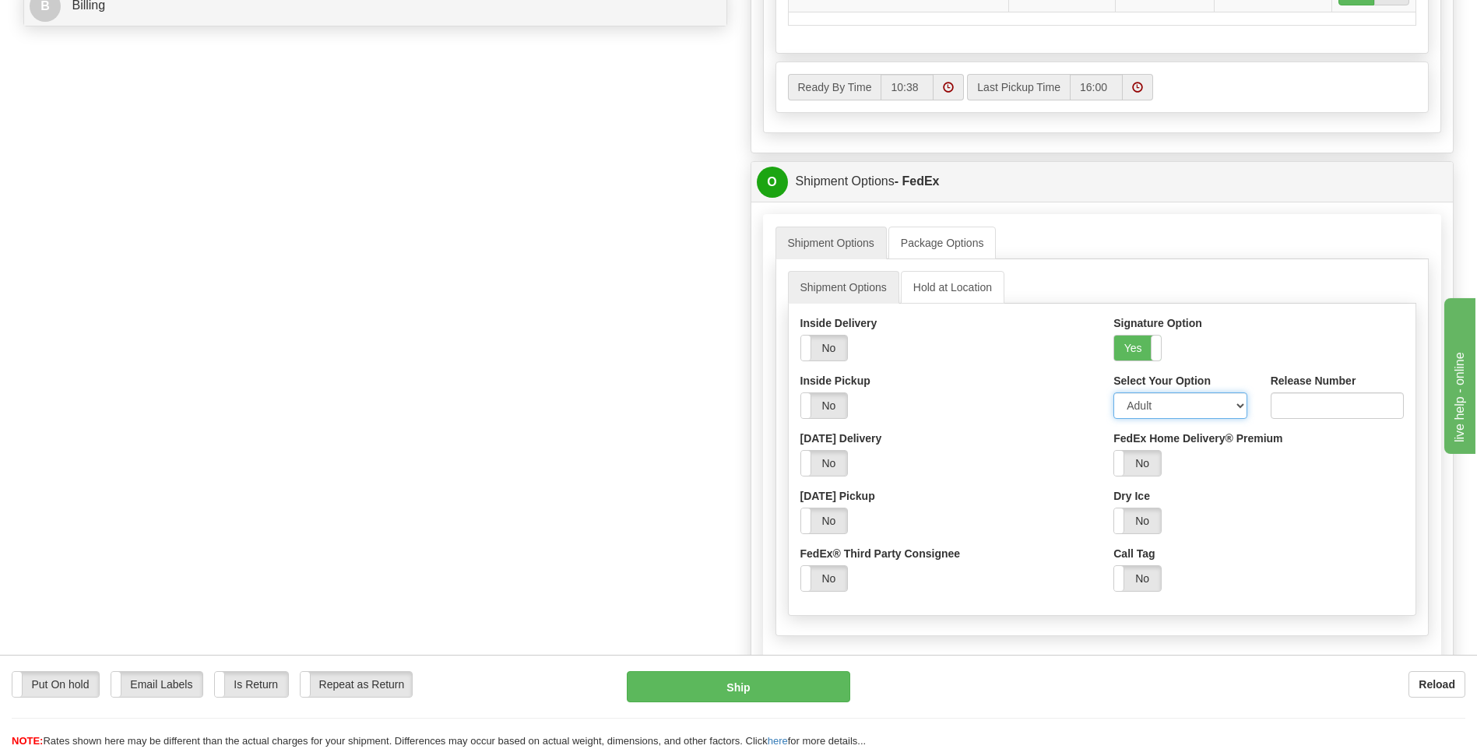
drag, startPoint x: 1237, startPoint y: 406, endPoint x: 1104, endPoint y: 450, distance: 140.3
click at [1237, 406] on select "Adult Direct Indirect No Signature Required Service Default" at bounding box center [1179, 405] width 133 height 26
select select "2"
click at [1113, 392] on select "Adult Direct Indirect No Signature Required Service Default" at bounding box center [1179, 405] width 133 height 26
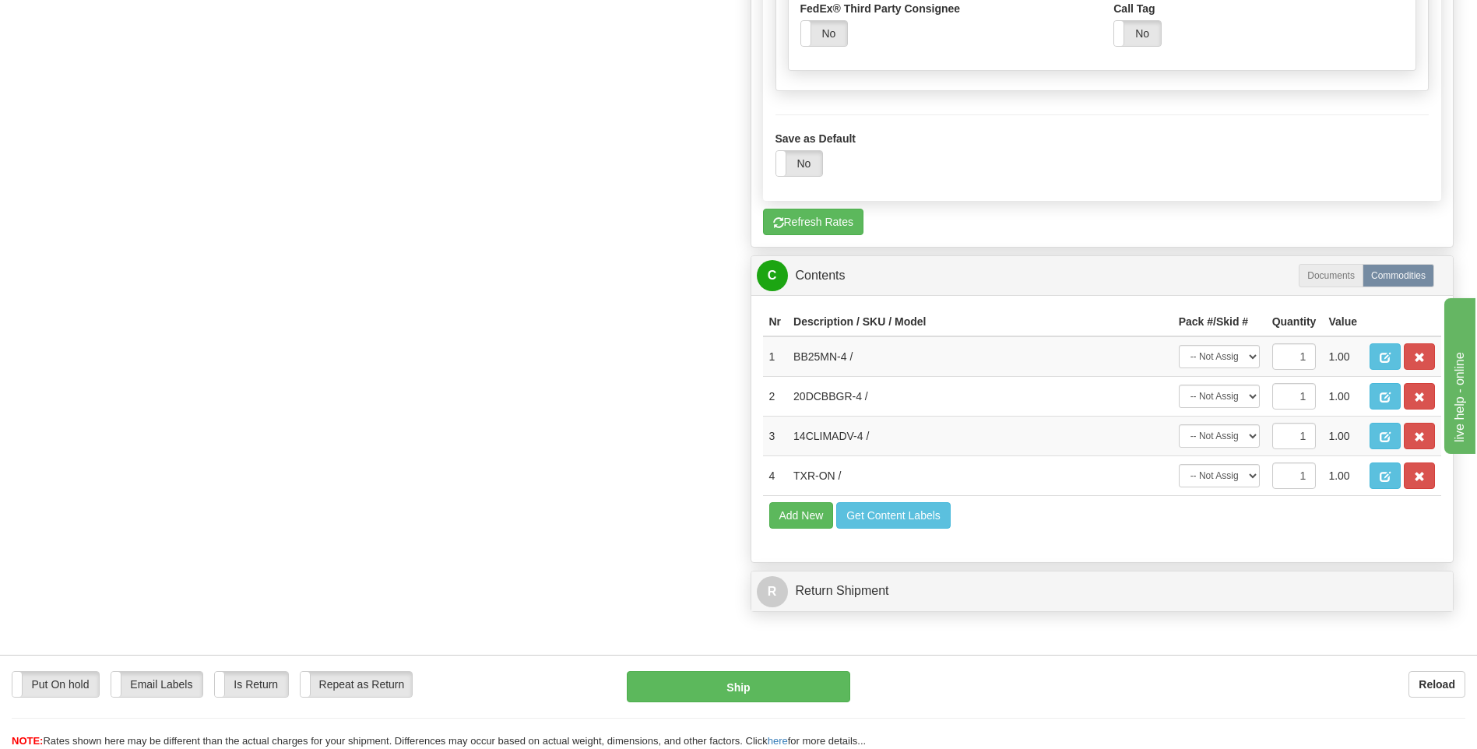
scroll to position [1401, 0]
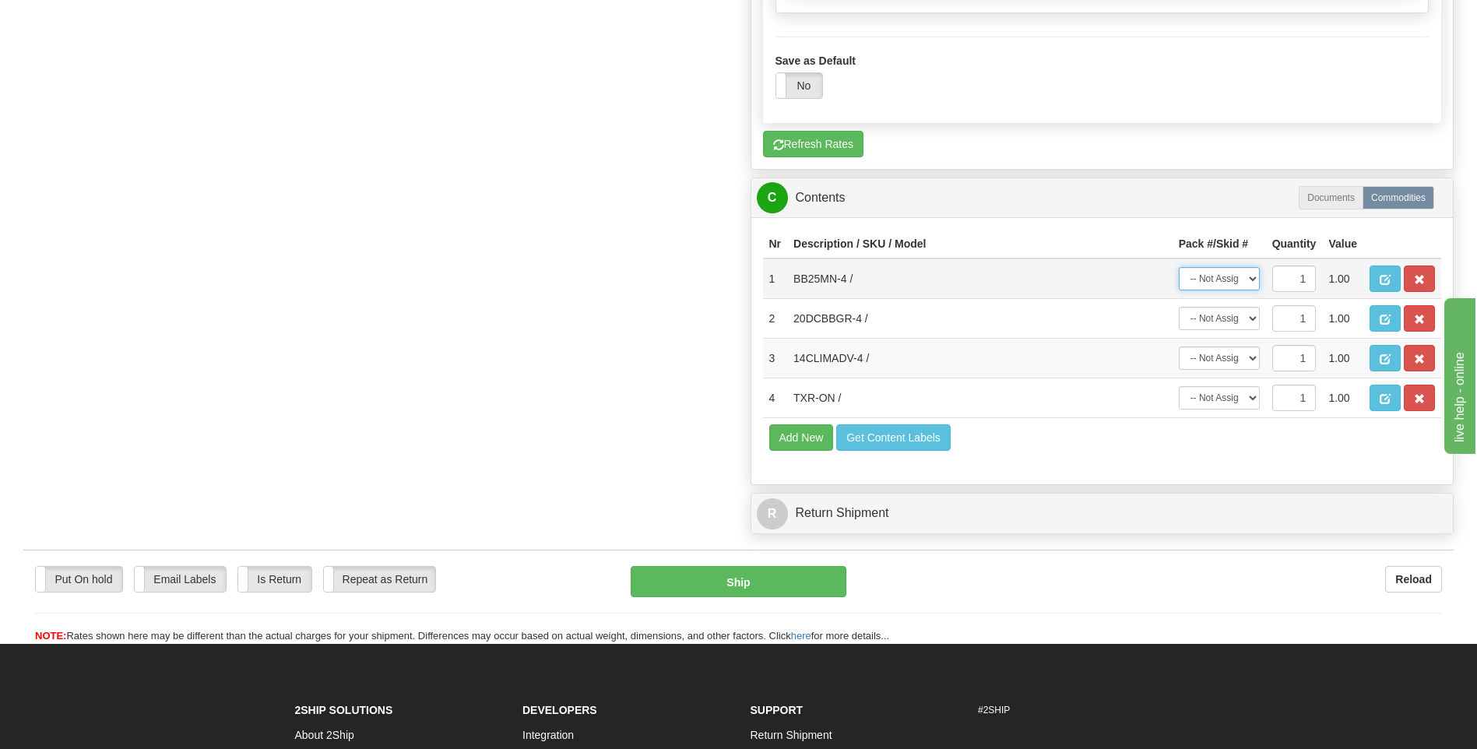
click at [1249, 278] on select "-- Not Assigned -- Package 1 Package 2" at bounding box center [1219, 278] width 81 height 23
select select "0"
click at [1179, 267] on select "-- Not Assigned -- Package 1 Package 2" at bounding box center [1219, 278] width 81 height 23
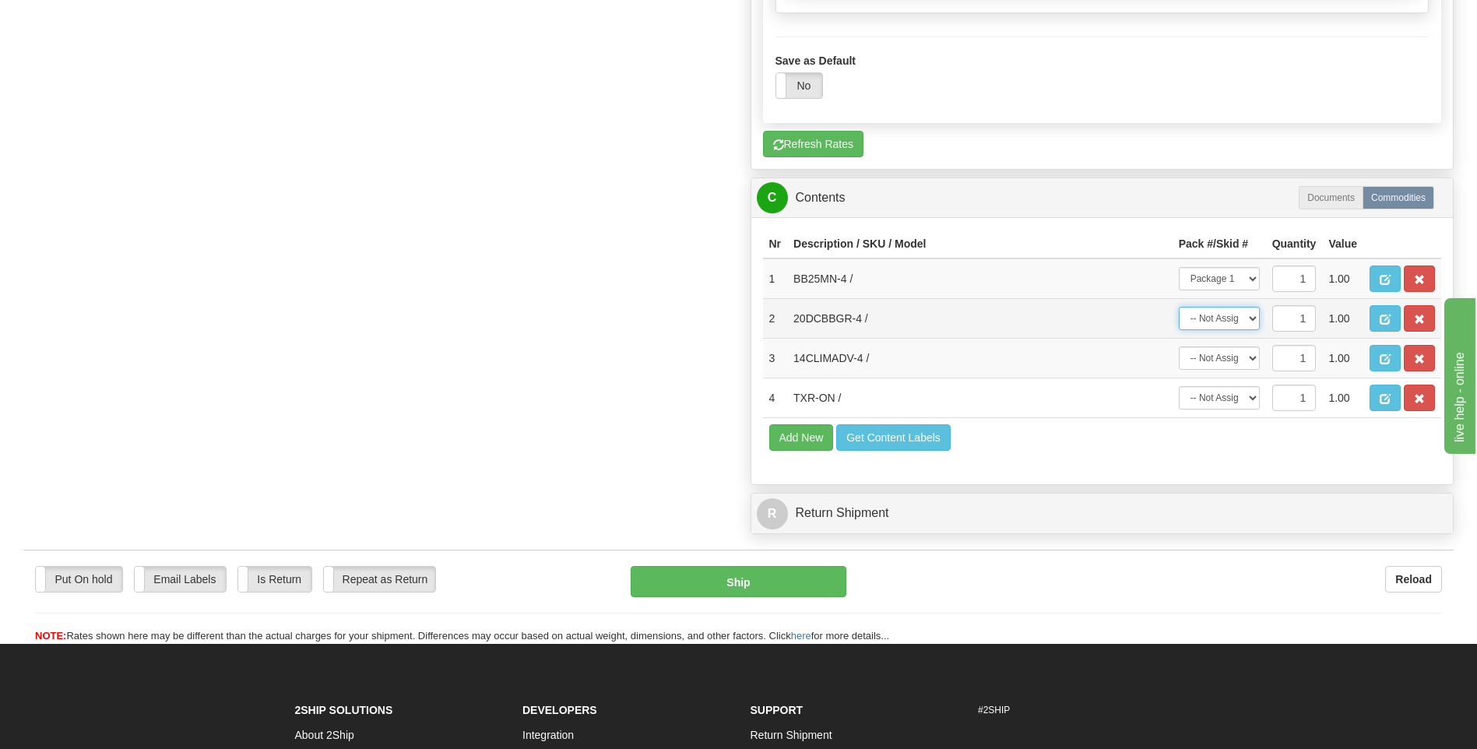
click at [1249, 317] on select "-- Not Assigned -- Package 1 Package 2" at bounding box center [1219, 318] width 81 height 23
select select "0"
click at [1179, 307] on select "-- Not Assigned -- Package 1 Package 2" at bounding box center [1219, 318] width 81 height 23
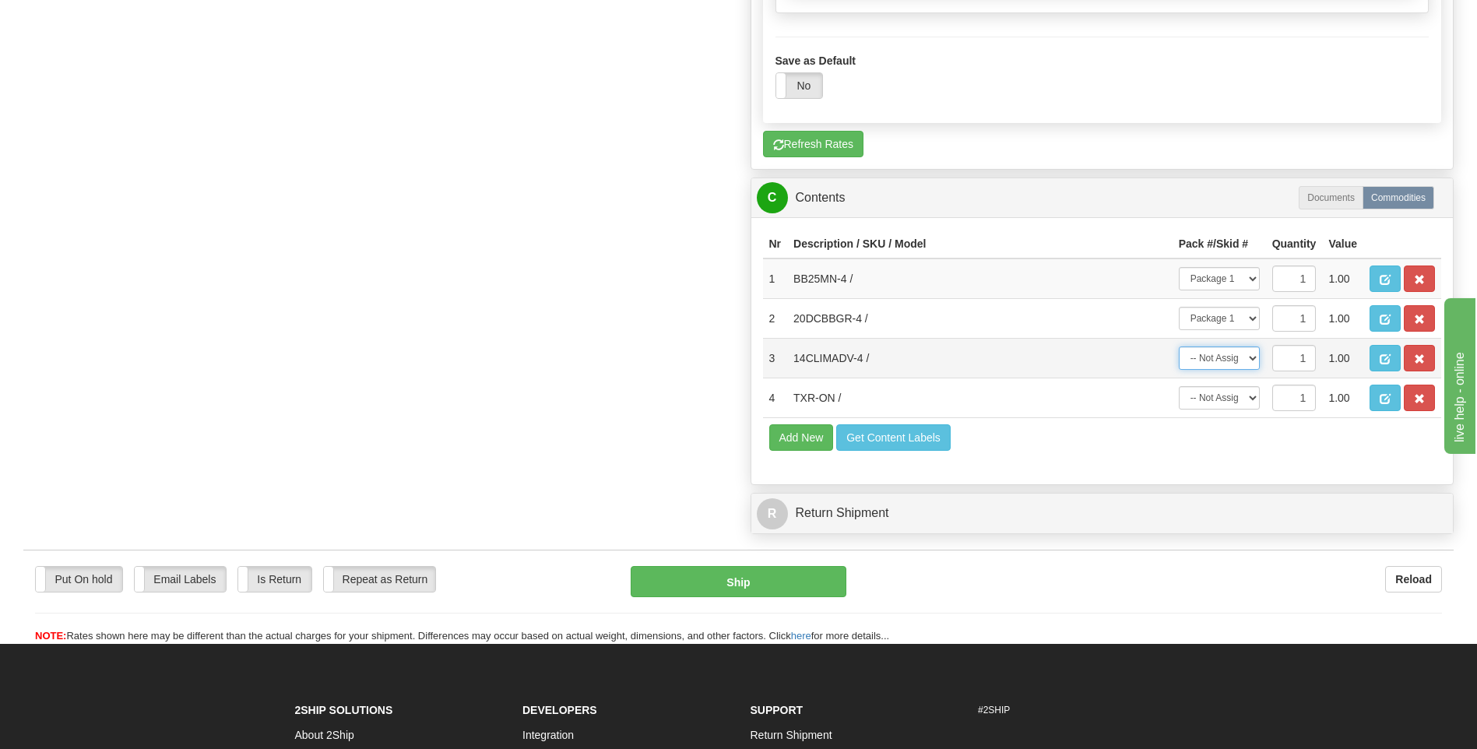
click at [1249, 360] on select "-- Not Assigned -- Package 1 Package 2" at bounding box center [1219, 357] width 81 height 23
select select "1"
click at [1179, 346] on select "-- Not Assigned -- Package 1 Package 2" at bounding box center [1219, 357] width 81 height 23
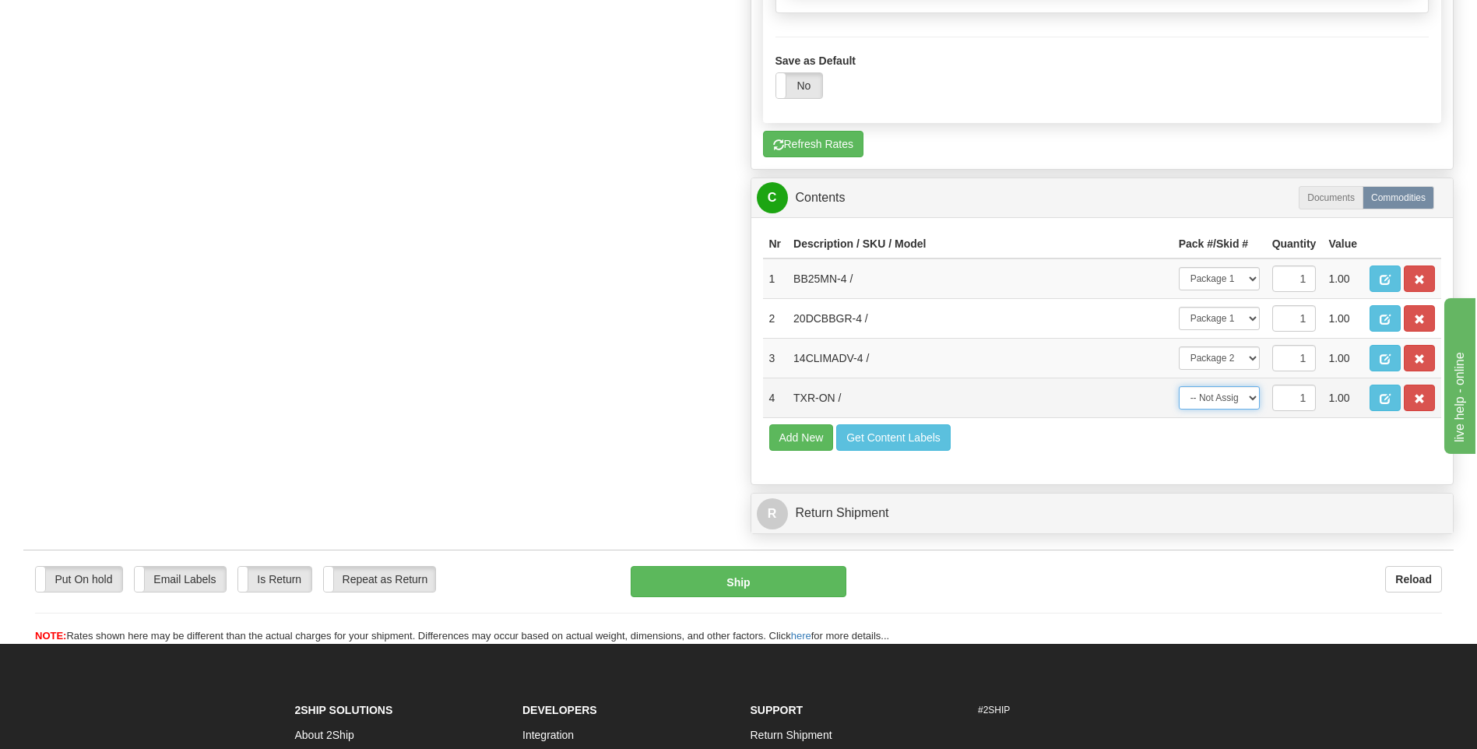
click at [1243, 399] on select "-- Not Assigned -- Package 1 Package 2" at bounding box center [1219, 397] width 81 height 23
select select "1"
click at [1179, 386] on select "-- Not Assigned -- Package 1 Package 2" at bounding box center [1219, 397] width 81 height 23
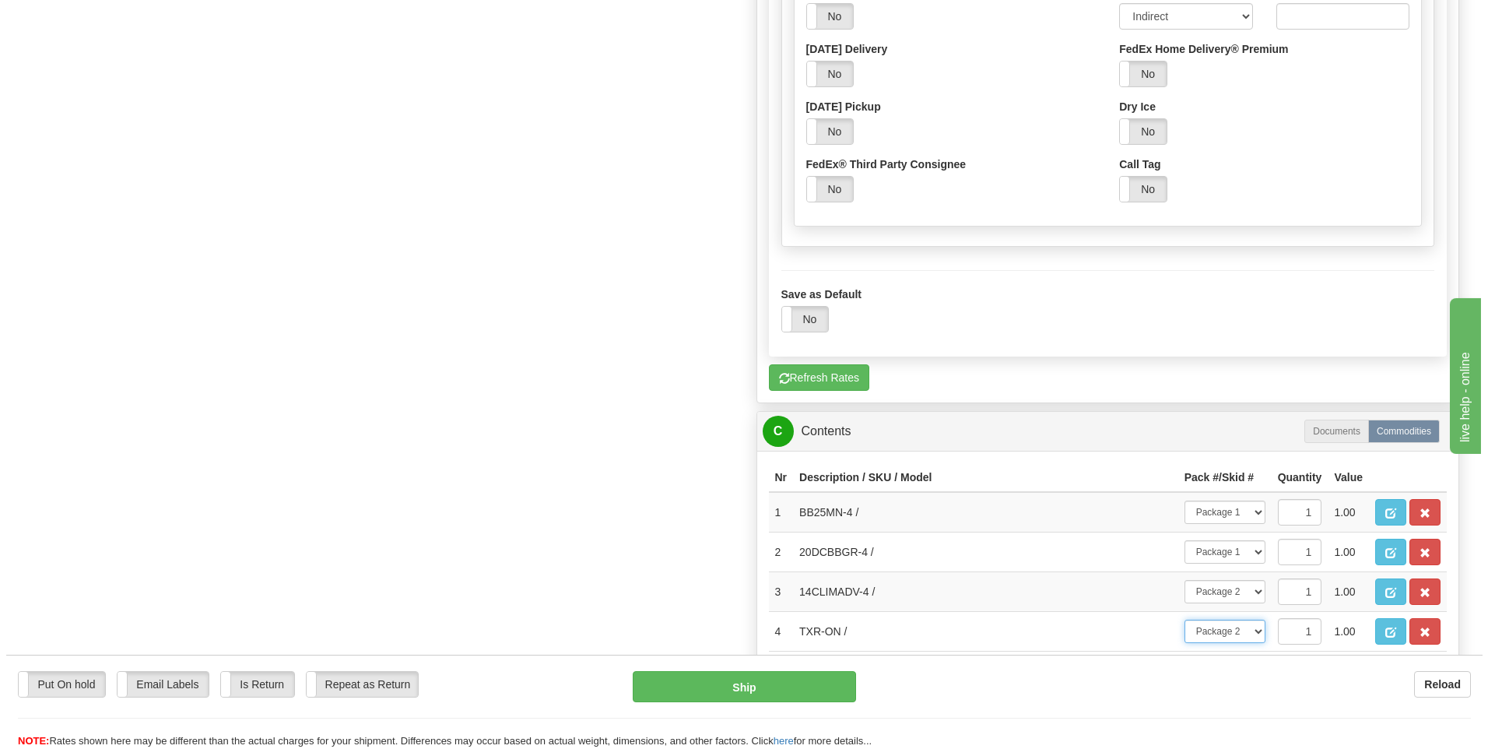
scroll to position [1012, 0]
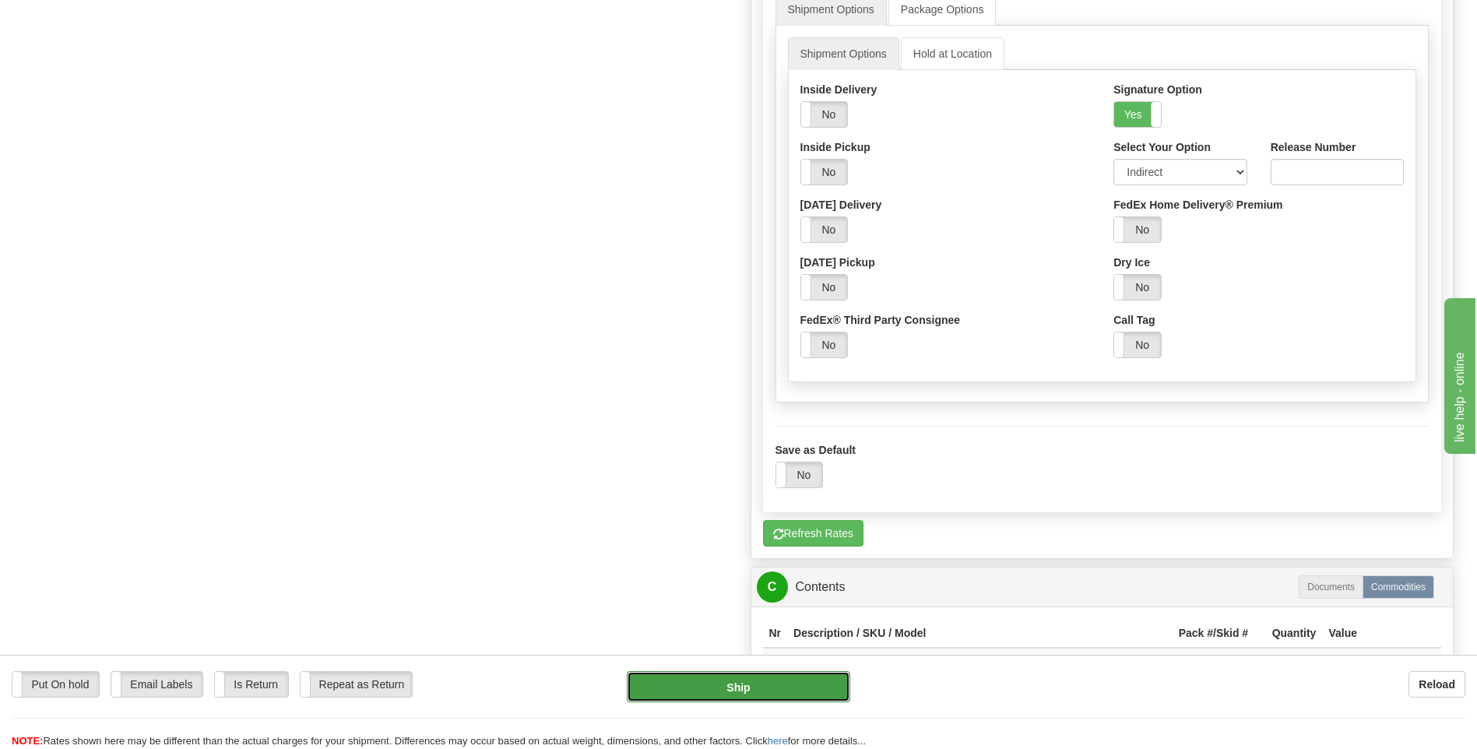
click at [717, 679] on button "Ship" at bounding box center [738, 686] width 223 height 31
type input "92"
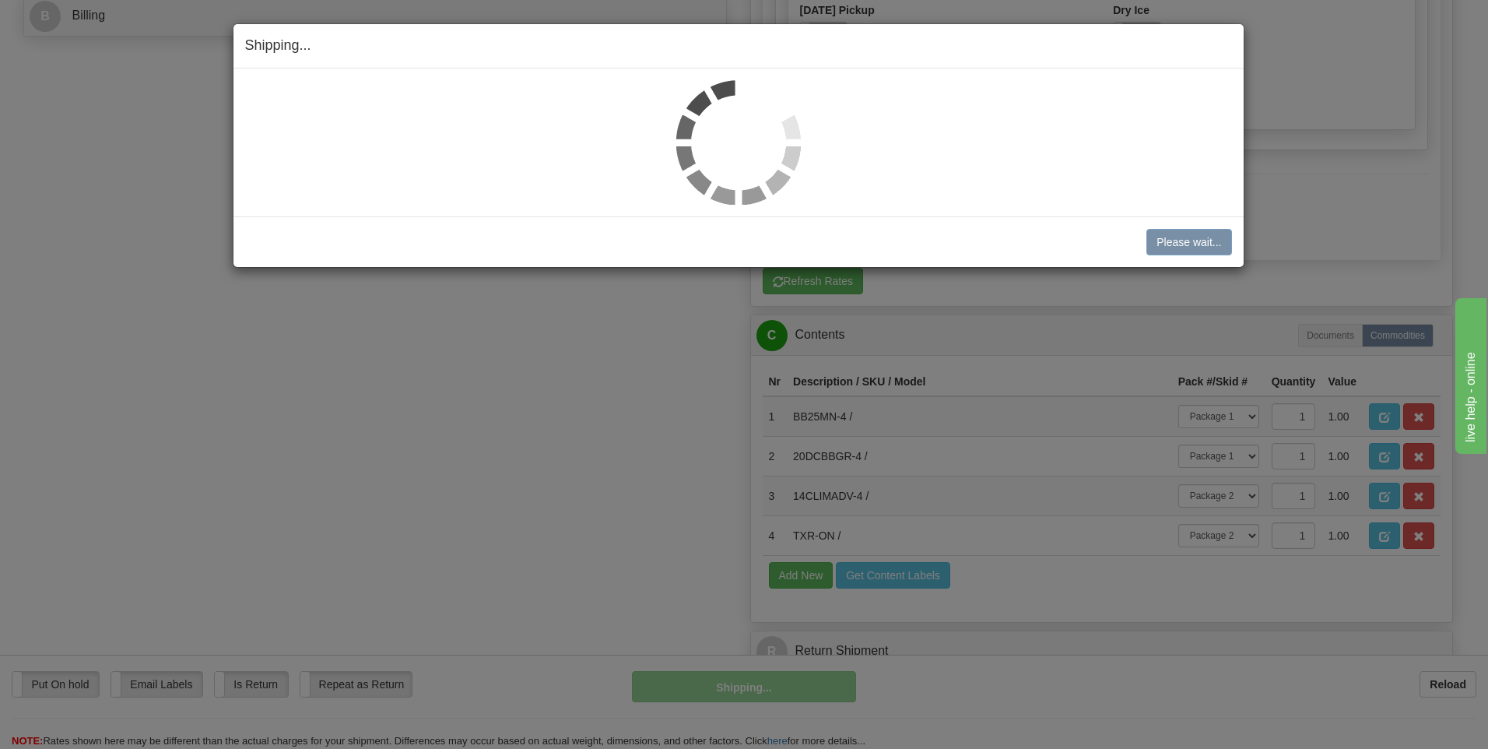
scroll to position [517, 0]
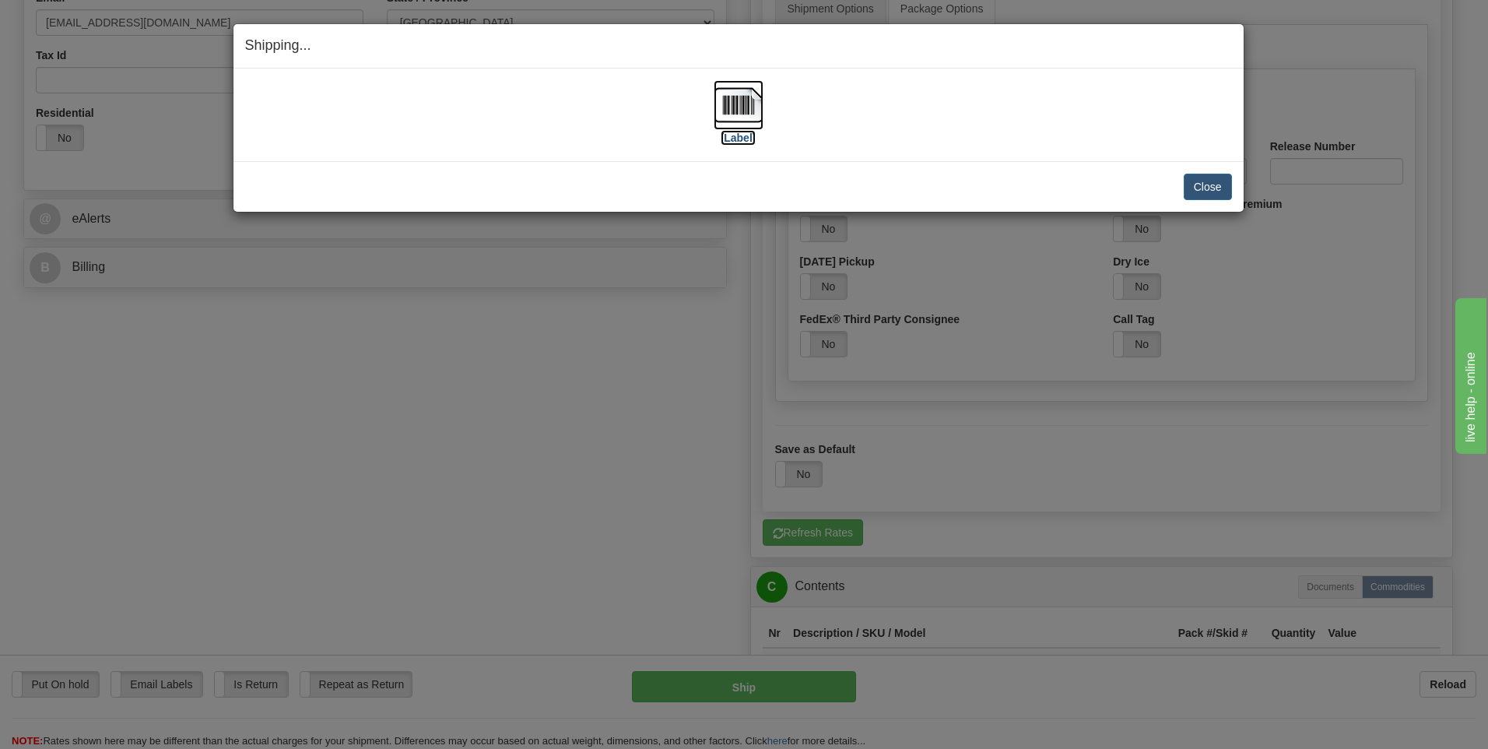
click at [731, 114] on img at bounding box center [739, 105] width 50 height 50
click at [1208, 188] on button "Close" at bounding box center [1208, 187] width 48 height 26
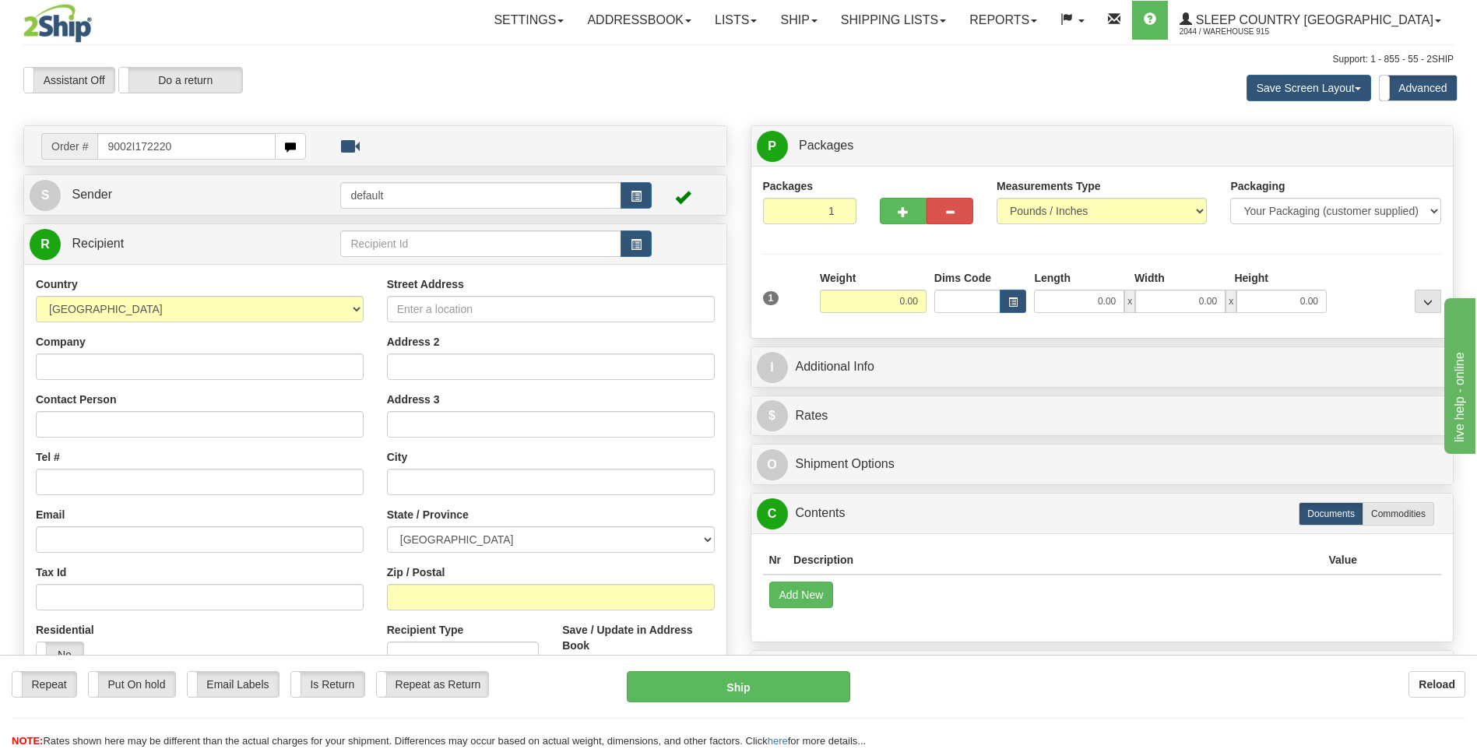
type input "9002I172220"
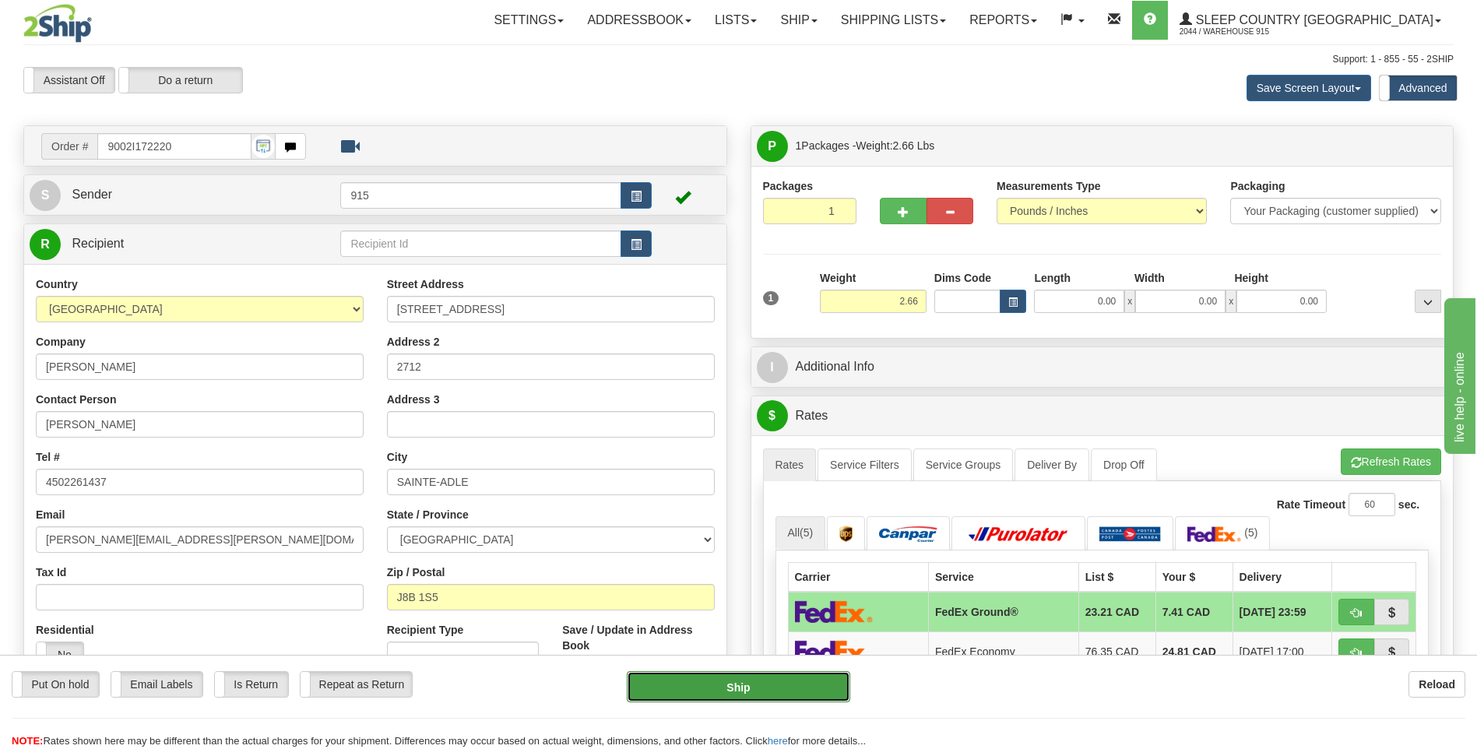
click at [715, 687] on button "Ship" at bounding box center [738, 686] width 223 height 31
type input "92"
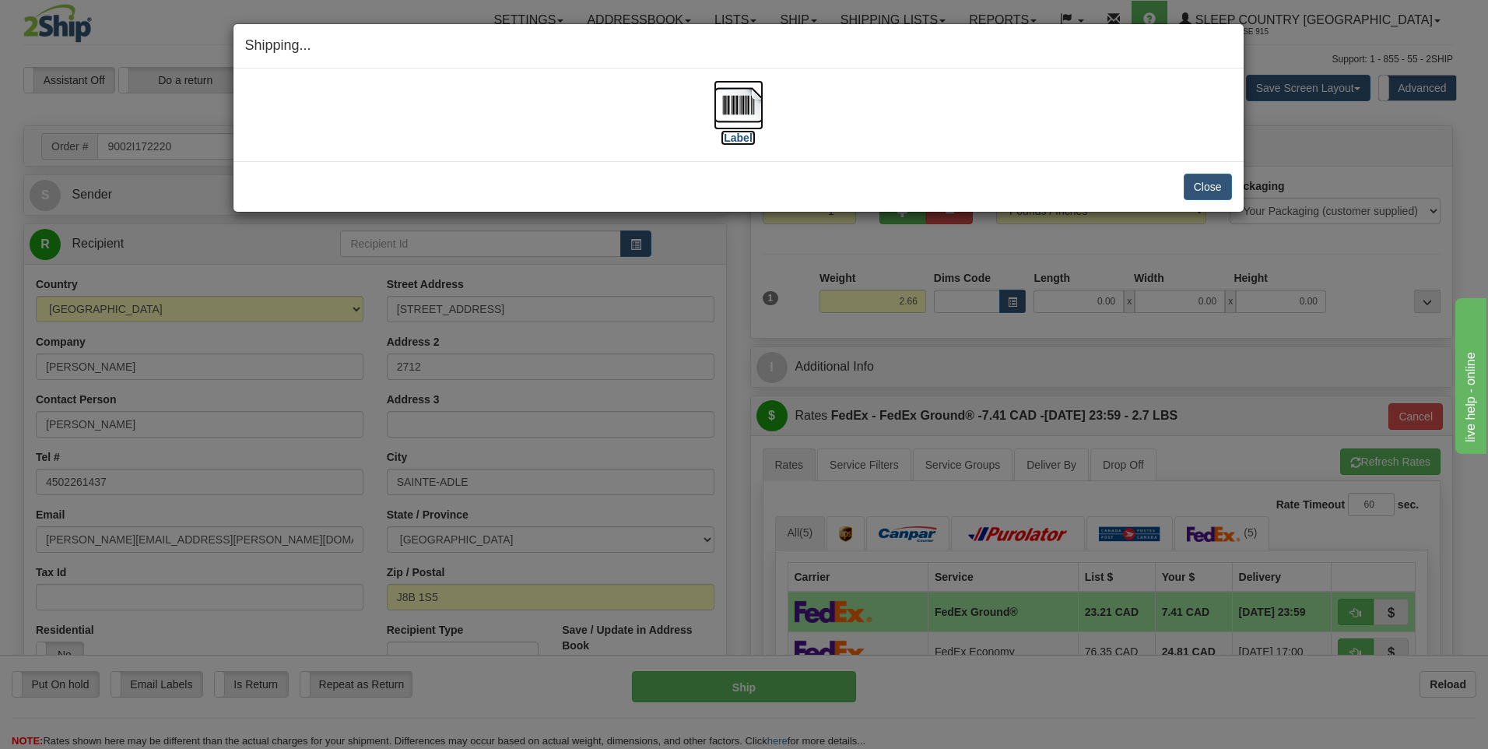
click at [733, 112] on img at bounding box center [739, 105] width 50 height 50
click at [1199, 182] on button "Close" at bounding box center [1208, 187] width 48 height 26
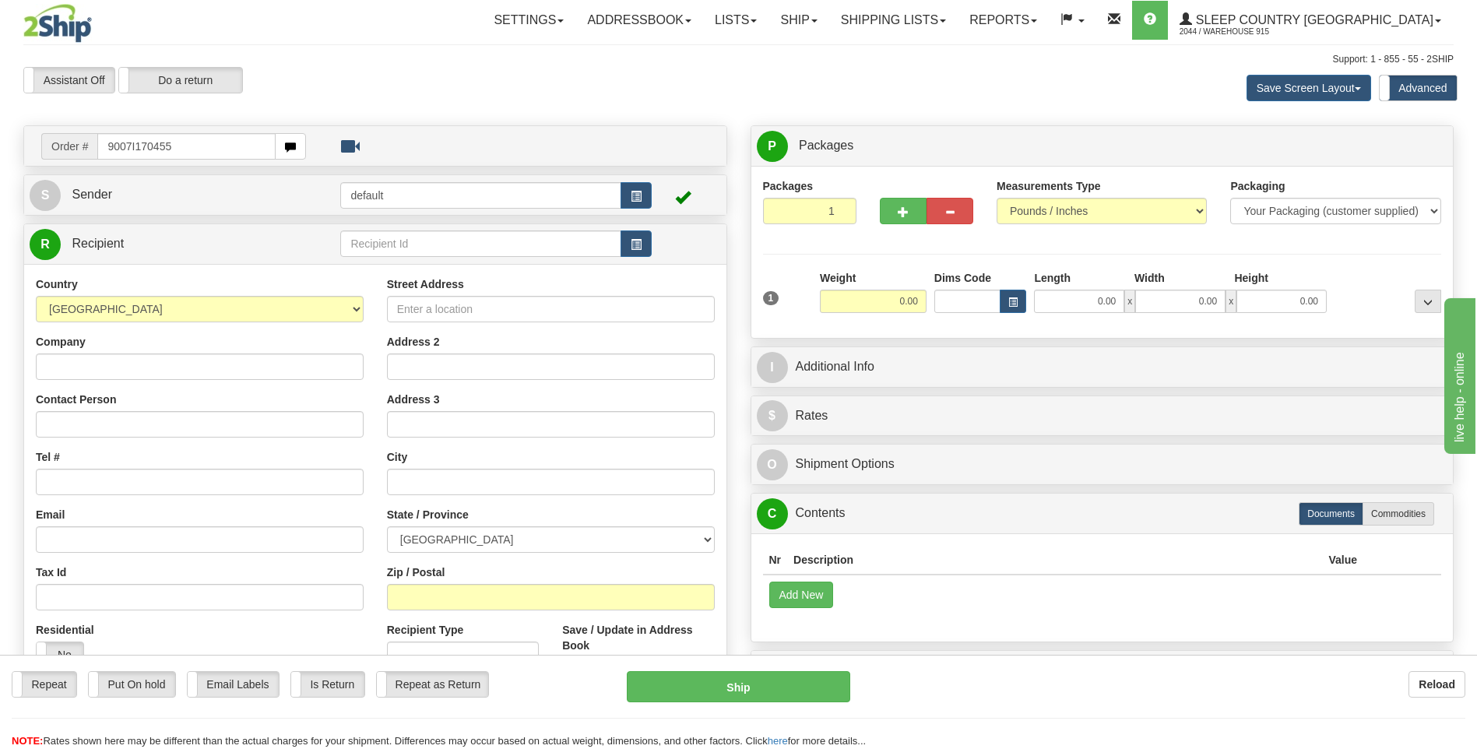
type input "9007I170455"
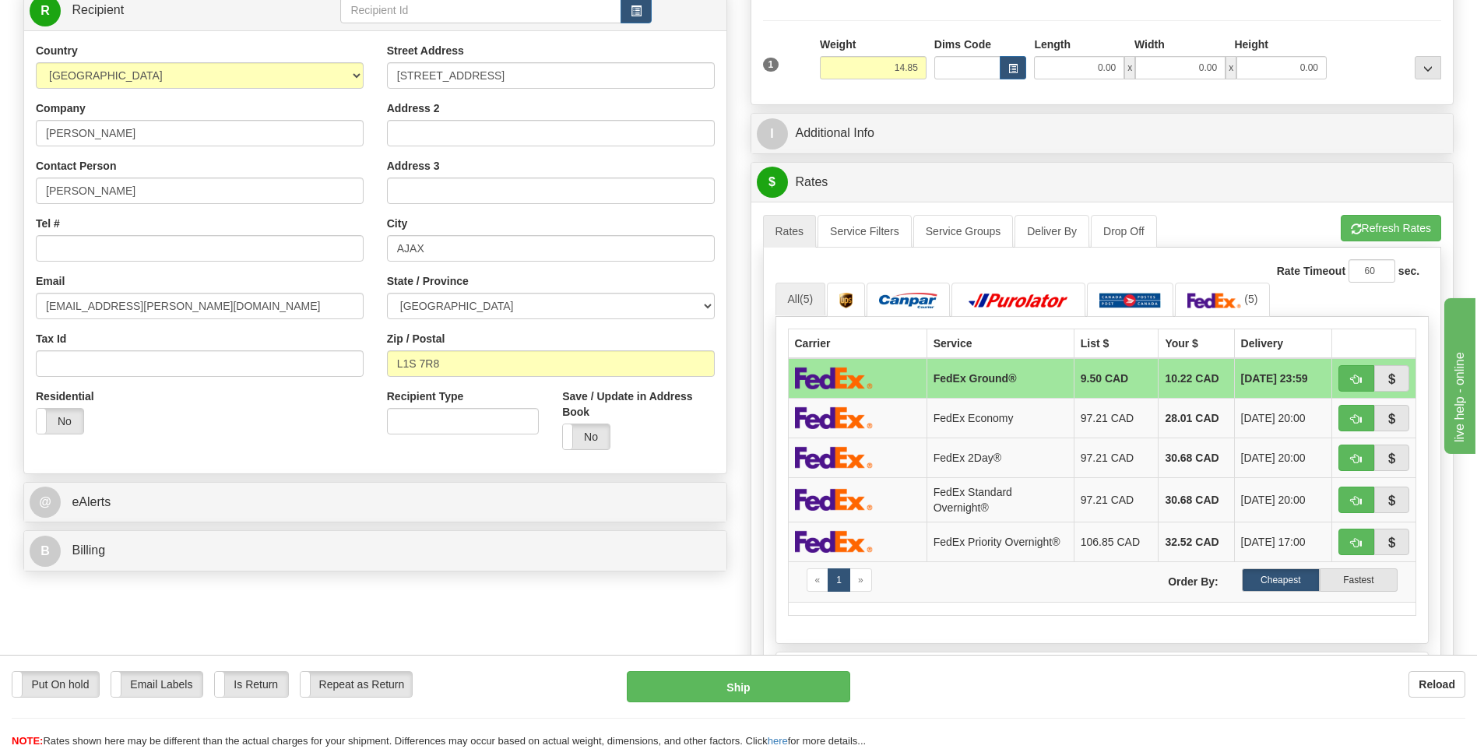
scroll to position [545, 0]
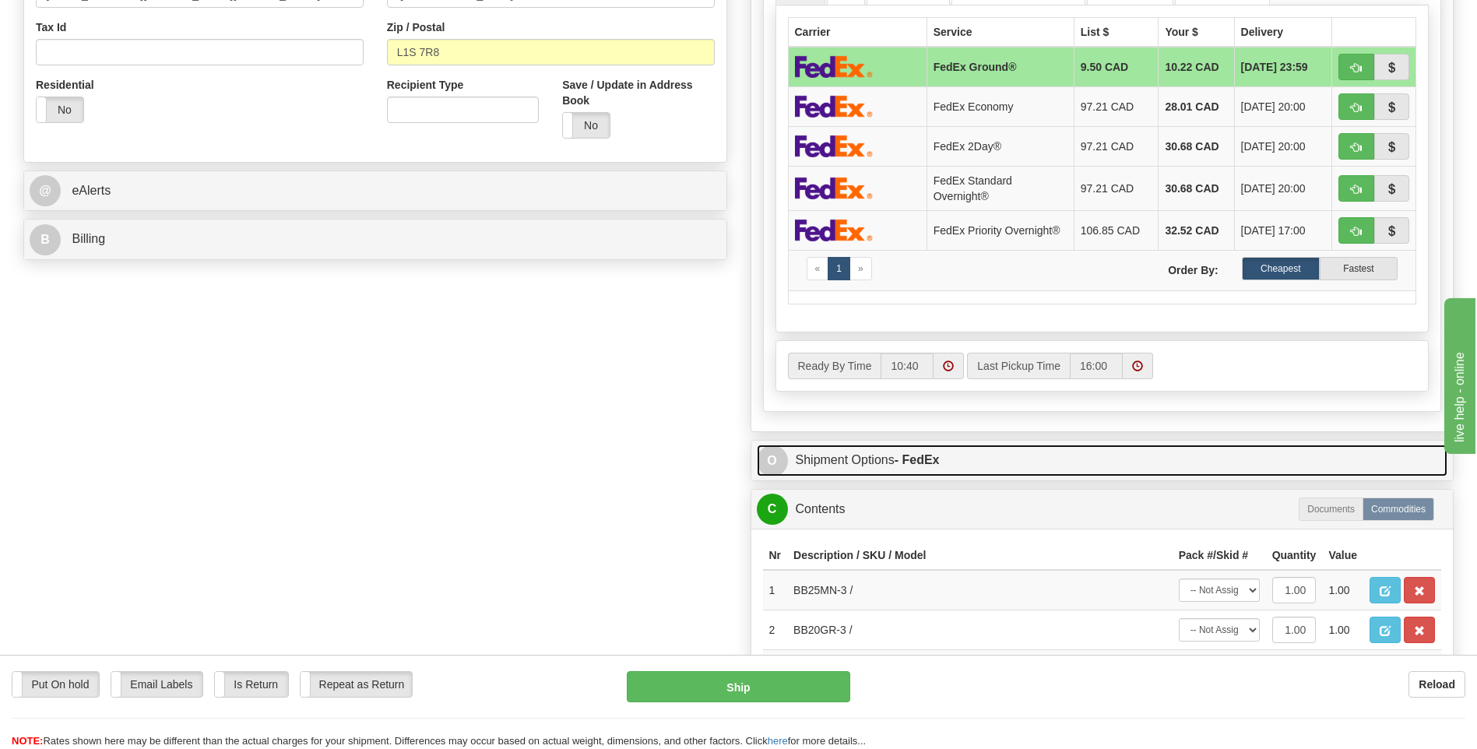
click at [886, 465] on link "O Shipment Options - FedEx" at bounding box center [1102, 460] width 691 height 32
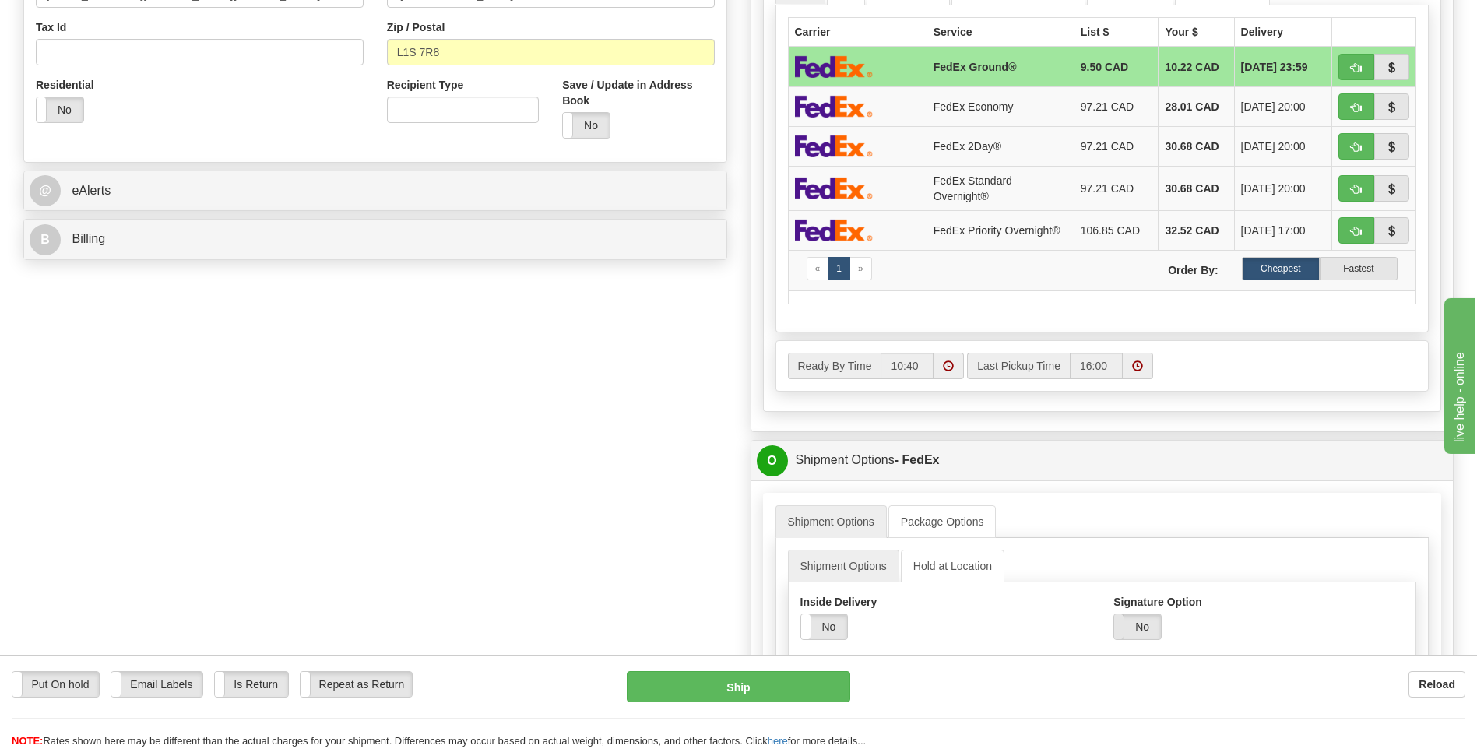
click at [1119, 638] on span at bounding box center [1114, 626] width 20 height 25
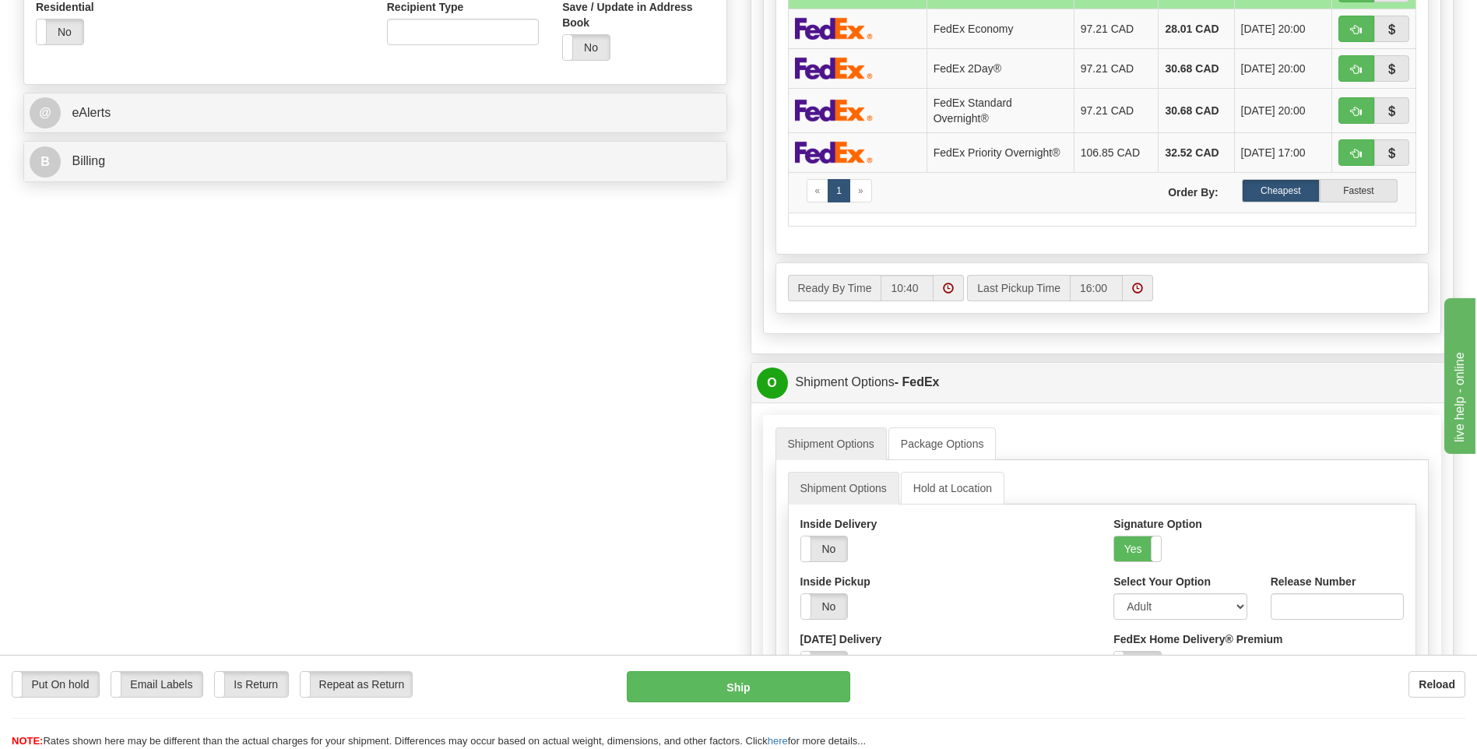
scroll to position [701, 0]
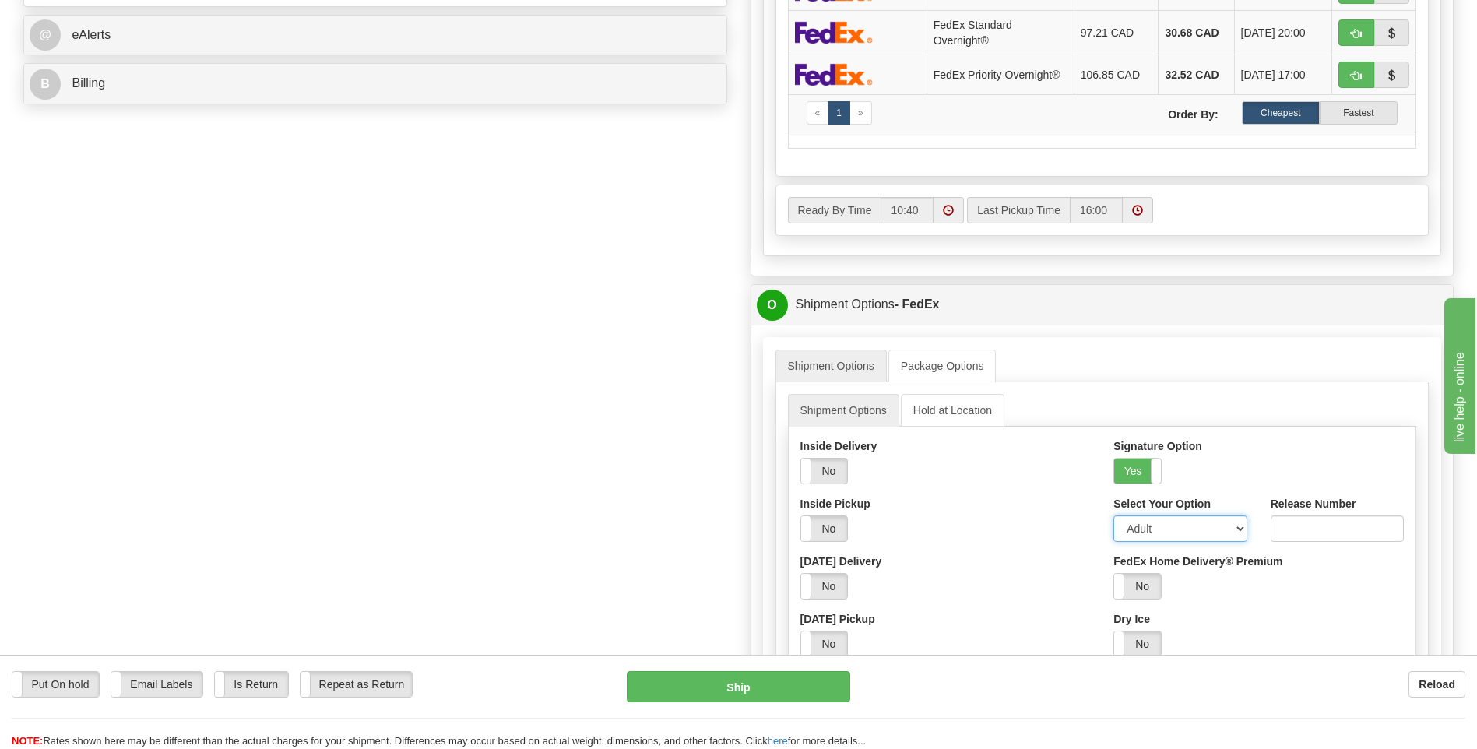
click at [1133, 525] on select "Adult Direct Indirect No Signature Required Service Default" at bounding box center [1179, 528] width 133 height 26
select select "2"
click at [1113, 515] on select "Adult Direct Indirect No Signature Required Service Default" at bounding box center [1179, 528] width 133 height 26
click at [666, 694] on button "Ship" at bounding box center [738, 686] width 223 height 31
type input "92"
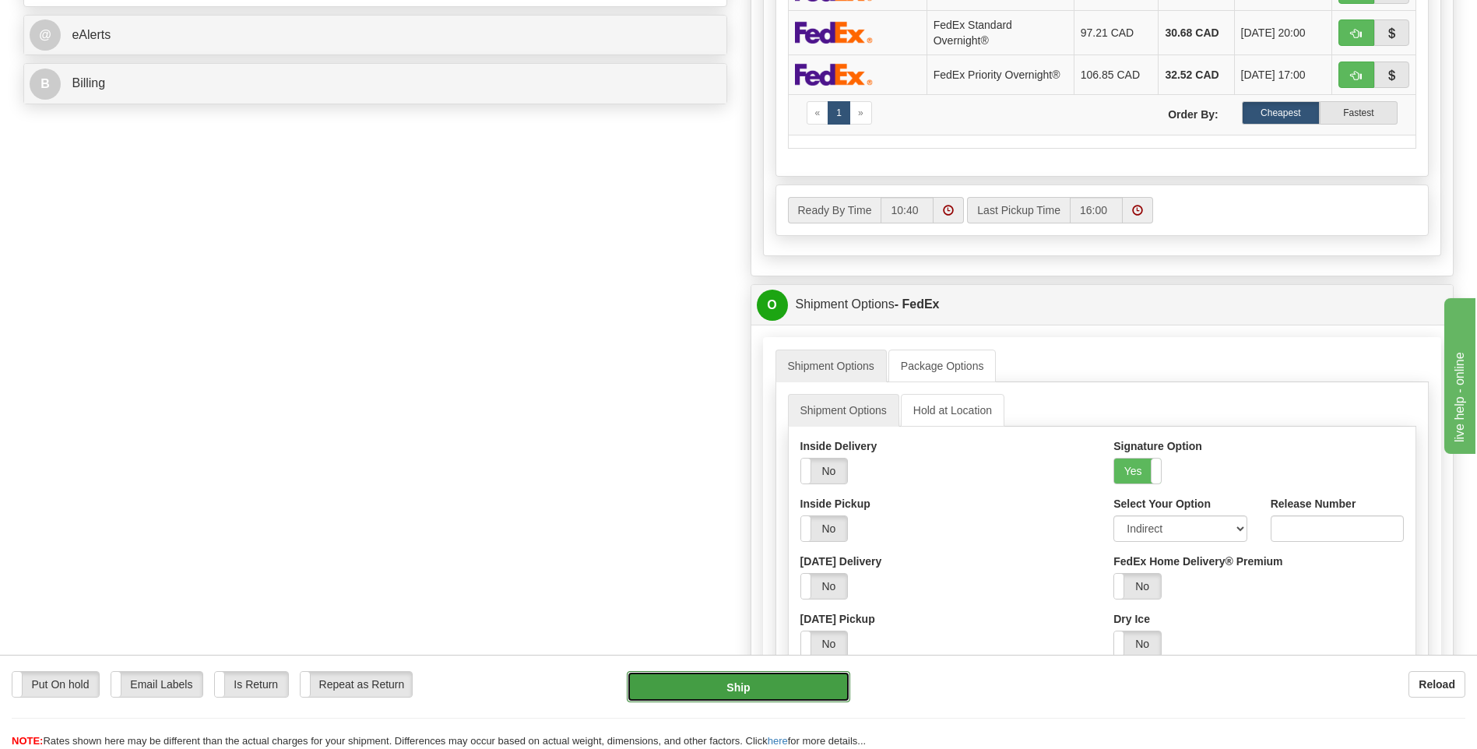
click at [739, 690] on button "Ship" at bounding box center [738, 686] width 223 height 31
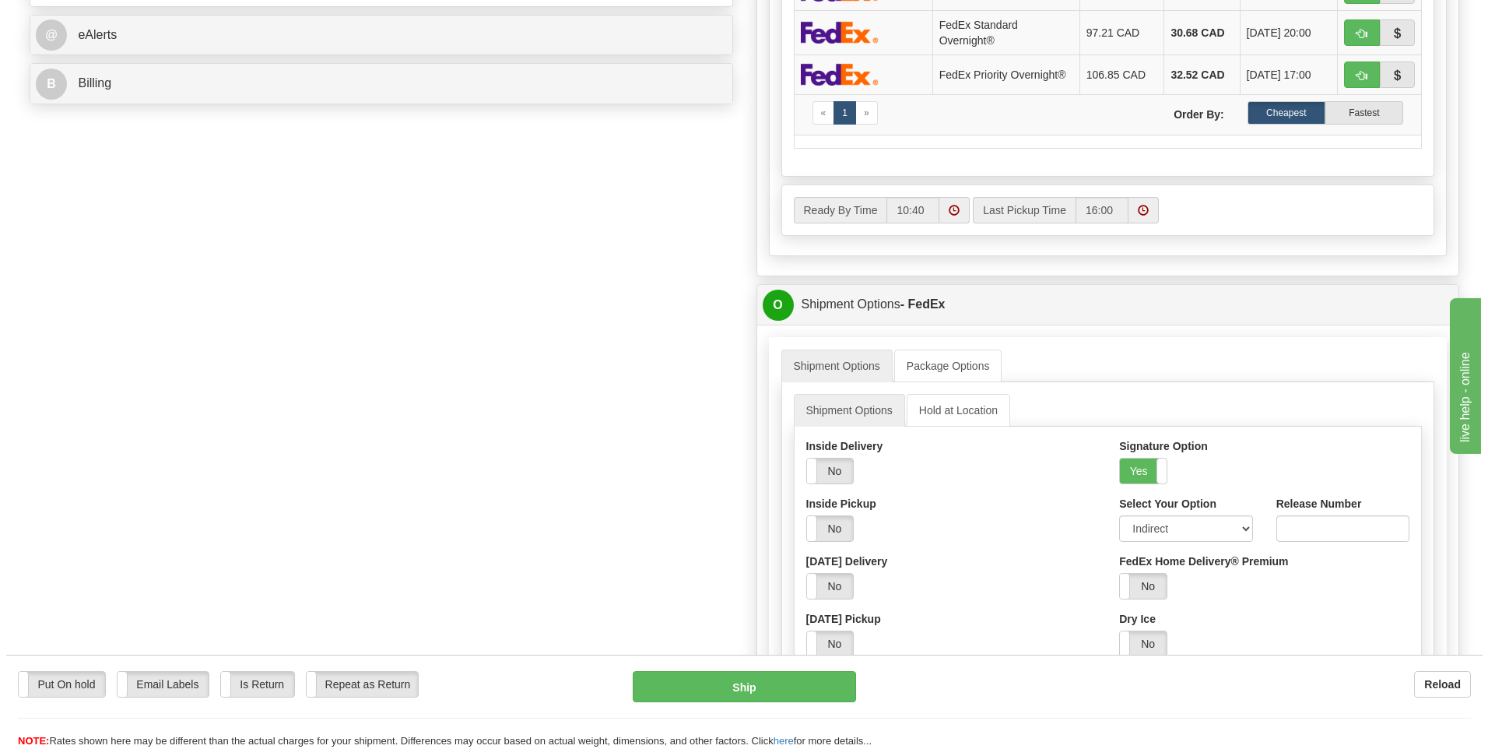
scroll to position [389, 0]
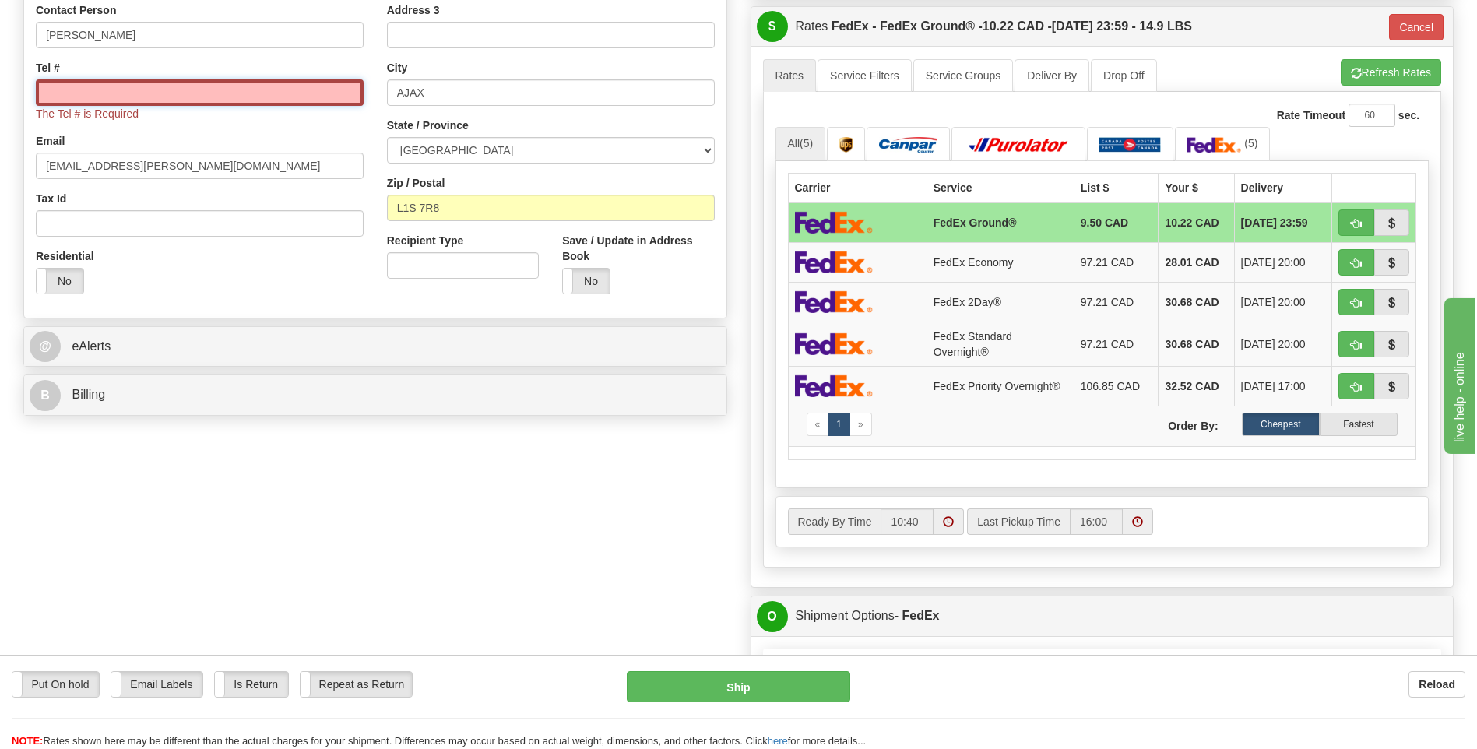
drag, startPoint x: 174, startPoint y: 89, endPoint x: 185, endPoint y: 93, distance: 12.3
click at [175, 90] on input "Tel #" at bounding box center [200, 92] width 328 height 26
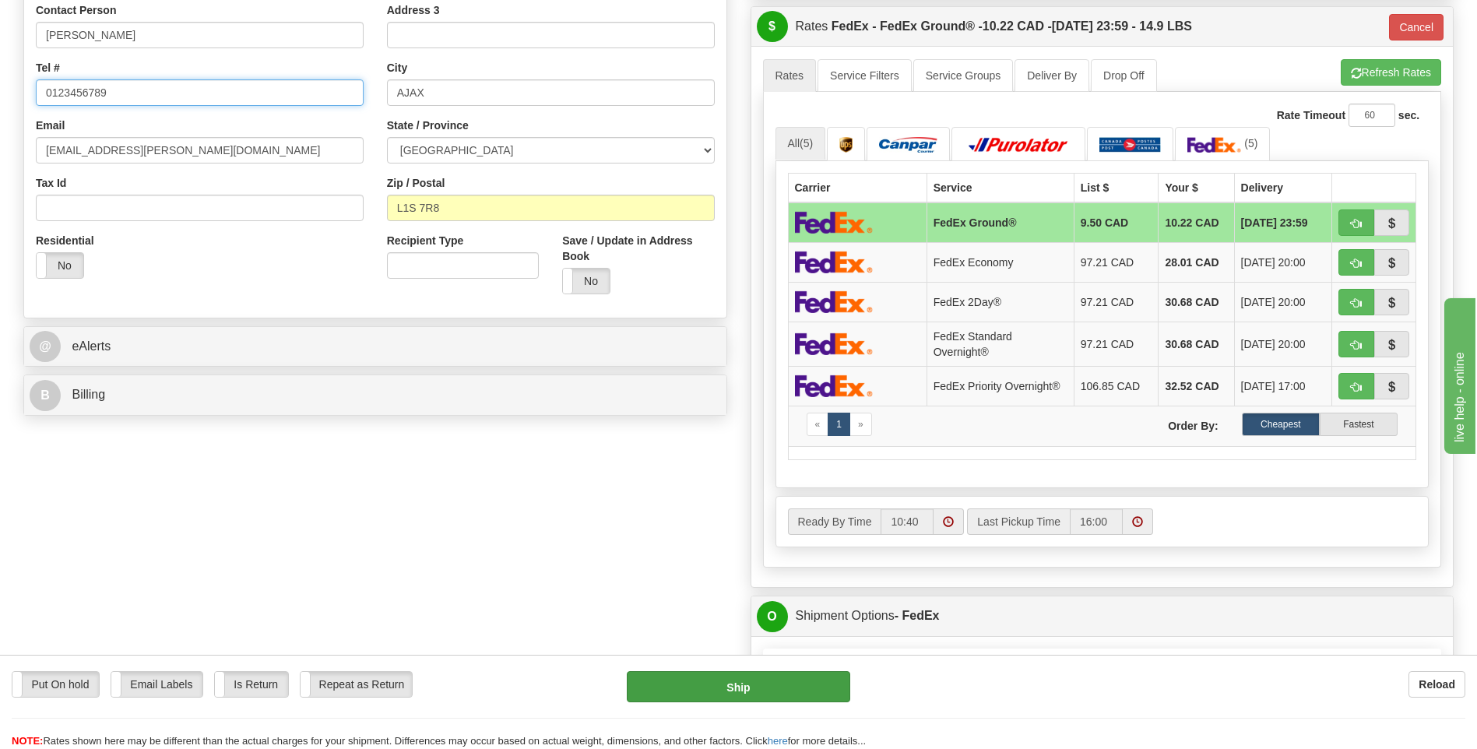
type input "0123456789"
click at [751, 676] on button "Ship" at bounding box center [738, 686] width 223 height 31
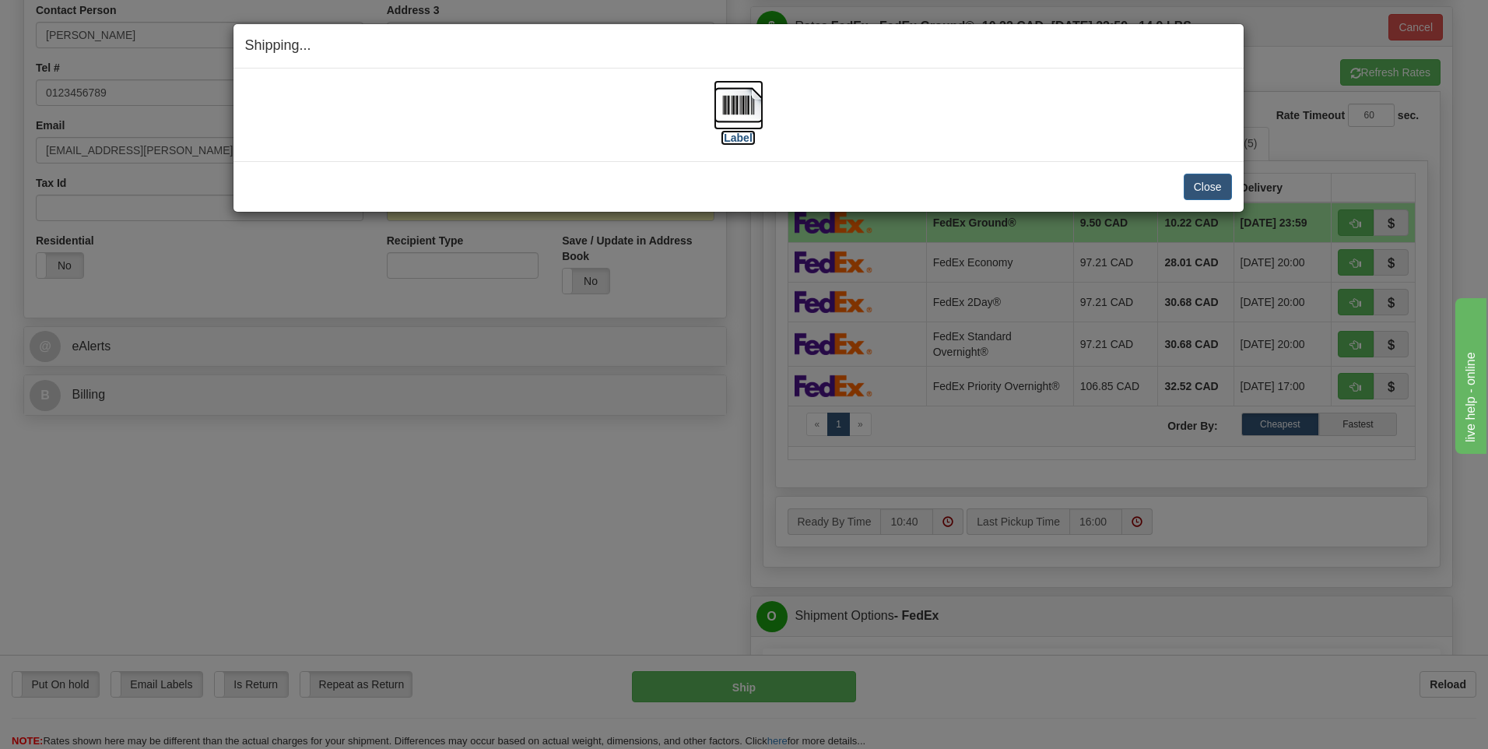
click at [750, 112] on img at bounding box center [739, 105] width 50 height 50
click at [1211, 189] on button "Close" at bounding box center [1208, 187] width 48 height 26
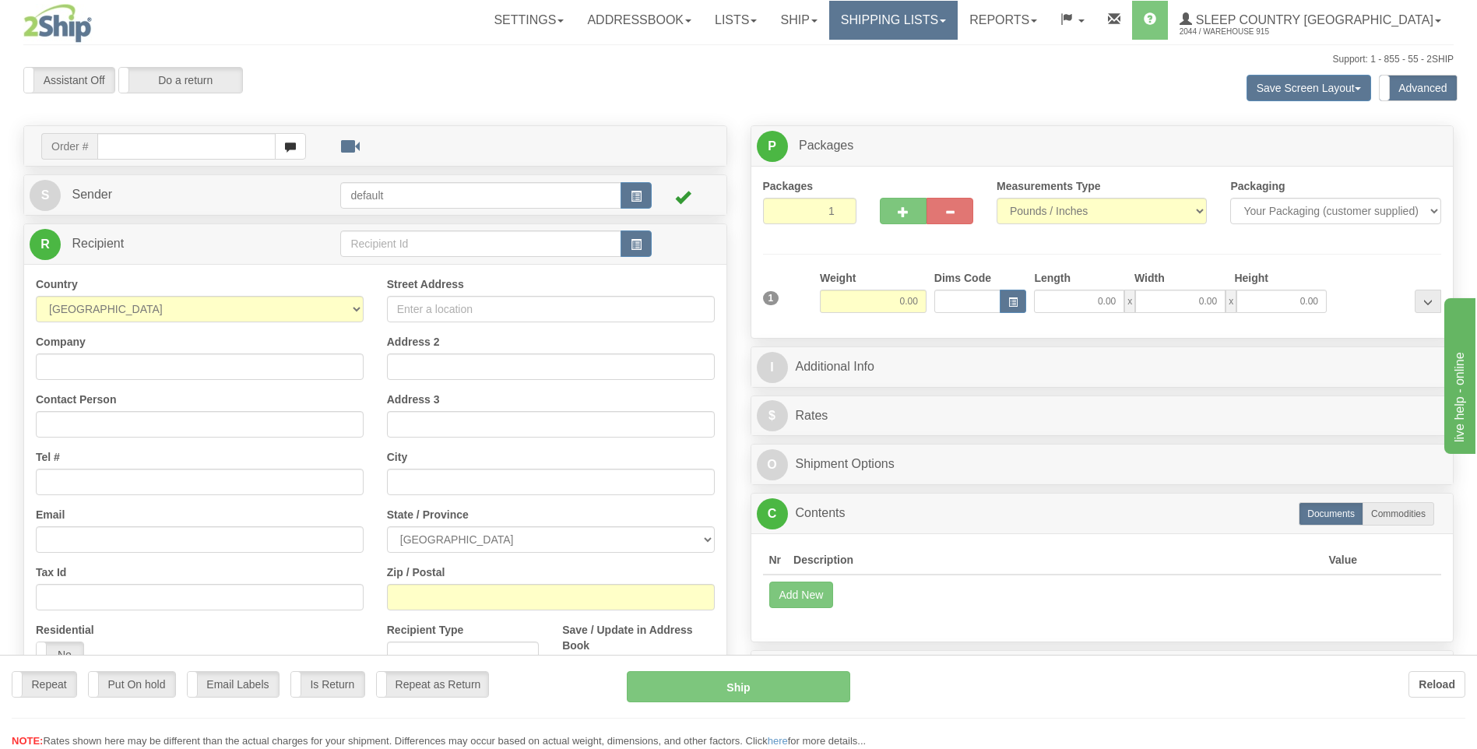
drag, startPoint x: 0, startPoint y: 0, endPoint x: 976, endPoint y: 14, distance: 976.2
click at [976, 14] on div "Toggle navigation Settings Shipping Preferences Fields Preferences New" at bounding box center [738, 446] width 1477 height 892
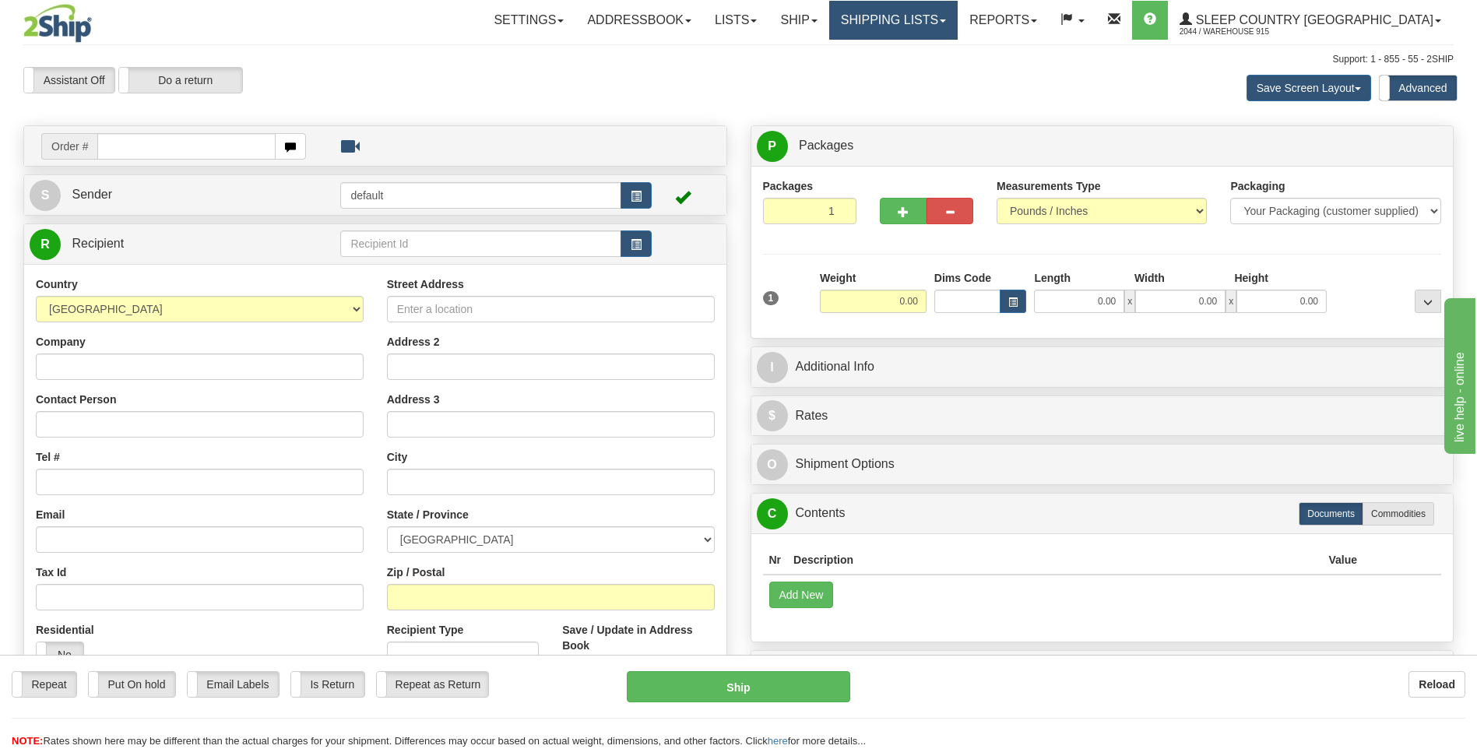
click at [957, 19] on link "Shipping lists" at bounding box center [893, 20] width 128 height 39
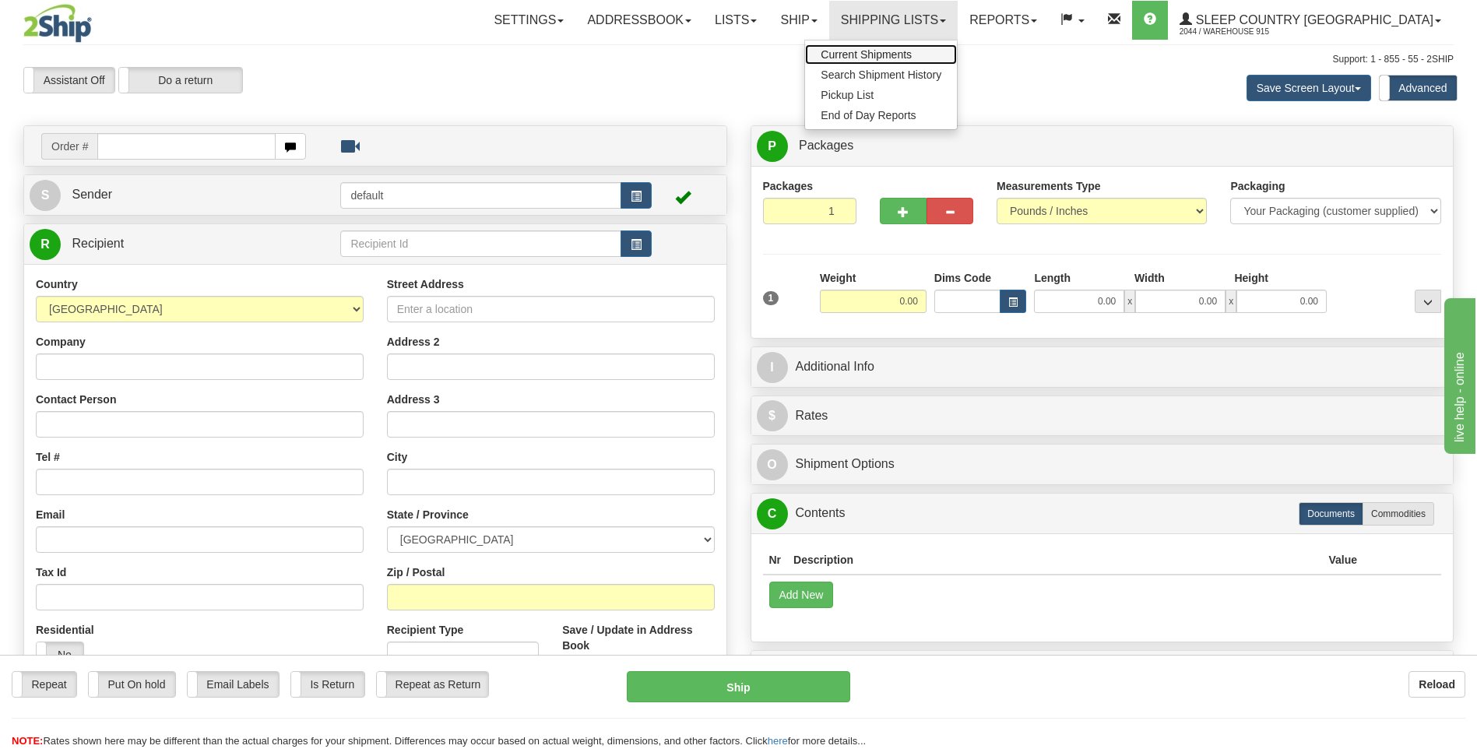
click at [912, 52] on span "Current Shipments" at bounding box center [865, 54] width 91 height 12
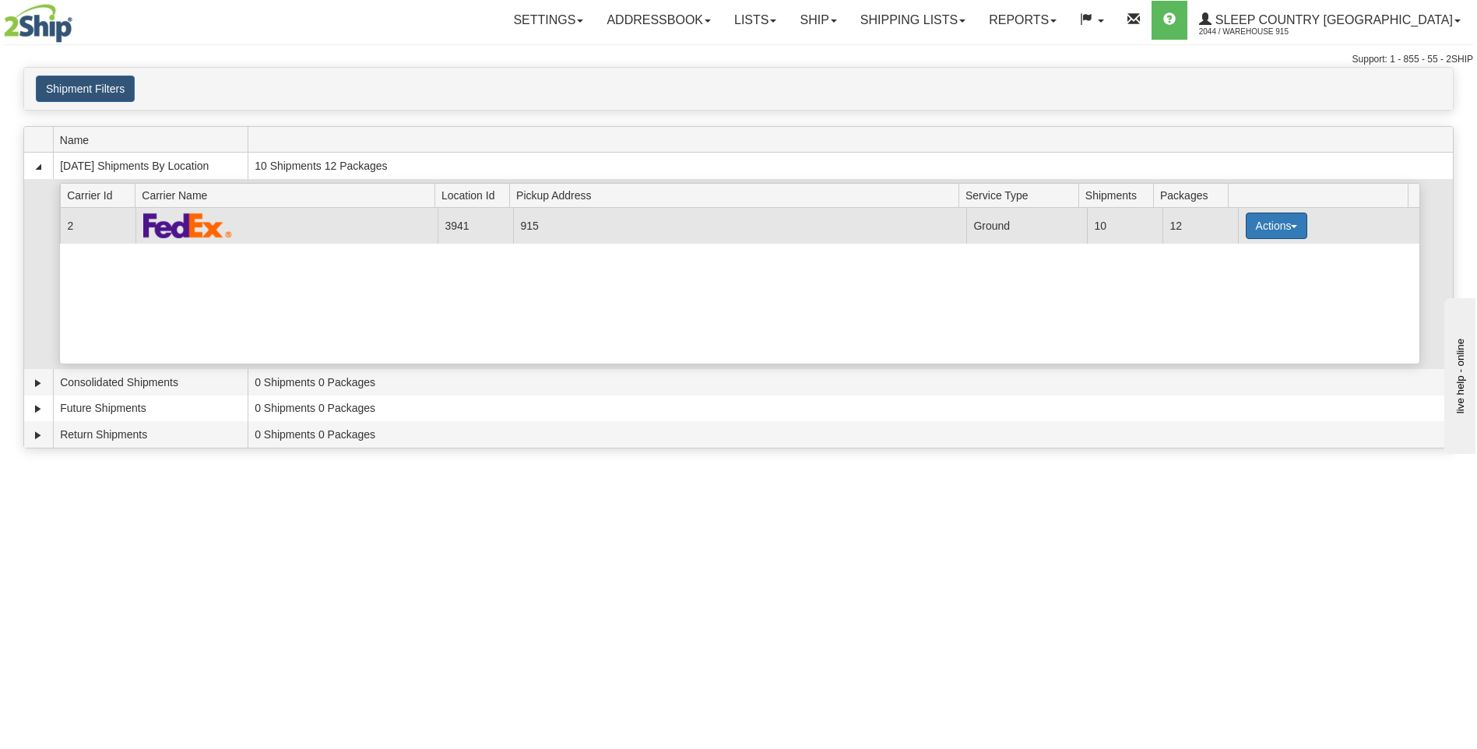
click at [1291, 227] on span "button" at bounding box center [1294, 226] width 6 height 3
click at [1210, 259] on span "Details" at bounding box center [1218, 254] width 42 height 11
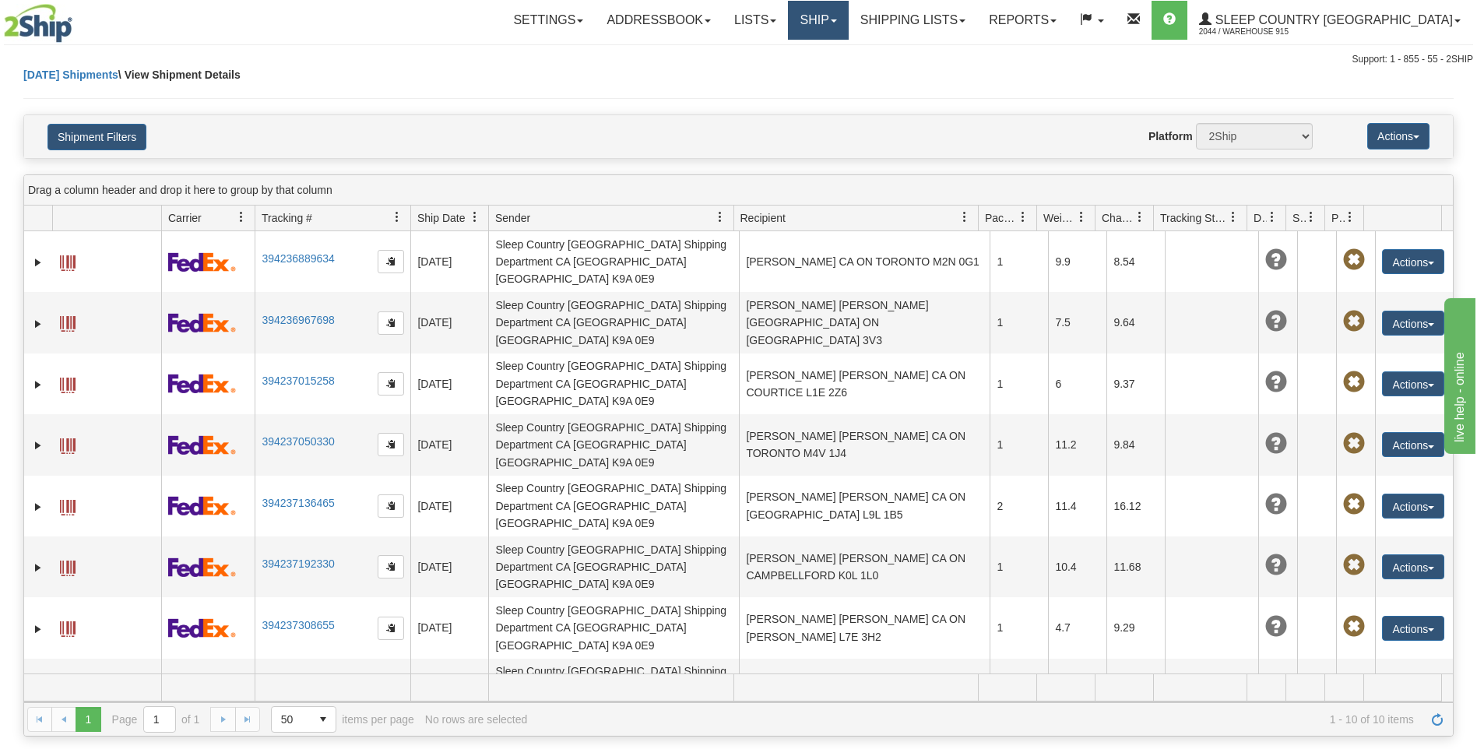
click at [837, 20] on span at bounding box center [834, 20] width 6 height 3
click at [782, 56] on span "Ship Screen" at bounding box center [751, 54] width 59 height 12
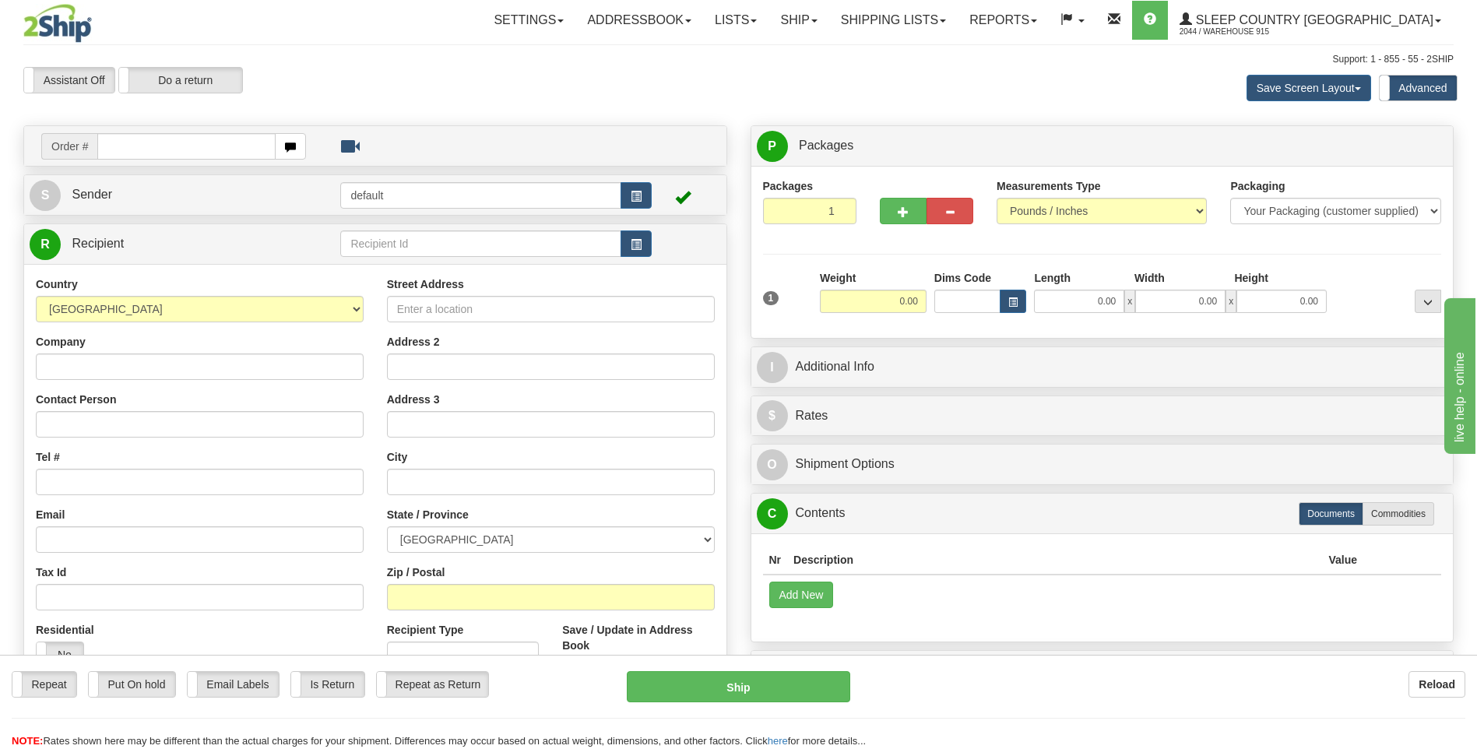
click at [128, 142] on input "text" at bounding box center [185, 146] width 177 height 26
type input "9000I173555"
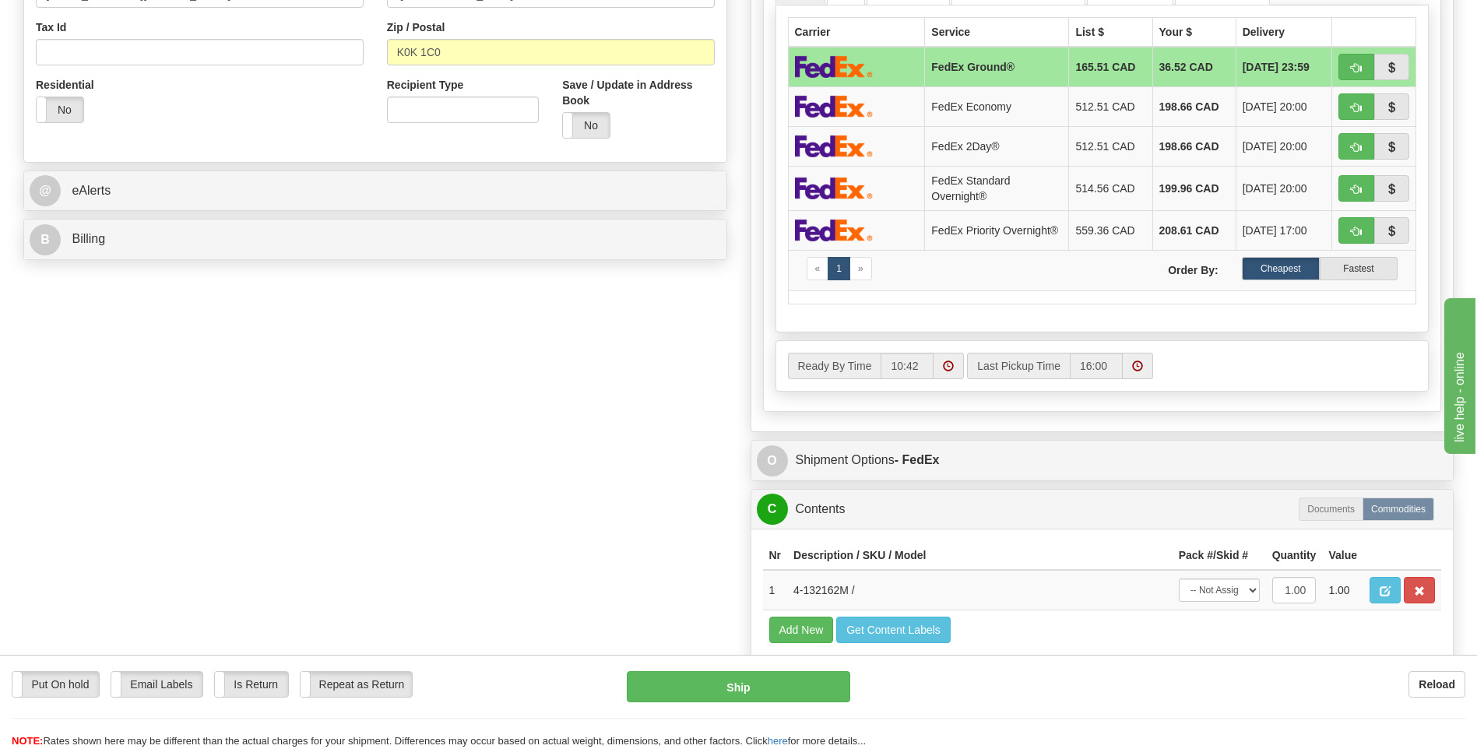
scroll to position [623, 0]
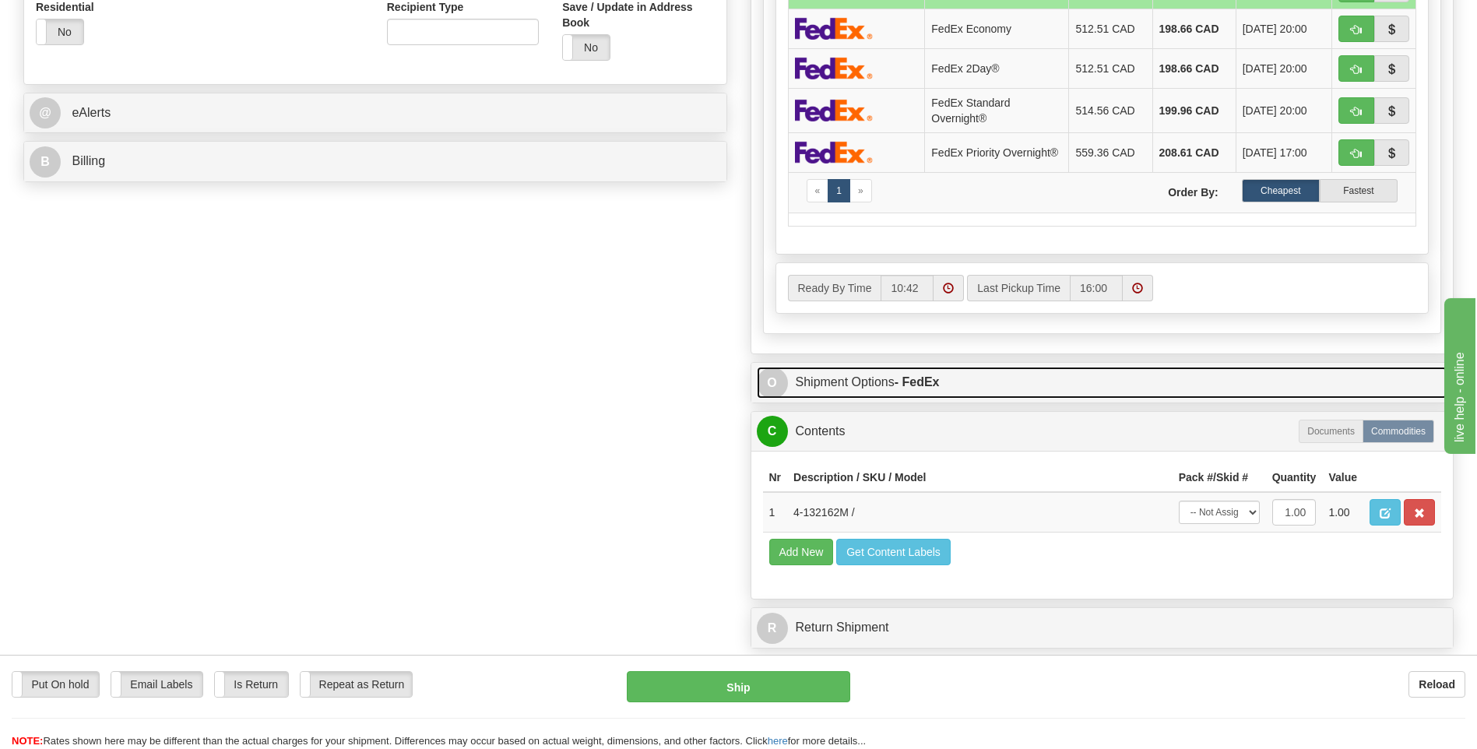
click at [820, 380] on link "O Shipment Options - FedEx" at bounding box center [1102, 383] width 691 height 32
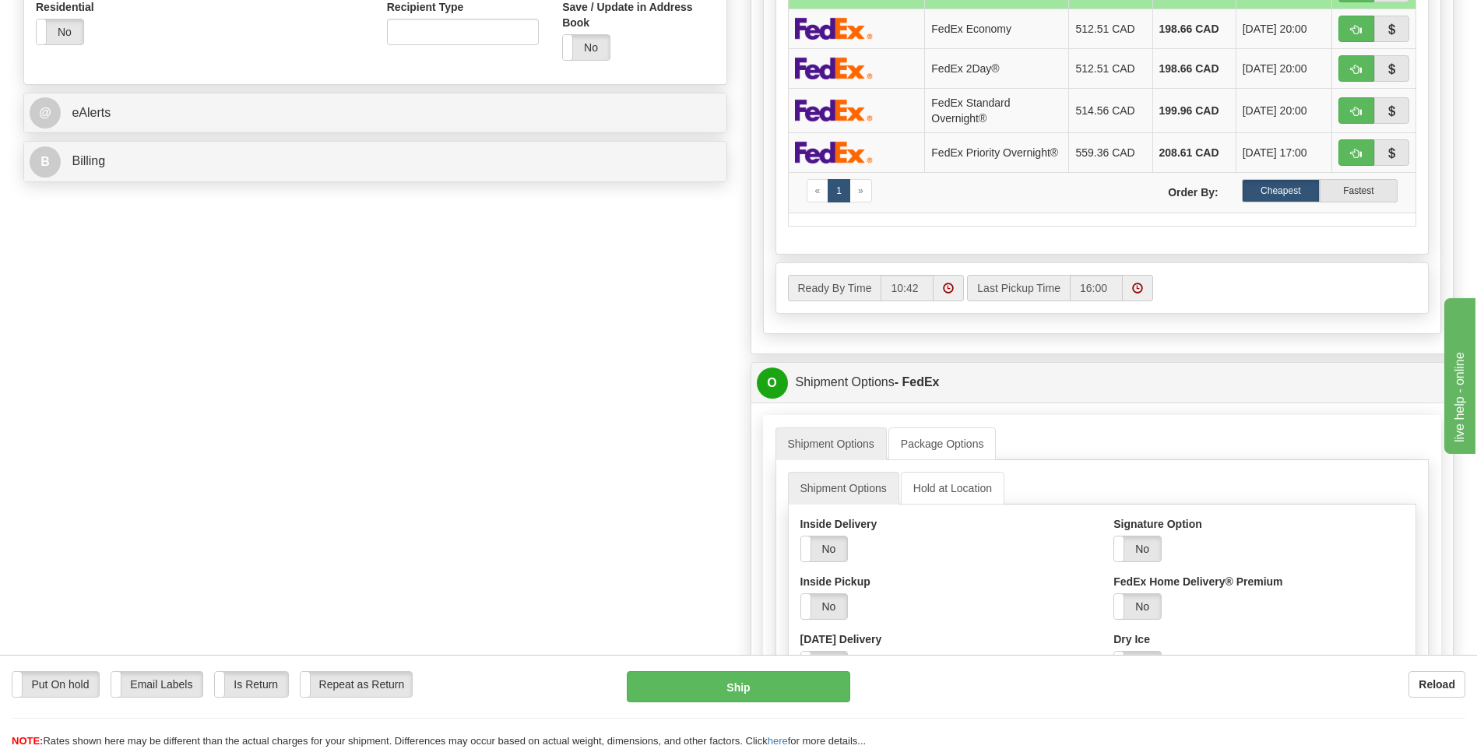
click at [1113, 550] on div "Yes No" at bounding box center [1137, 549] width 48 height 26
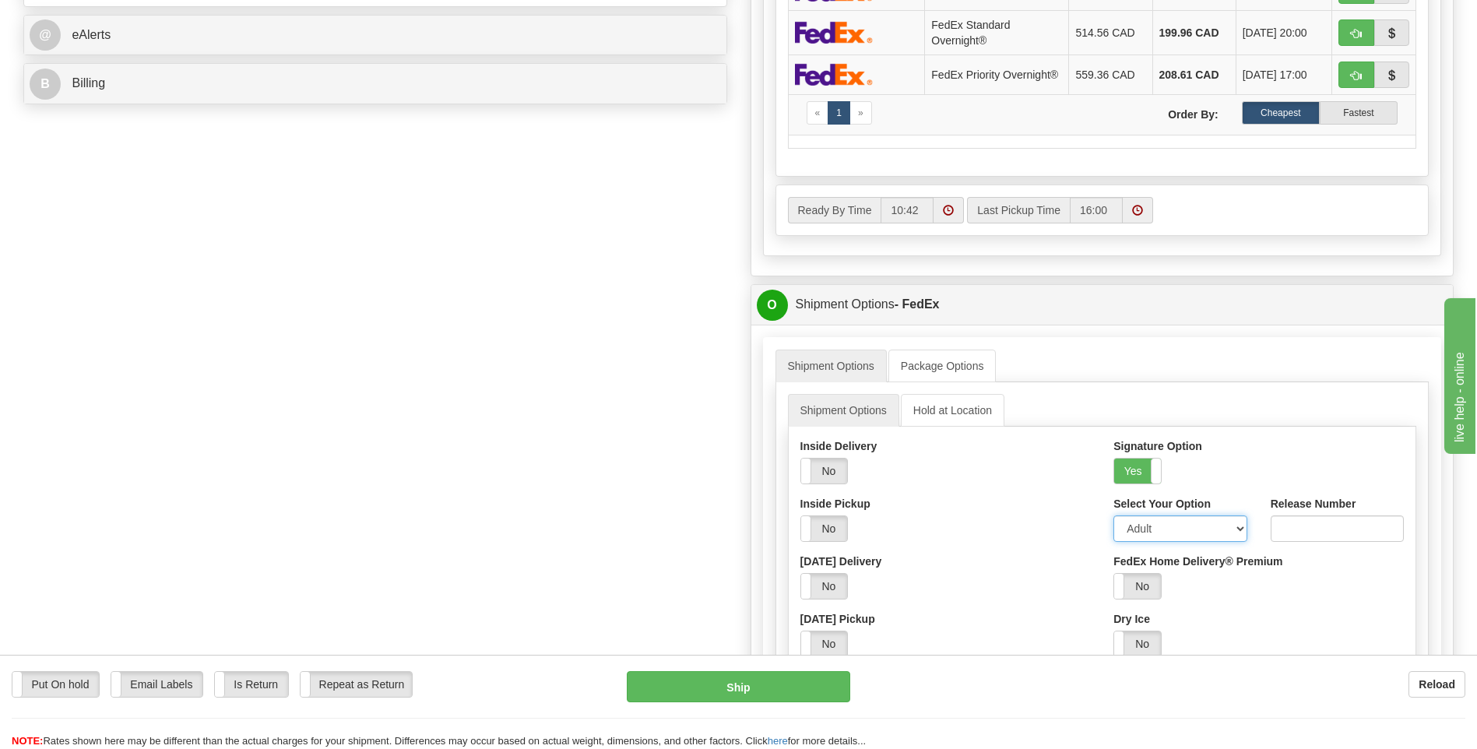
click at [1232, 536] on select "Adult Direct Indirect No Signature Required Service Default" at bounding box center [1179, 528] width 133 height 26
select select "2"
click at [1113, 519] on select "Adult Direct Indirect No Signature Required Service Default" at bounding box center [1179, 528] width 133 height 26
click at [625, 430] on div "Order # 9000I173555 S Sender 915" at bounding box center [738, 297] width 1453 height 1744
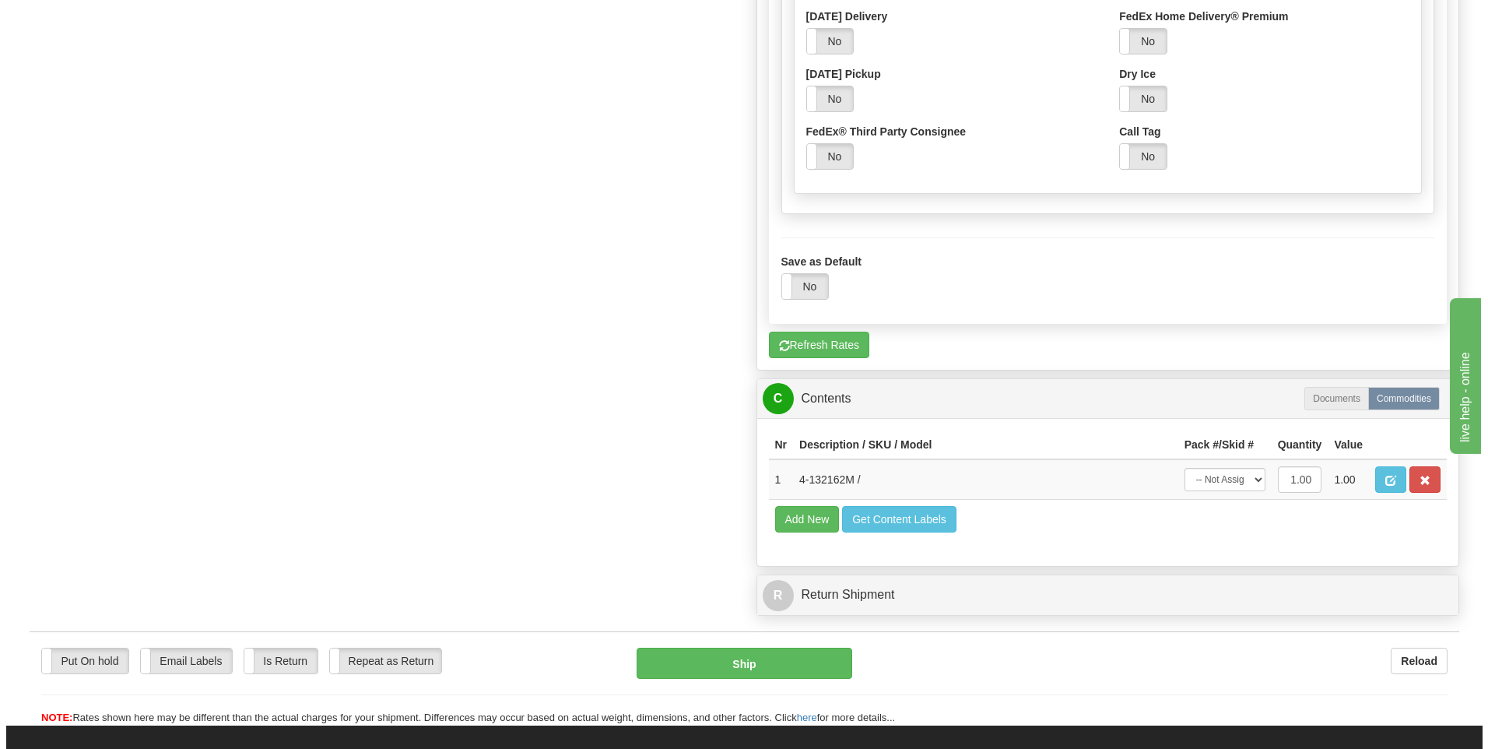
scroll to position [1323, 0]
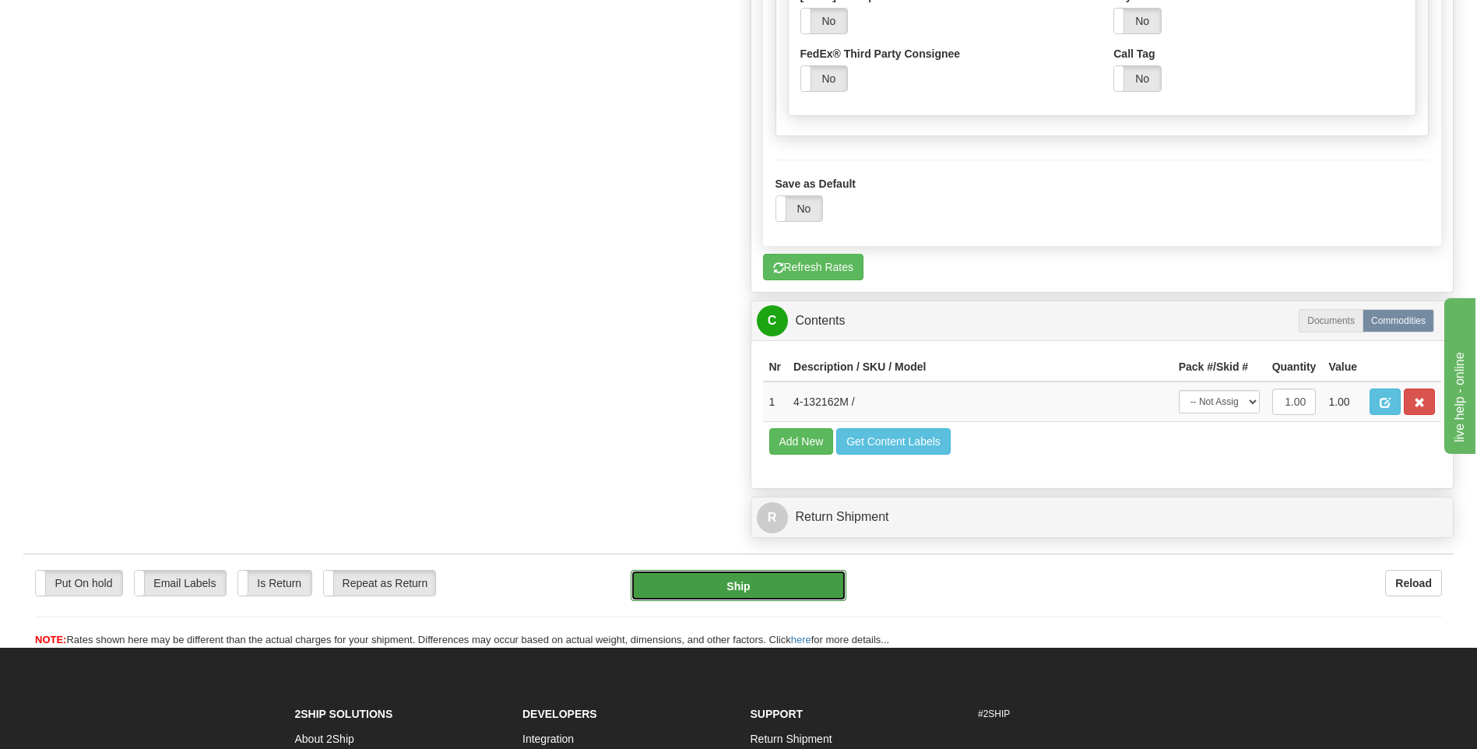
click at [708, 595] on button "Ship" at bounding box center [738, 585] width 215 height 31
type input "92"
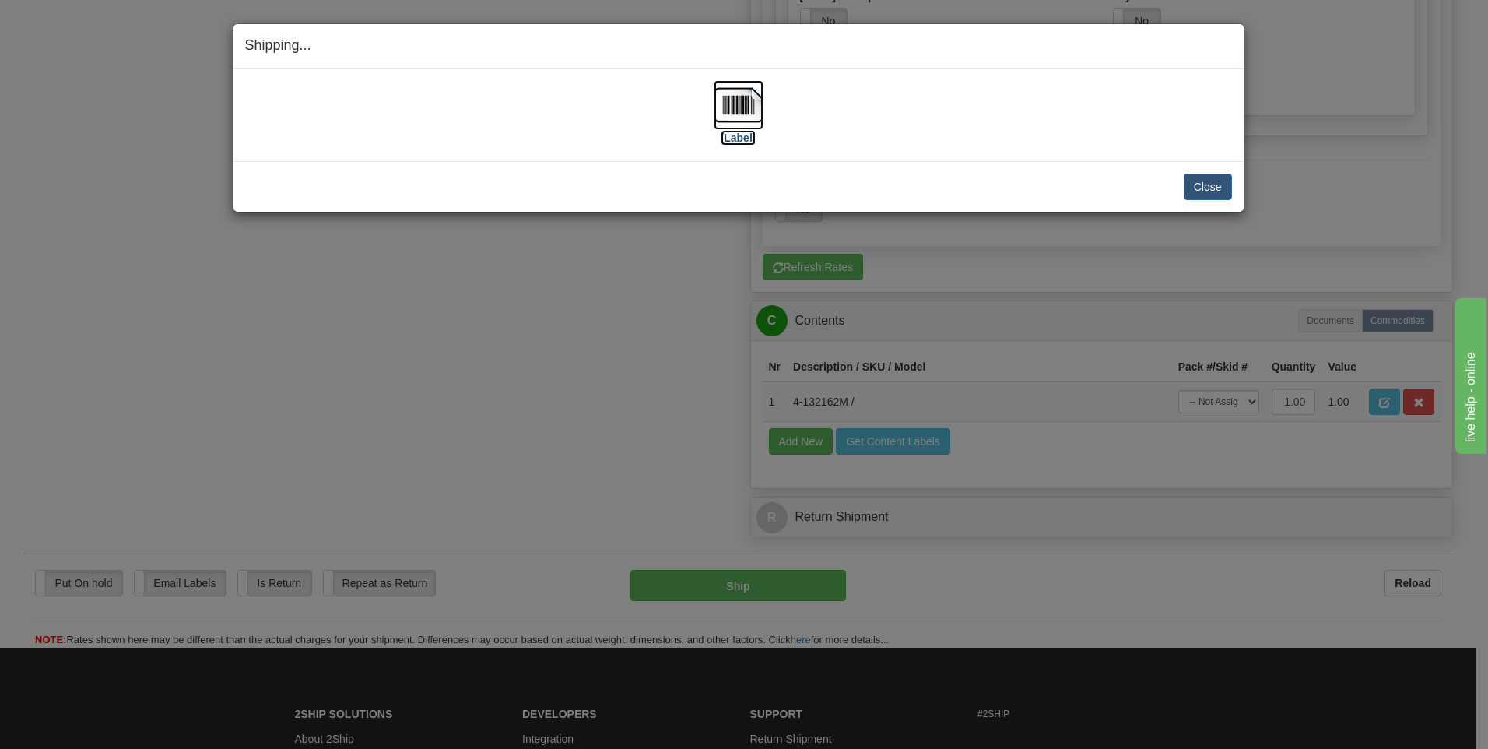
click at [730, 109] on img at bounding box center [739, 105] width 50 height 50
click at [1189, 189] on button "Close" at bounding box center [1208, 187] width 48 height 26
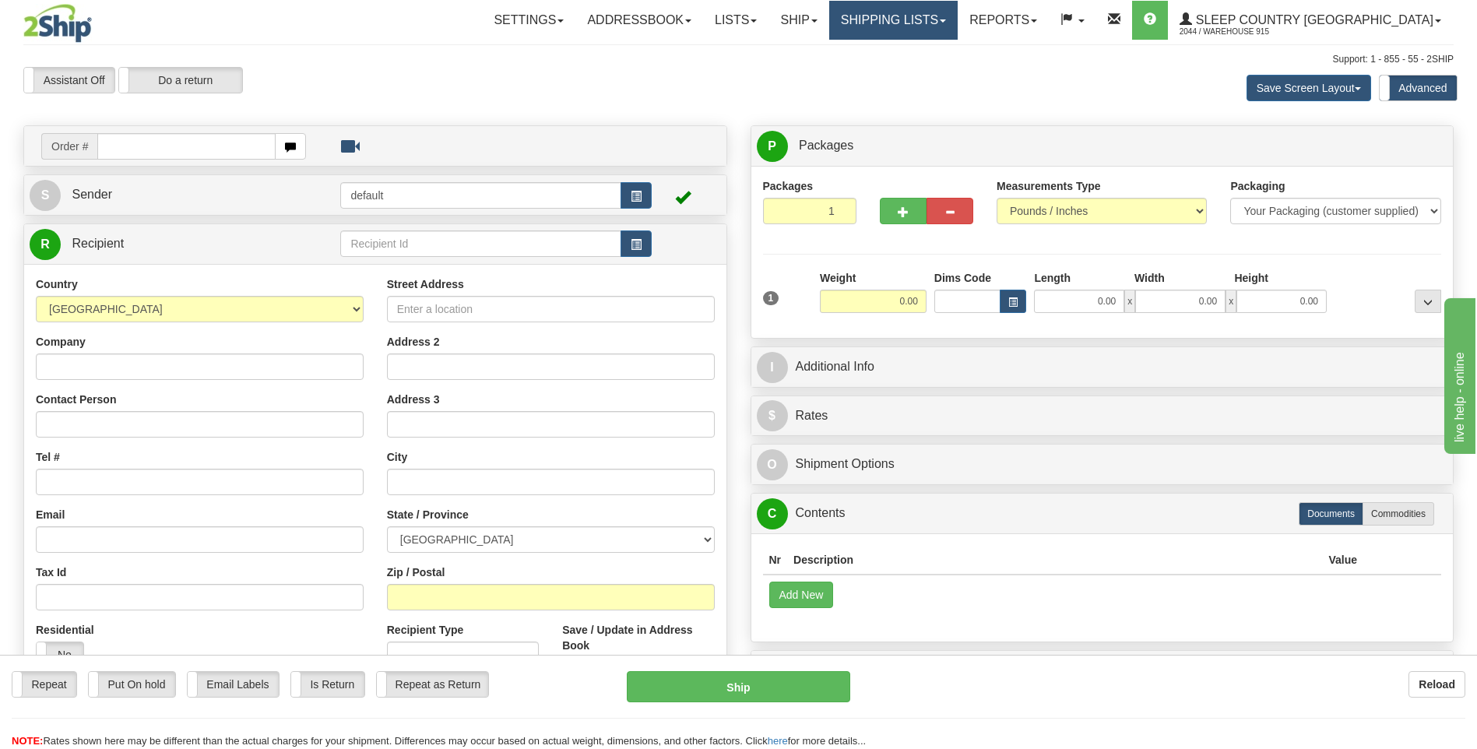
click at [957, 20] on link "Shipping lists" at bounding box center [893, 20] width 128 height 39
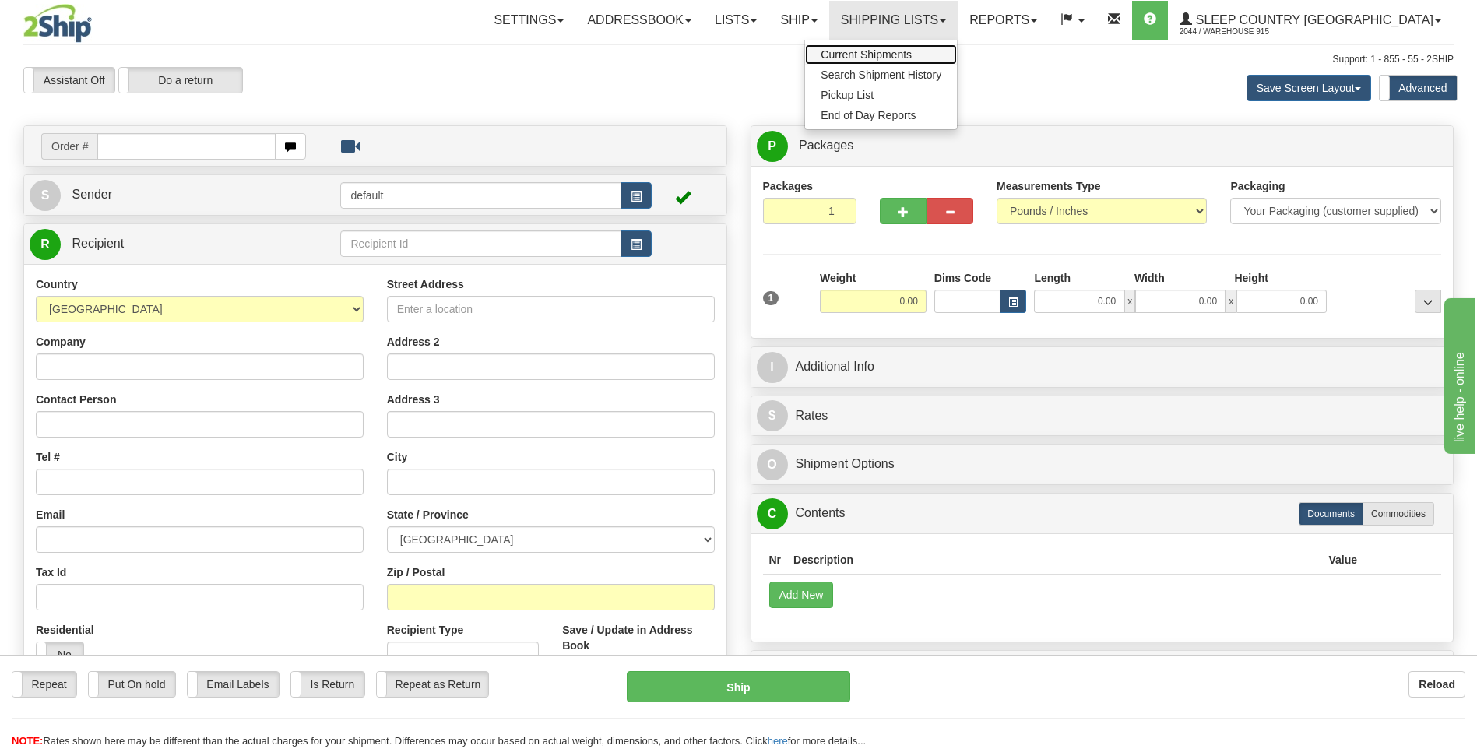
click at [912, 50] on span "Current Shipments" at bounding box center [865, 54] width 91 height 12
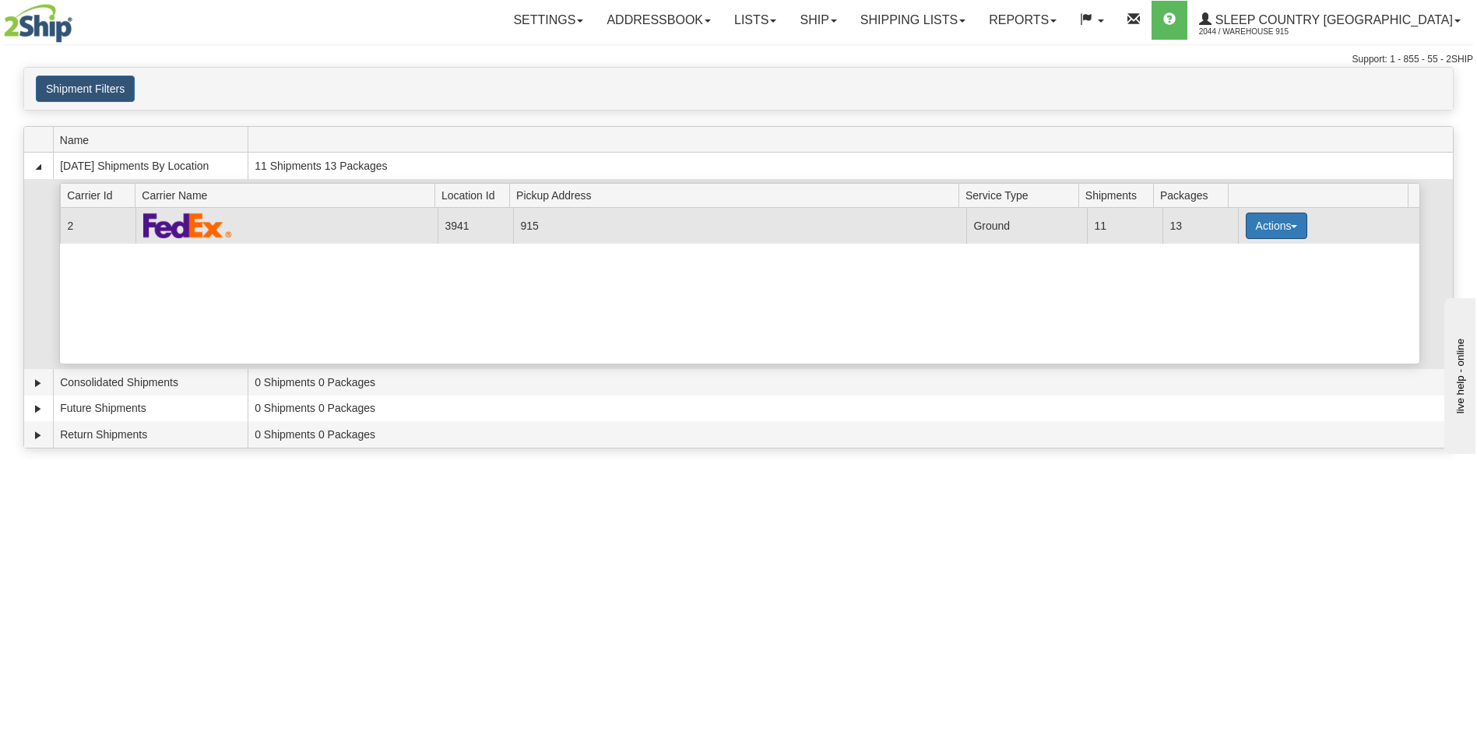
click at [1292, 222] on button "Actions" at bounding box center [1276, 226] width 62 height 26
click at [1232, 259] on span "Details" at bounding box center [1218, 254] width 42 height 11
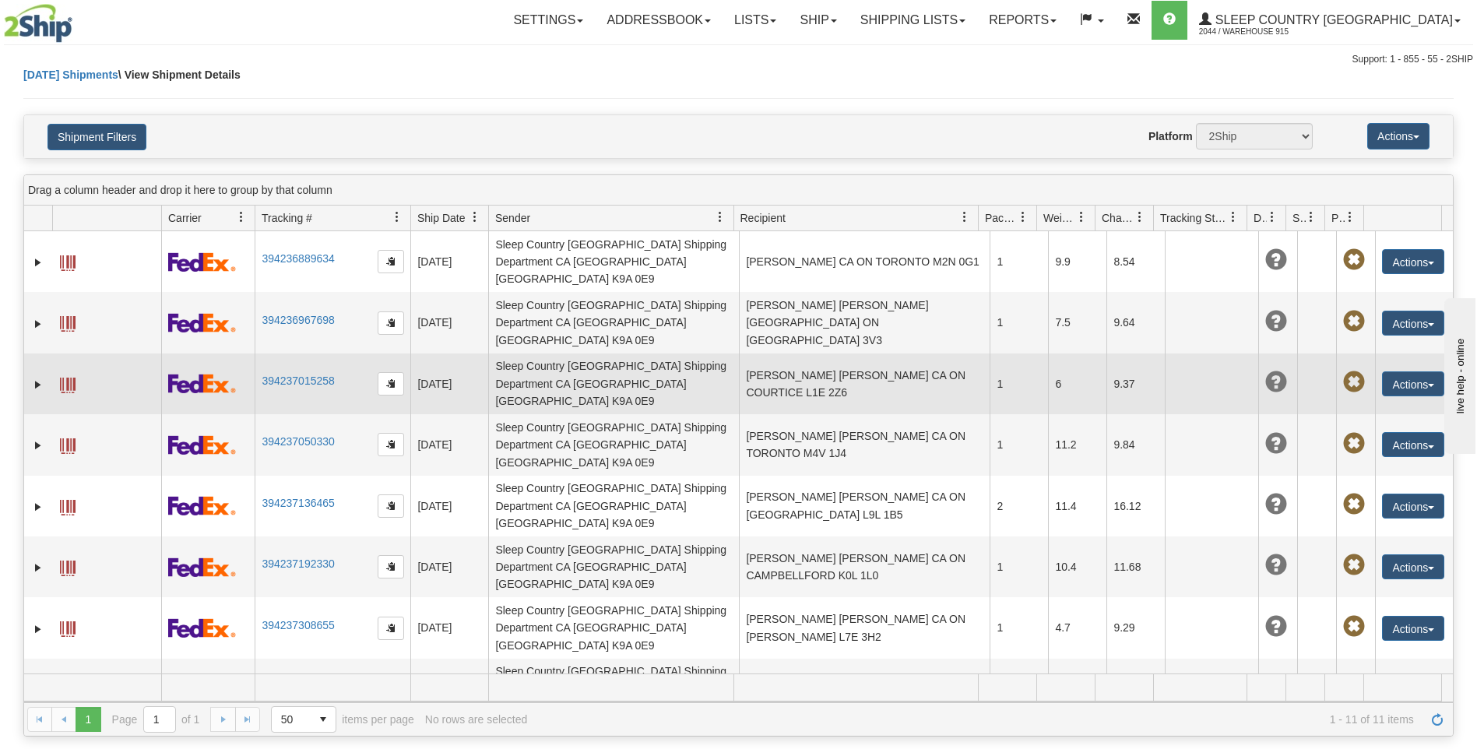
click at [69, 378] on span at bounding box center [68, 386] width 16 height 16
